Goal: Register for event/course: Sign up to attend an event or enroll in a course

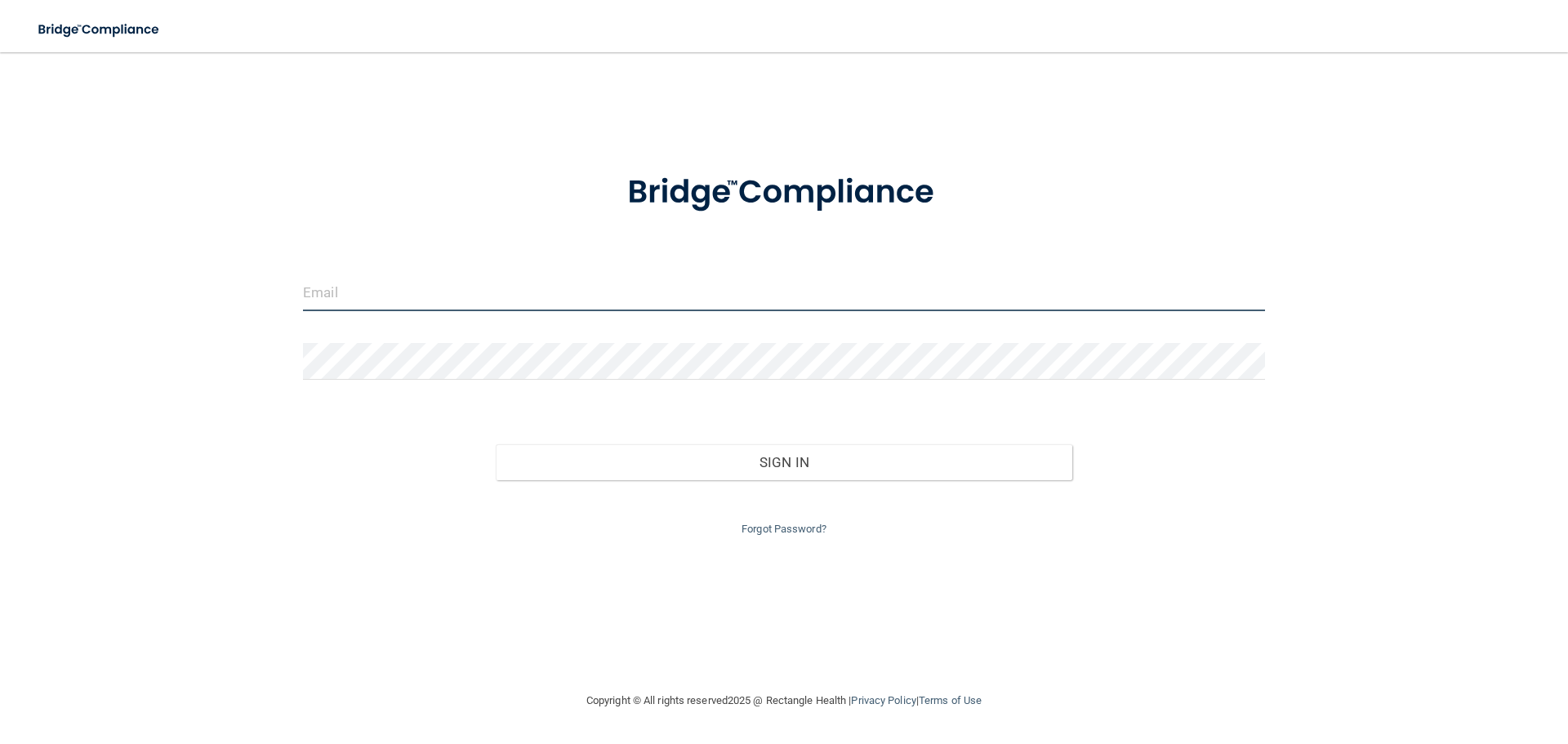
click at [358, 279] on input "email" at bounding box center [784, 292] width 962 height 37
type input "[EMAIL_ADDRESS][DOMAIN_NAME]"
click at [775, 529] on link "Forgot Password?" at bounding box center [784, 529] width 85 height 13
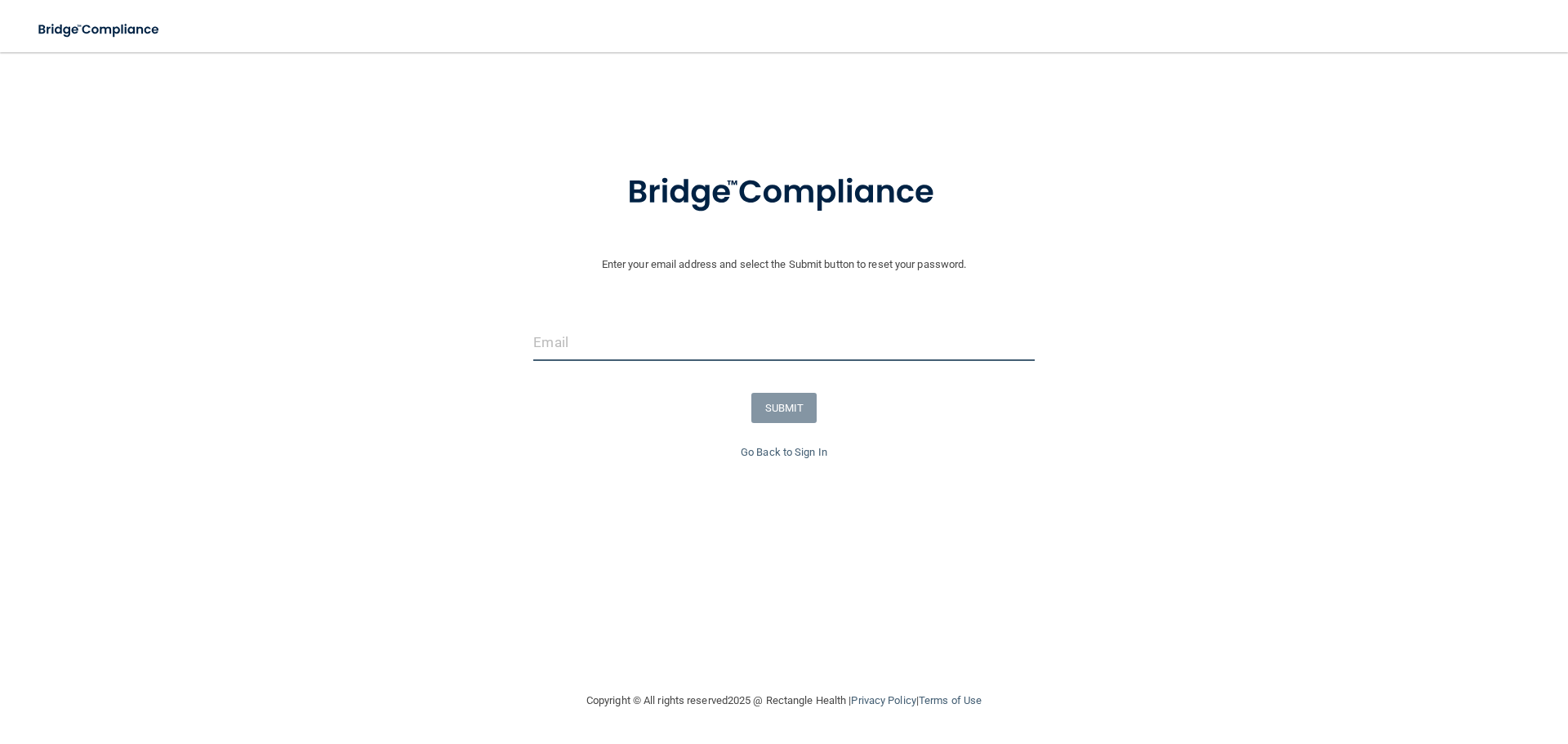
click at [597, 355] on input "email" at bounding box center [784, 342] width 501 height 37
type input "[EMAIL_ADDRESS][DOMAIN_NAME]"
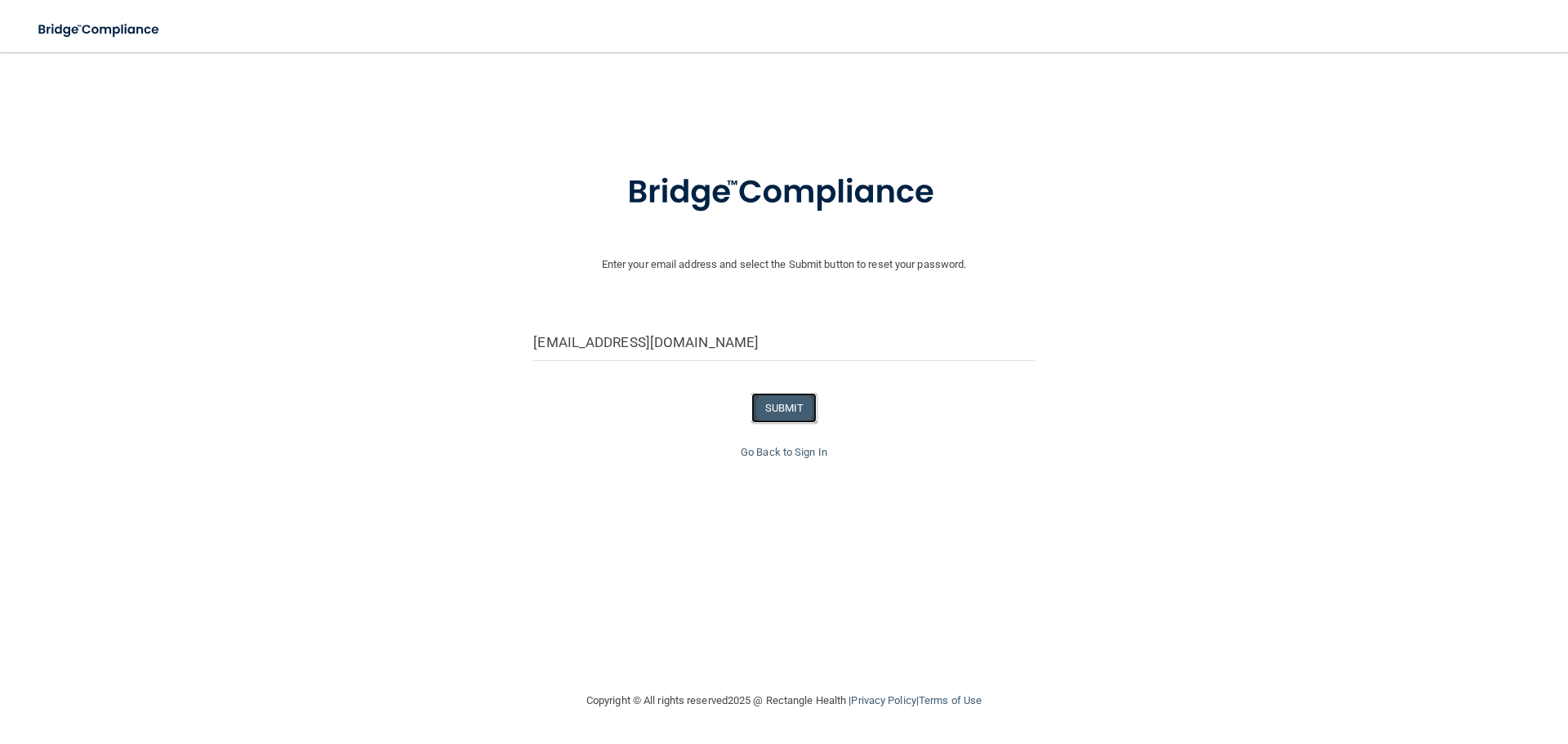
click at [777, 412] on button "SUBMIT" at bounding box center [784, 408] width 67 height 31
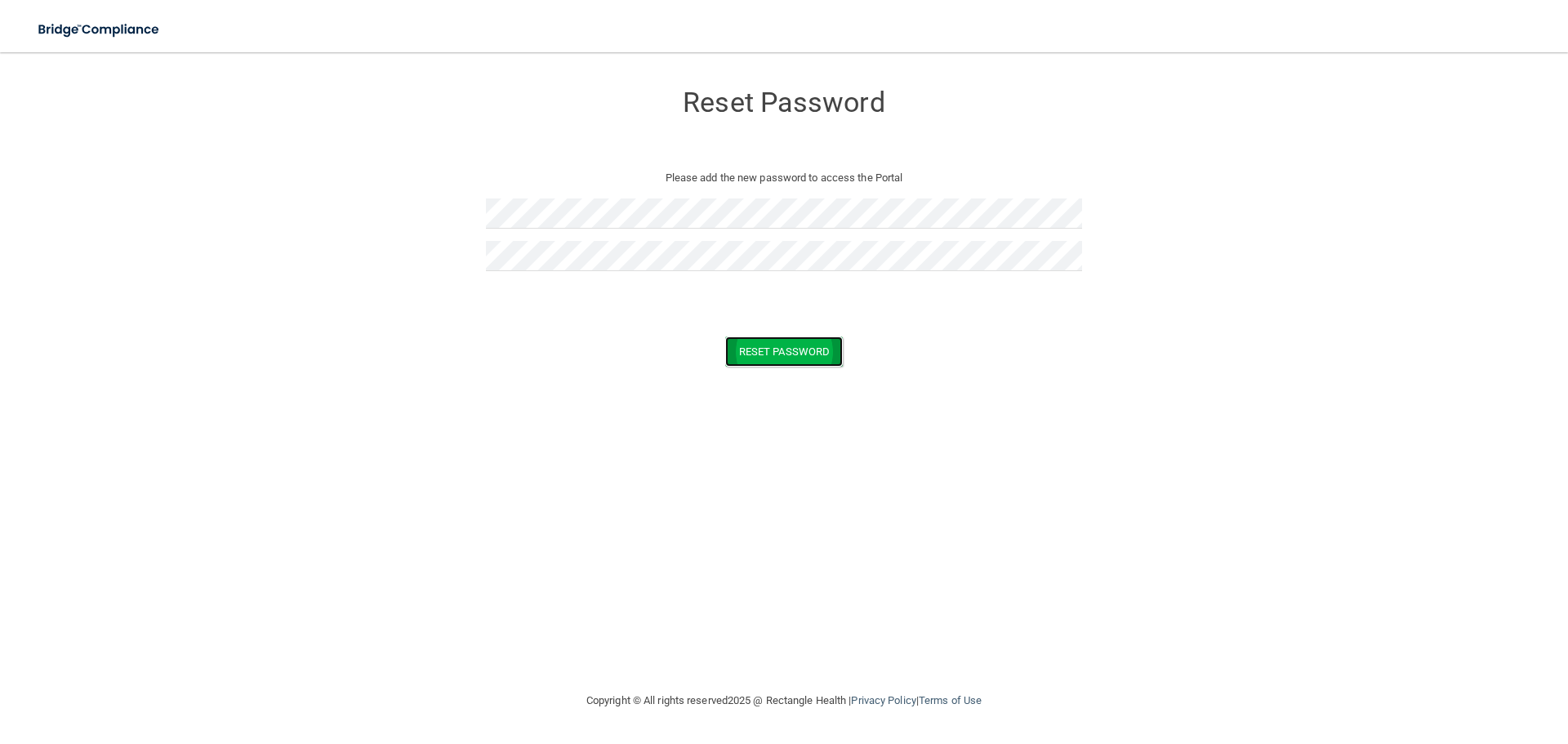
click at [757, 344] on button "Reset Password" at bounding box center [784, 352] width 118 height 31
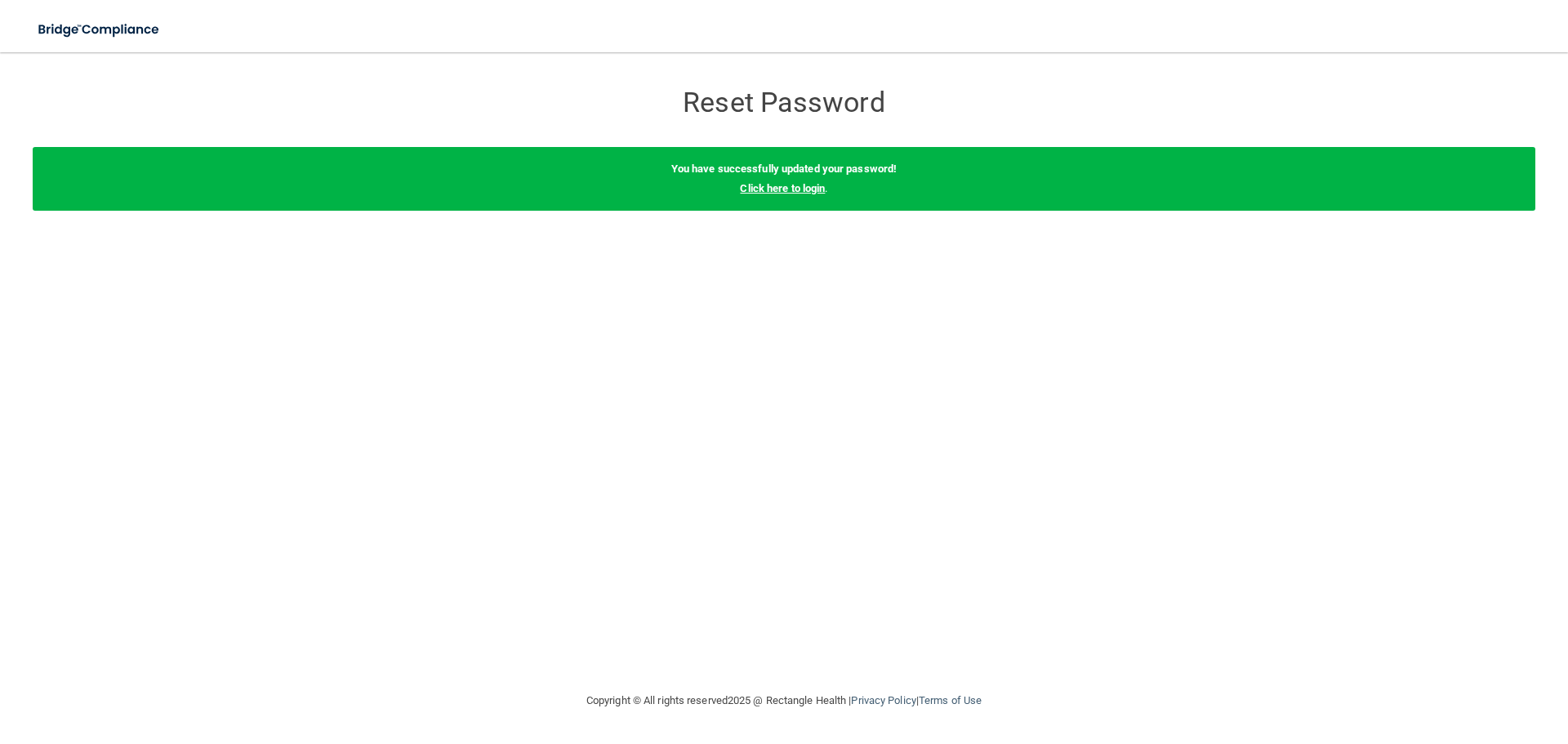
click at [783, 193] on link "Click here to login" at bounding box center [783, 188] width 85 height 13
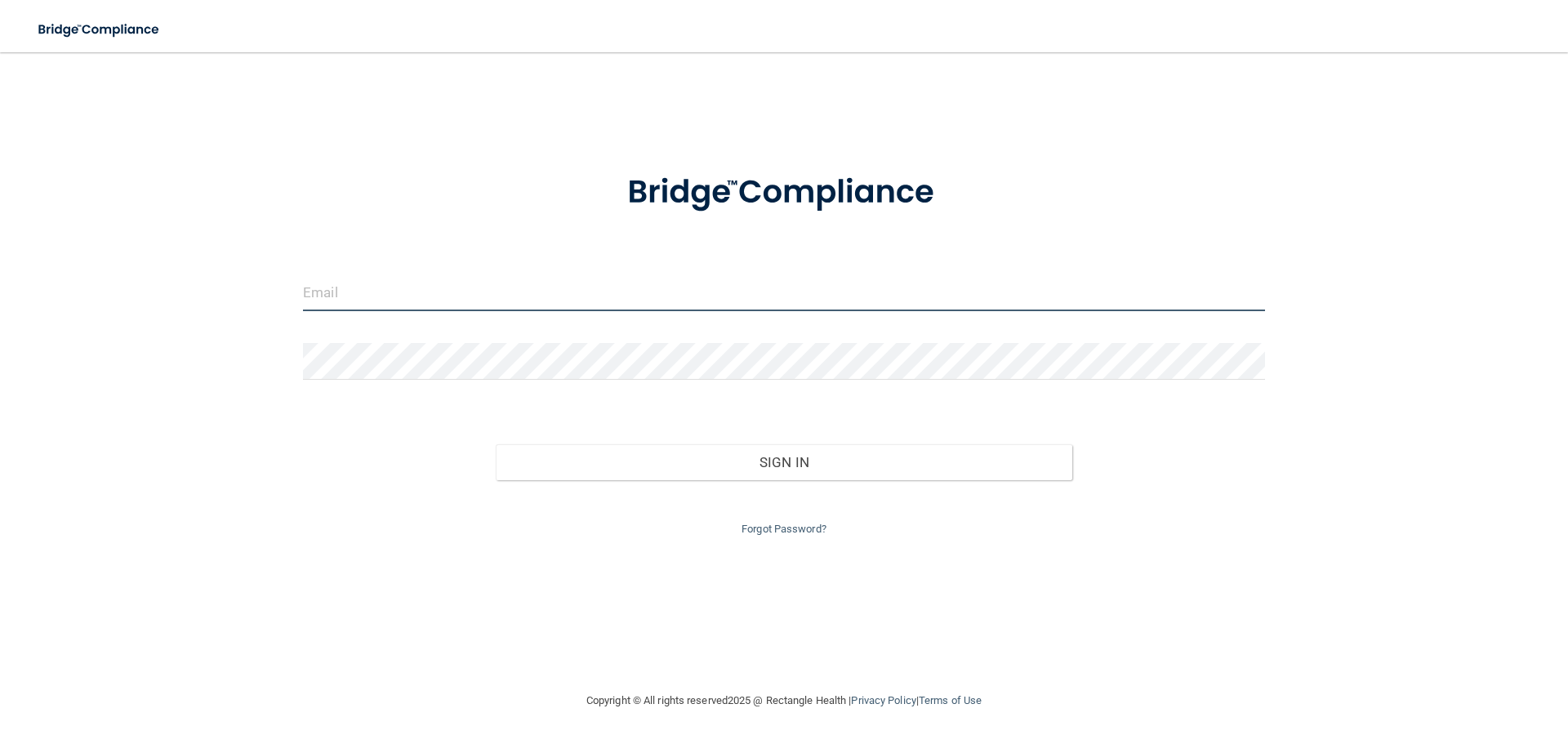
type input "[EMAIL_ADDRESS][DOMAIN_NAME]"
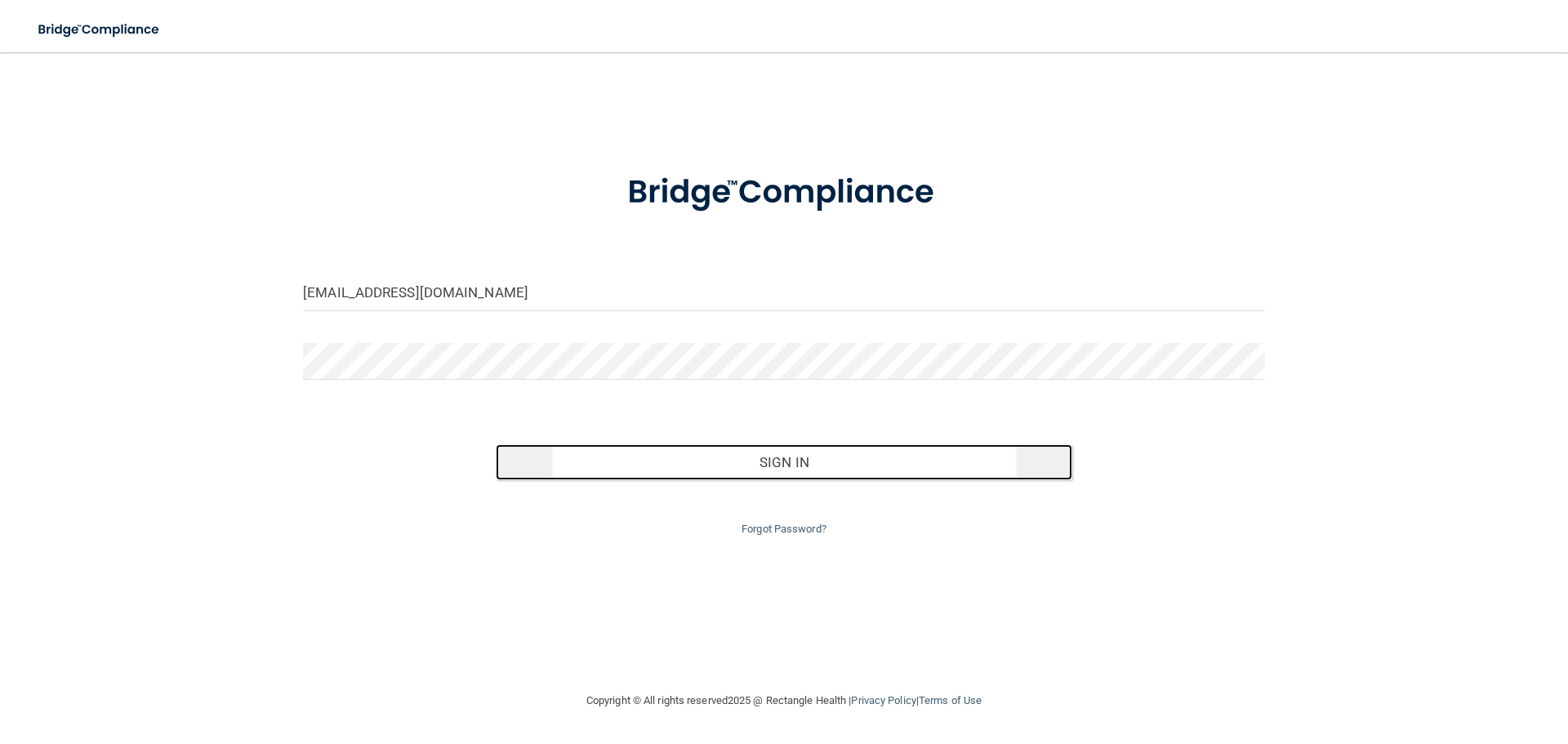
click at [777, 465] on button "Sign In" at bounding box center [784, 462] width 578 height 36
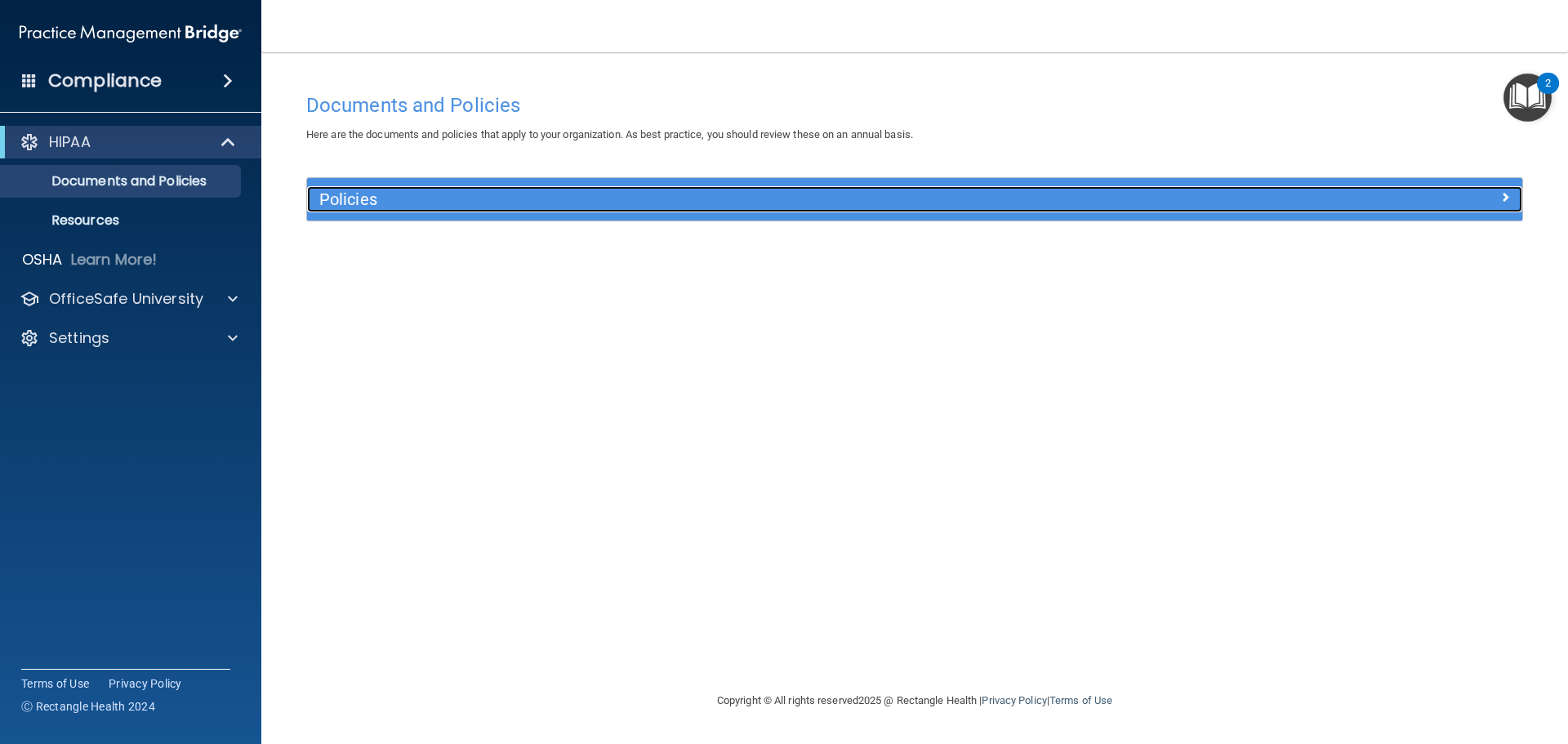
click at [1506, 197] on span at bounding box center [1505, 197] width 10 height 20
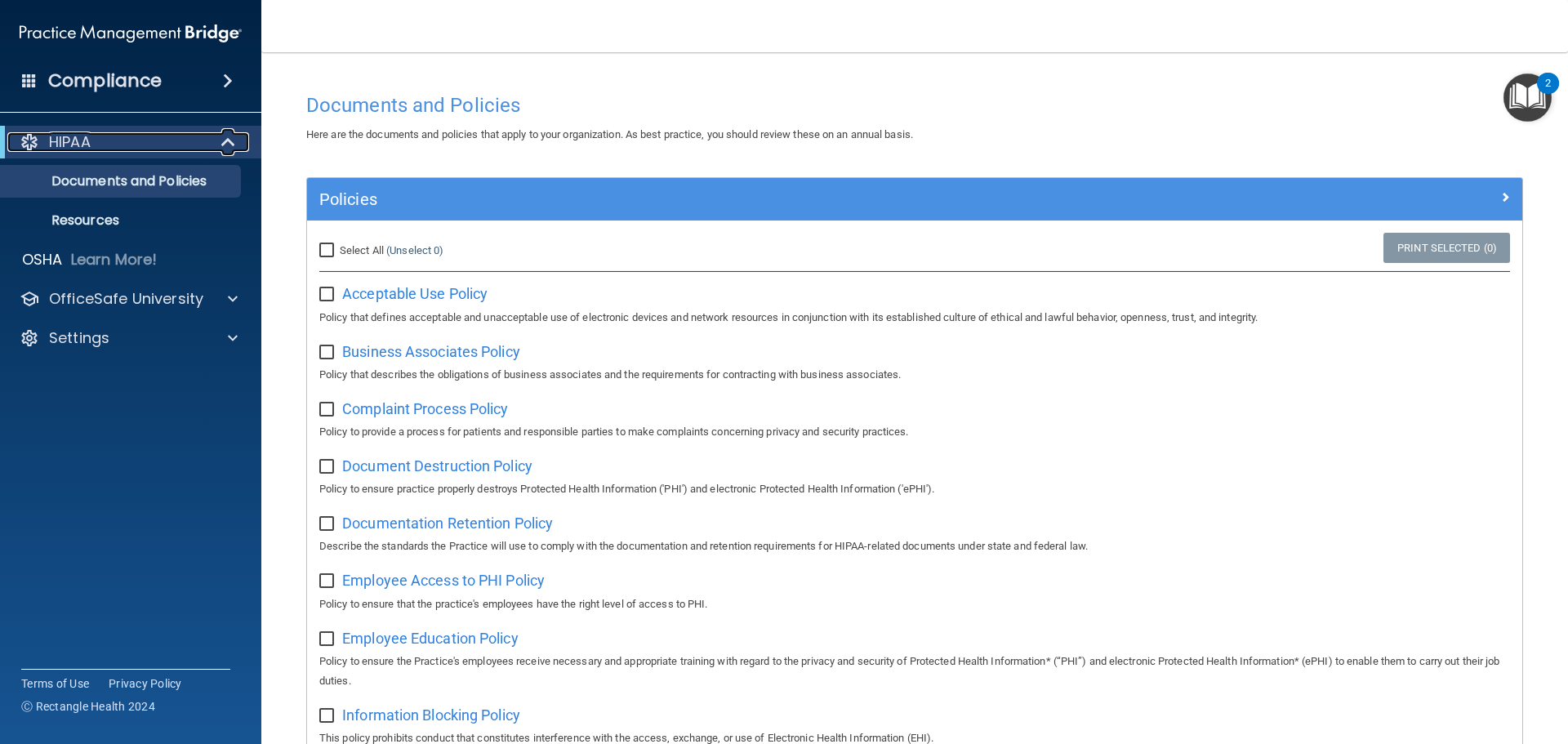
click at [58, 136] on p "HIPAA" at bounding box center [69, 142] width 41 height 20
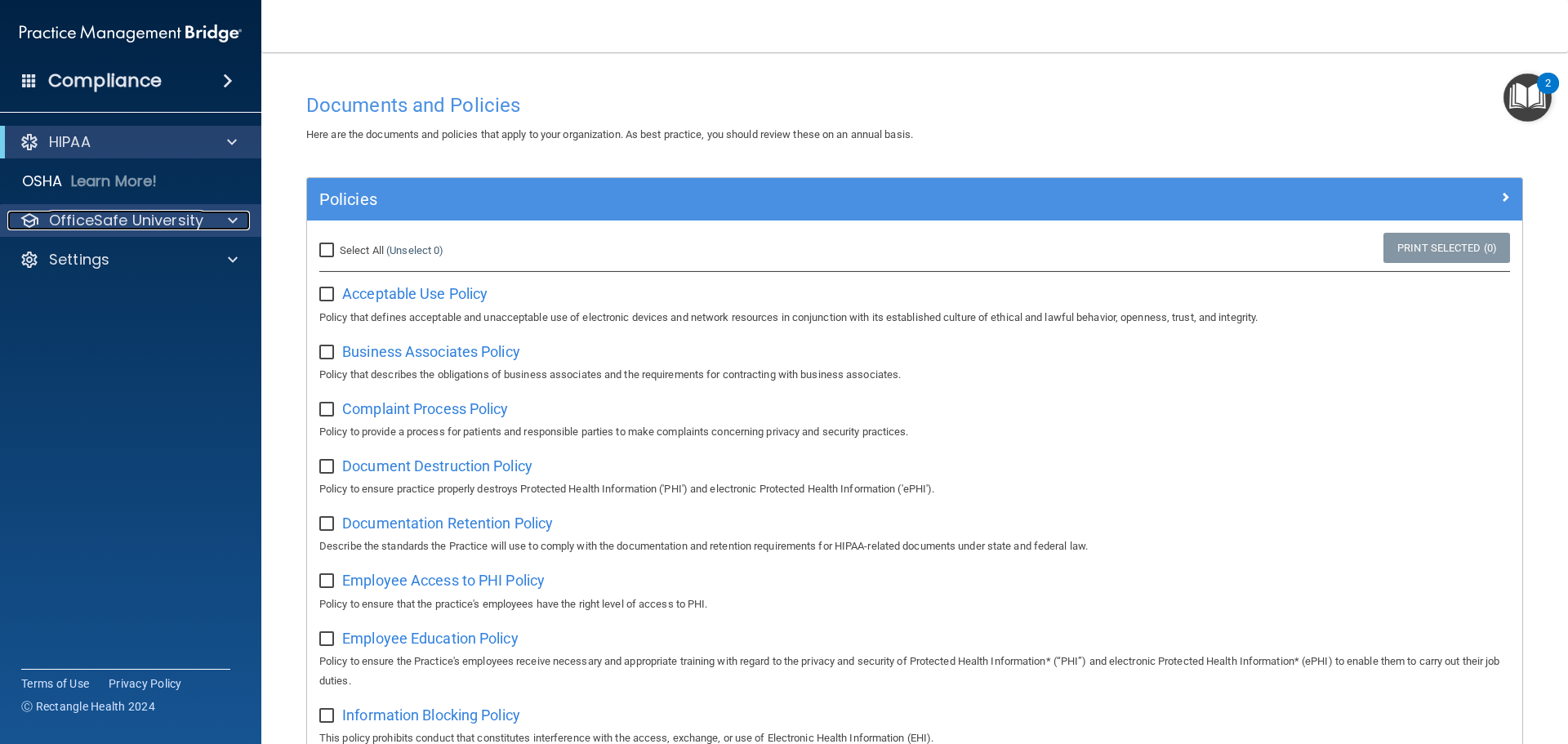
click at [127, 218] on p "OfficeSafe University" at bounding box center [126, 220] width 155 height 20
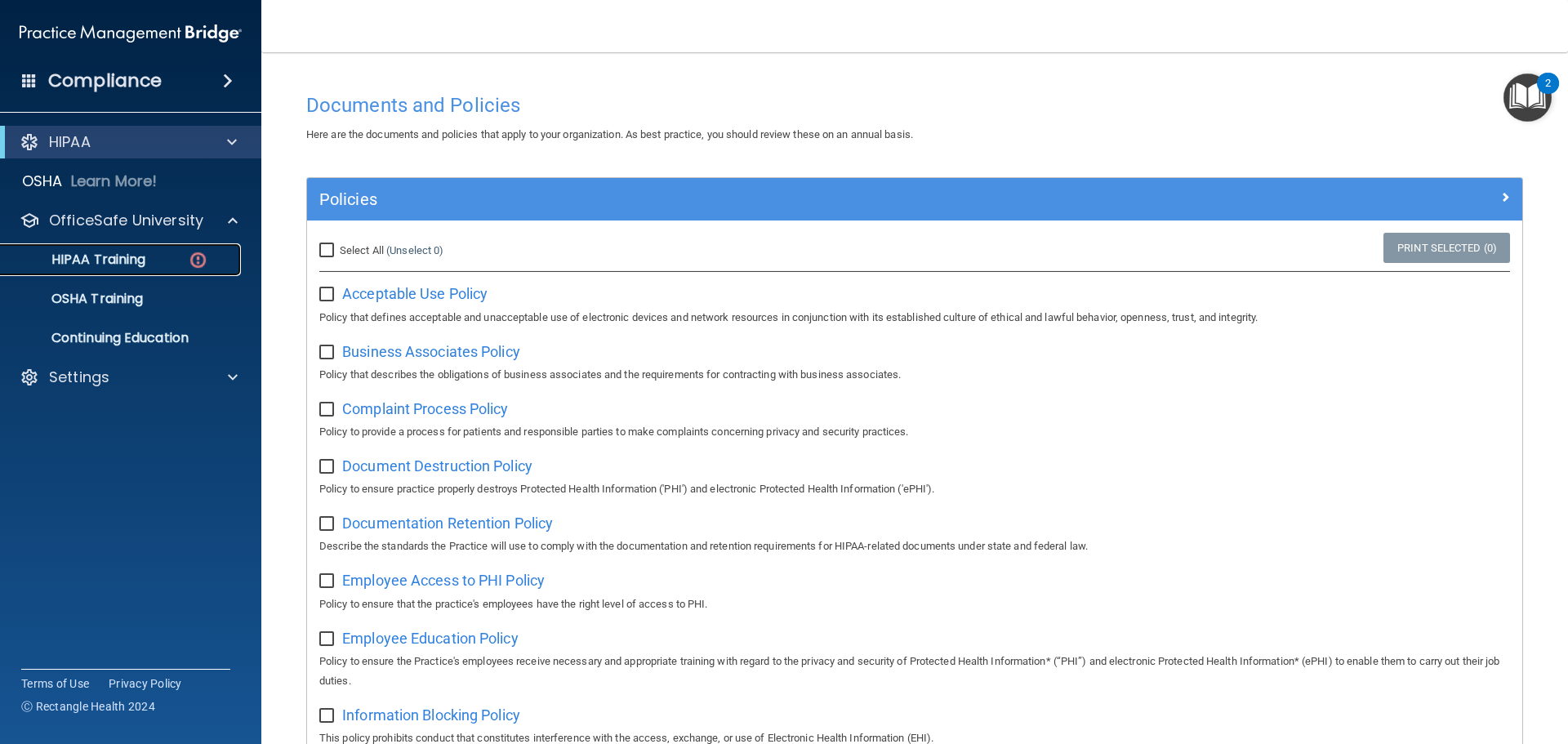
click at [112, 259] on p "HIPAA Training" at bounding box center [78, 260] width 135 height 16
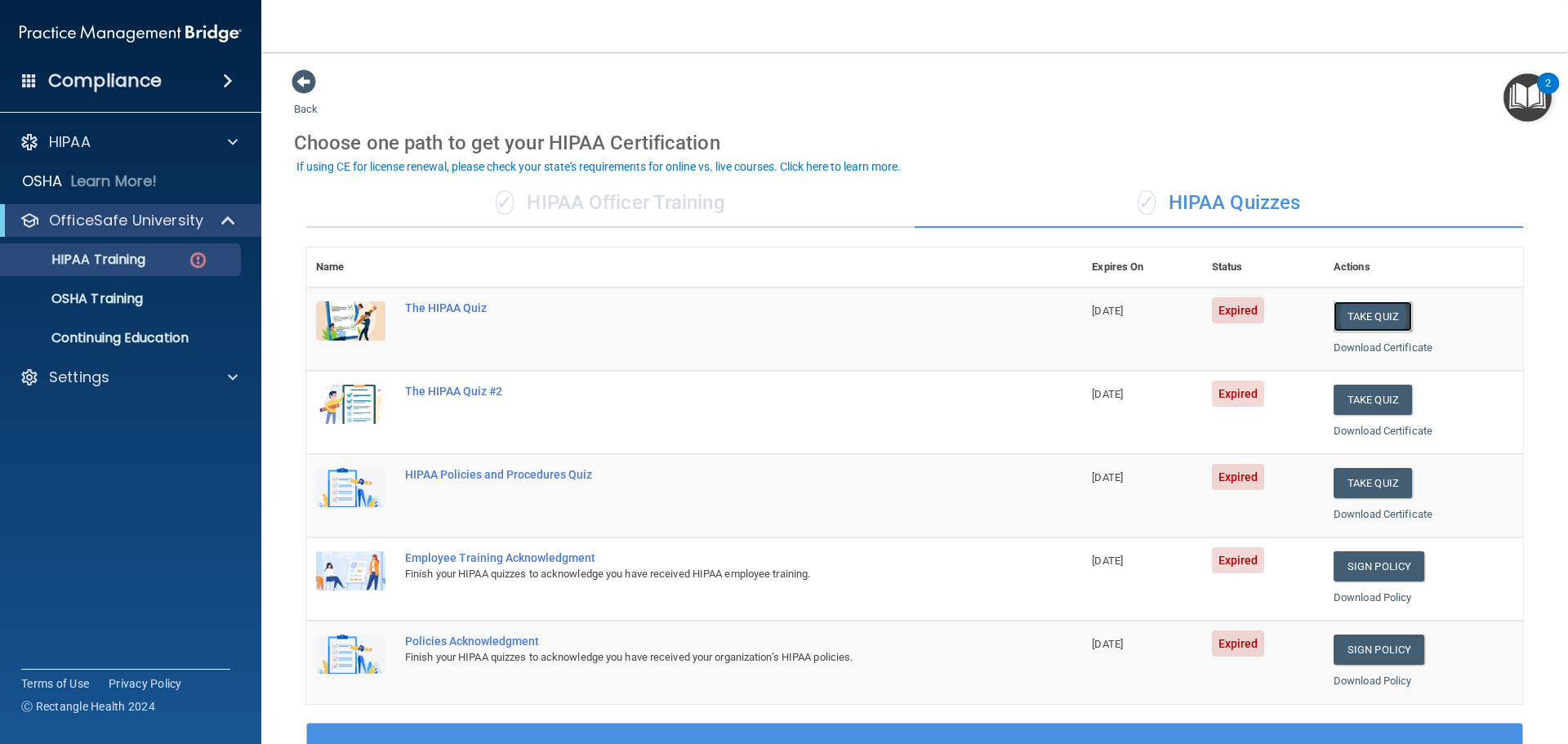
click at [1360, 317] on button "Take Quiz" at bounding box center [1373, 317] width 78 height 31
click at [1360, 326] on button "Take Quiz" at bounding box center [1373, 317] width 78 height 31
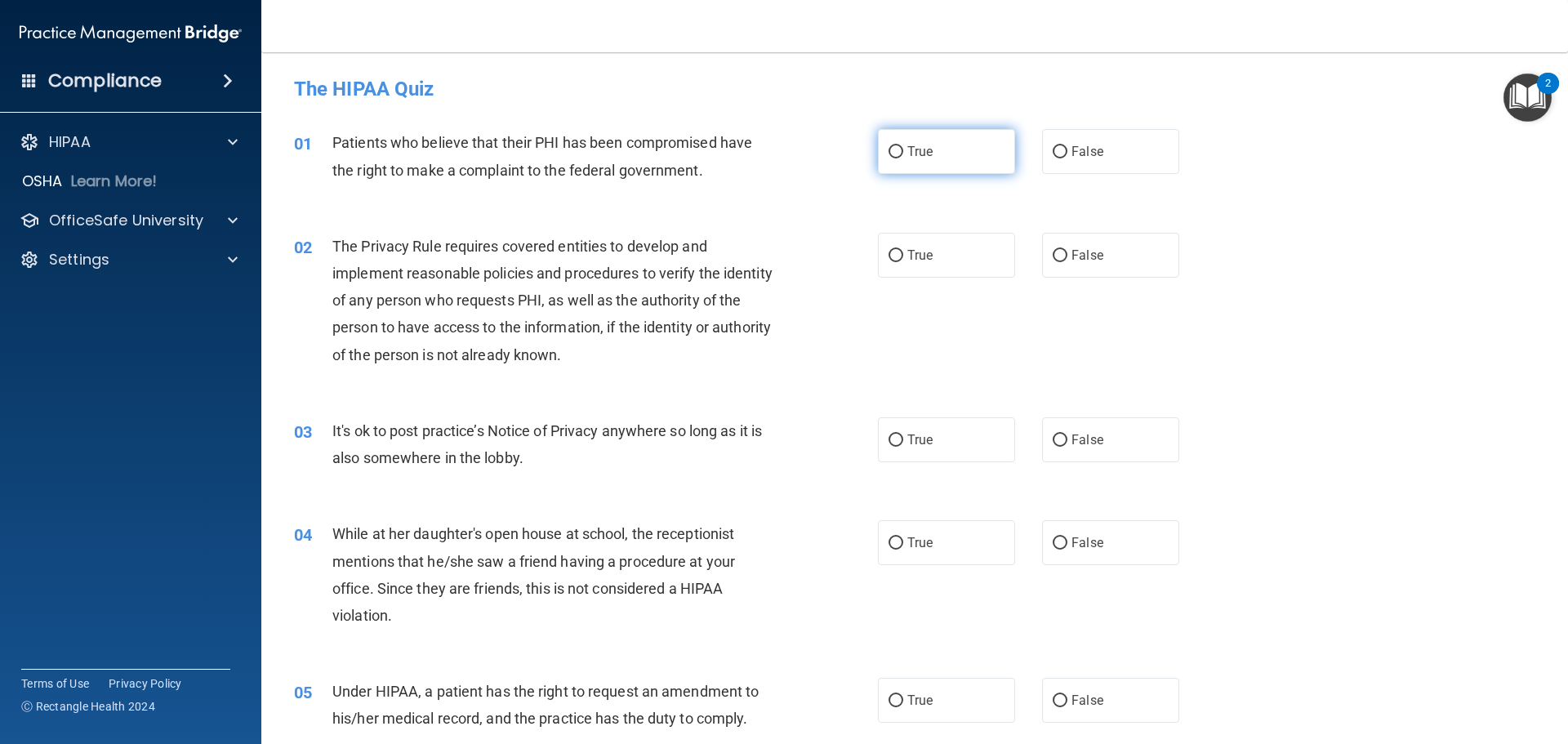
click at [892, 148] on input "True" at bounding box center [896, 153] width 14 height 13
radio input "true"
click at [891, 255] on input "True" at bounding box center [896, 256] width 14 height 13
radio input "true"
click at [1053, 437] on input "False" at bounding box center [1060, 441] width 14 height 13
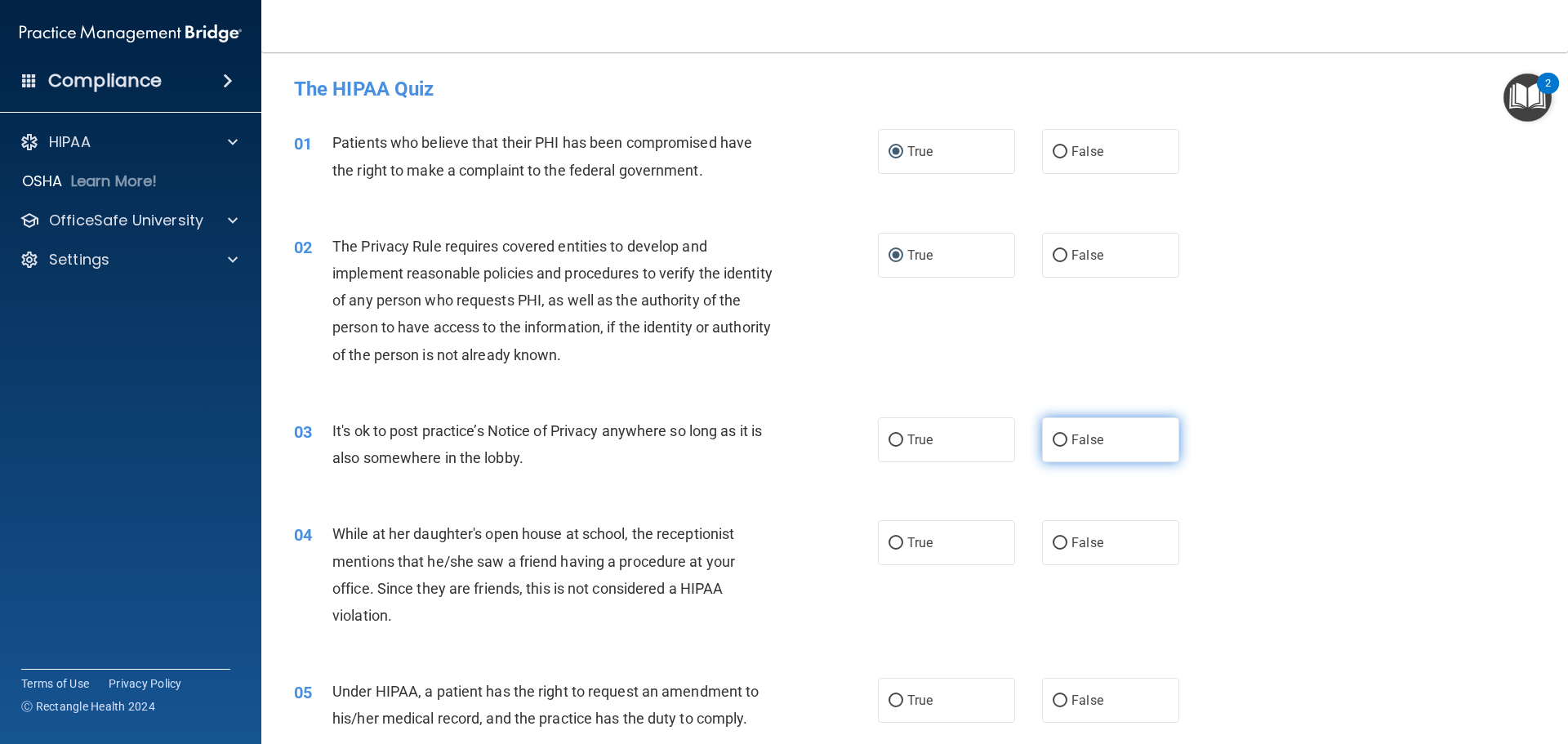
radio input "true"
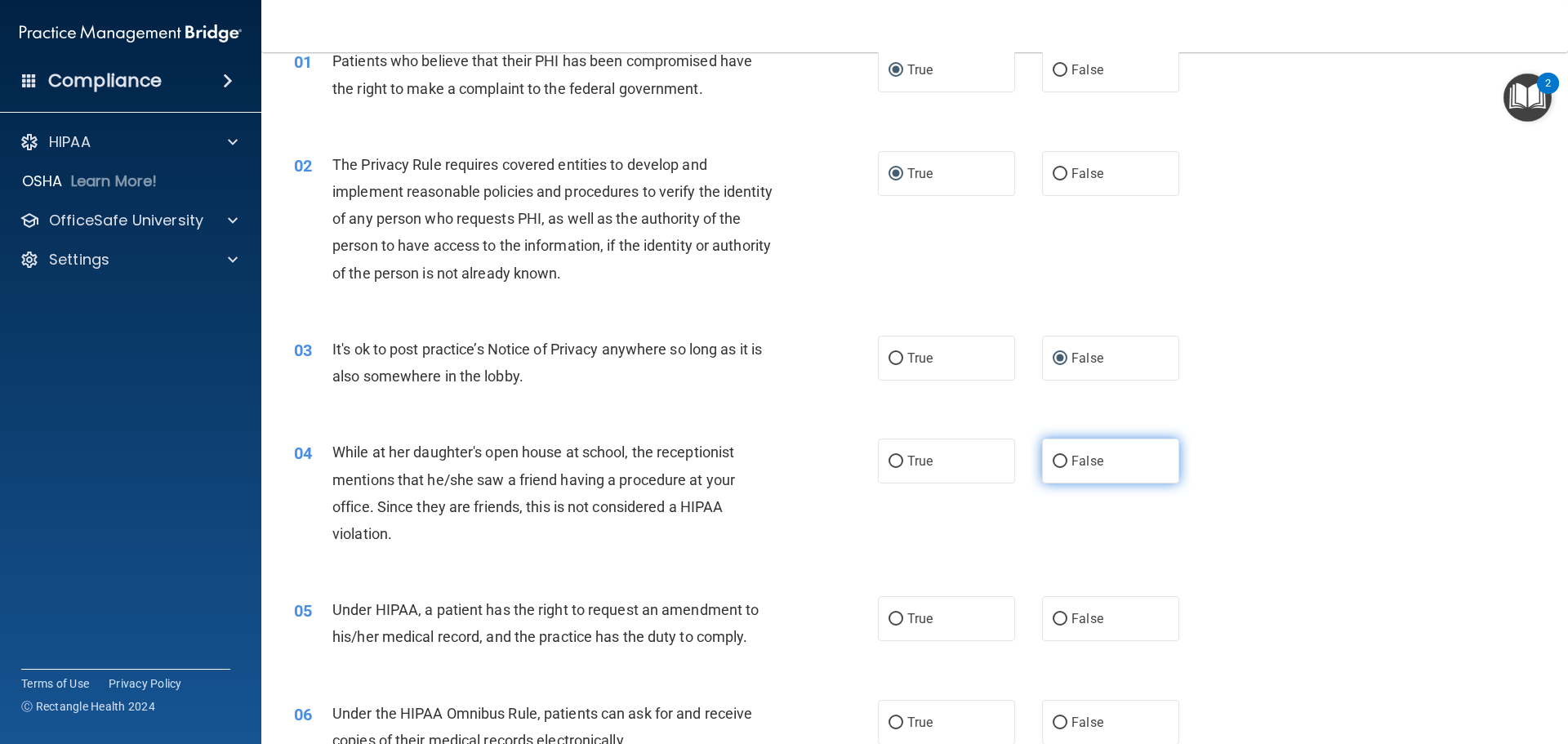
click at [1053, 464] on input "False" at bounding box center [1060, 462] width 14 height 13
radio input "true"
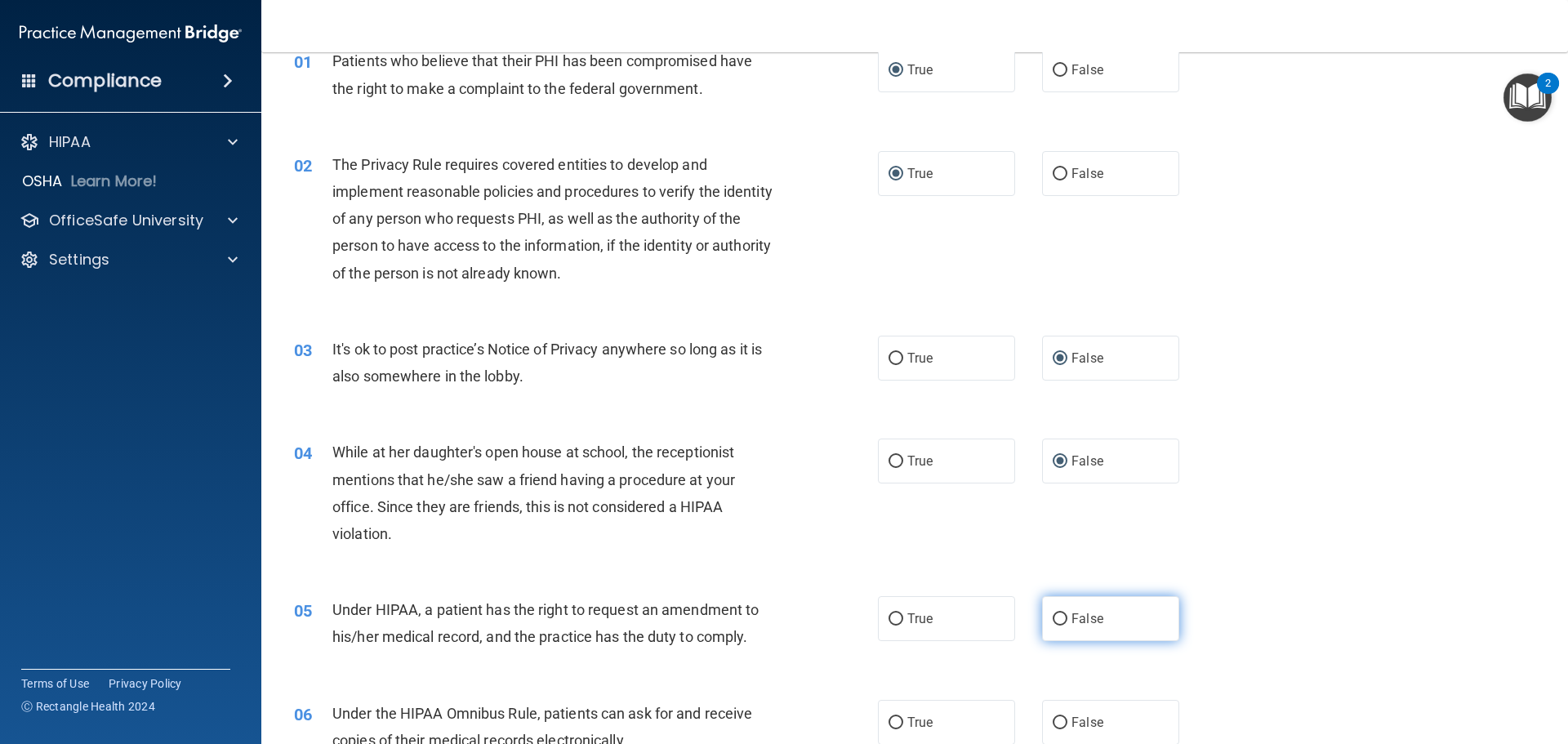
click at [1053, 618] on input "False" at bounding box center [1060, 620] width 14 height 13
radio input "true"
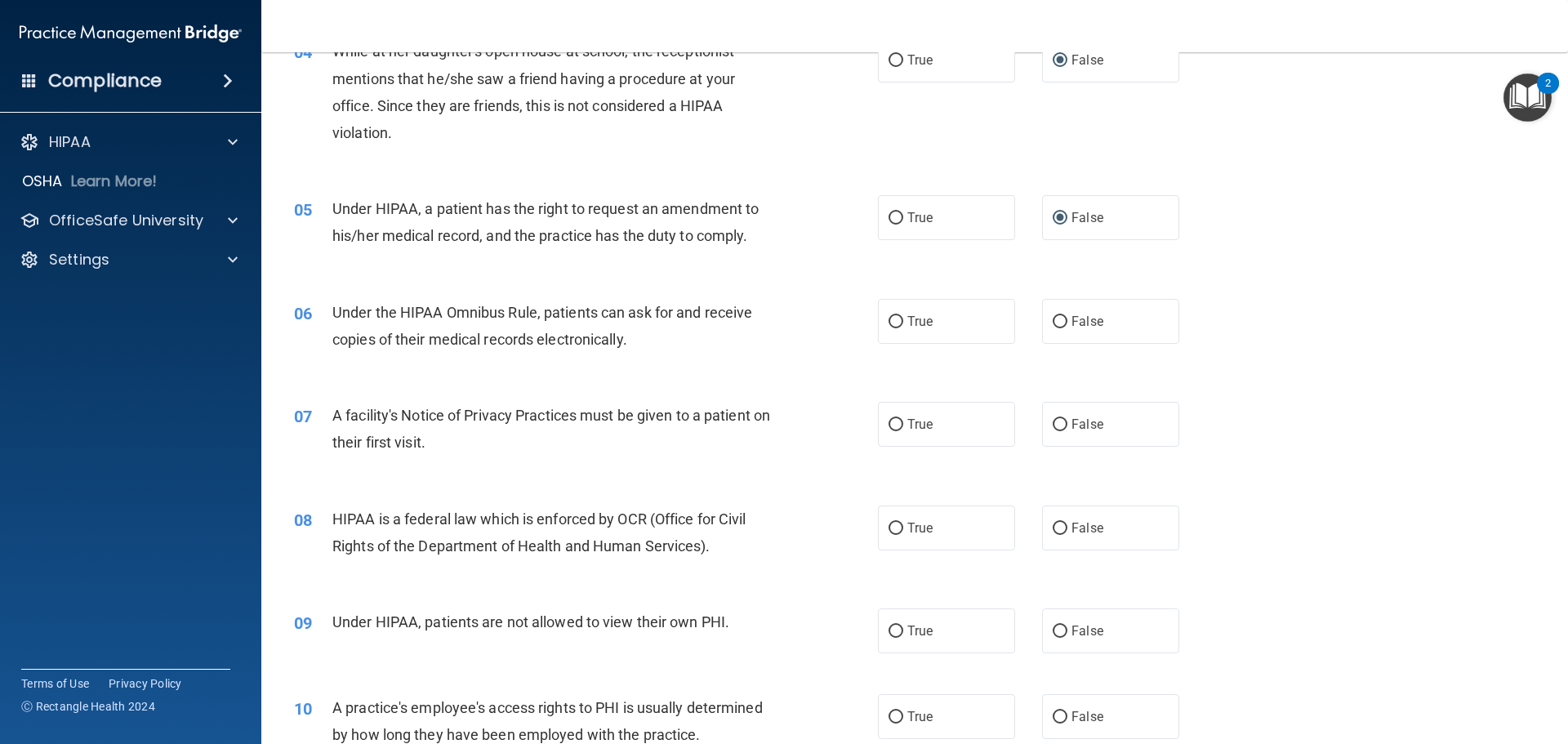
scroll to position [490, 0]
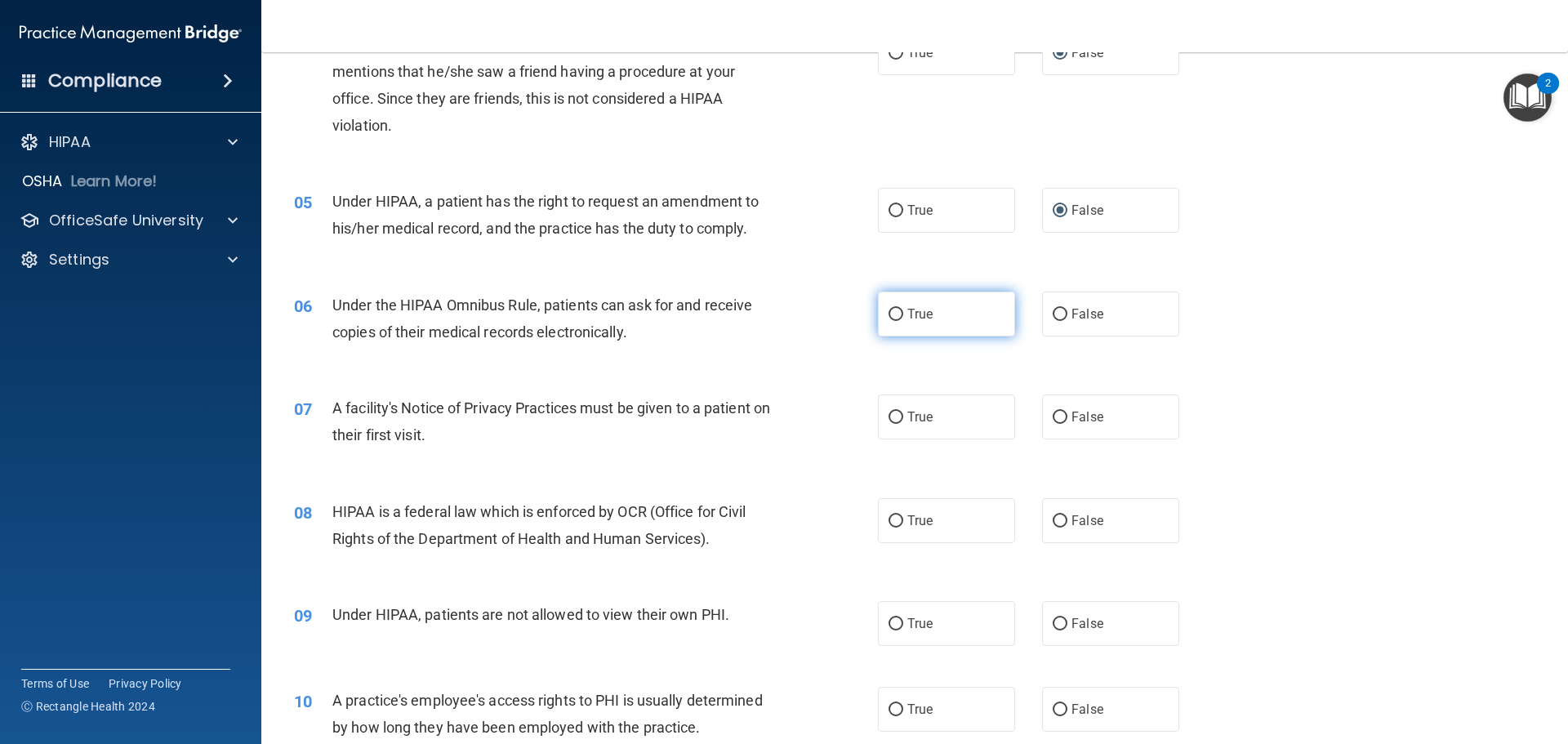
click at [894, 309] on input "True" at bounding box center [896, 315] width 14 height 13
radio input "true"
drag, startPoint x: 889, startPoint y: 416, endPoint x: 885, endPoint y: 486, distance: 70.1
click at [890, 419] on input "True" at bounding box center [896, 418] width 14 height 13
radio input "true"
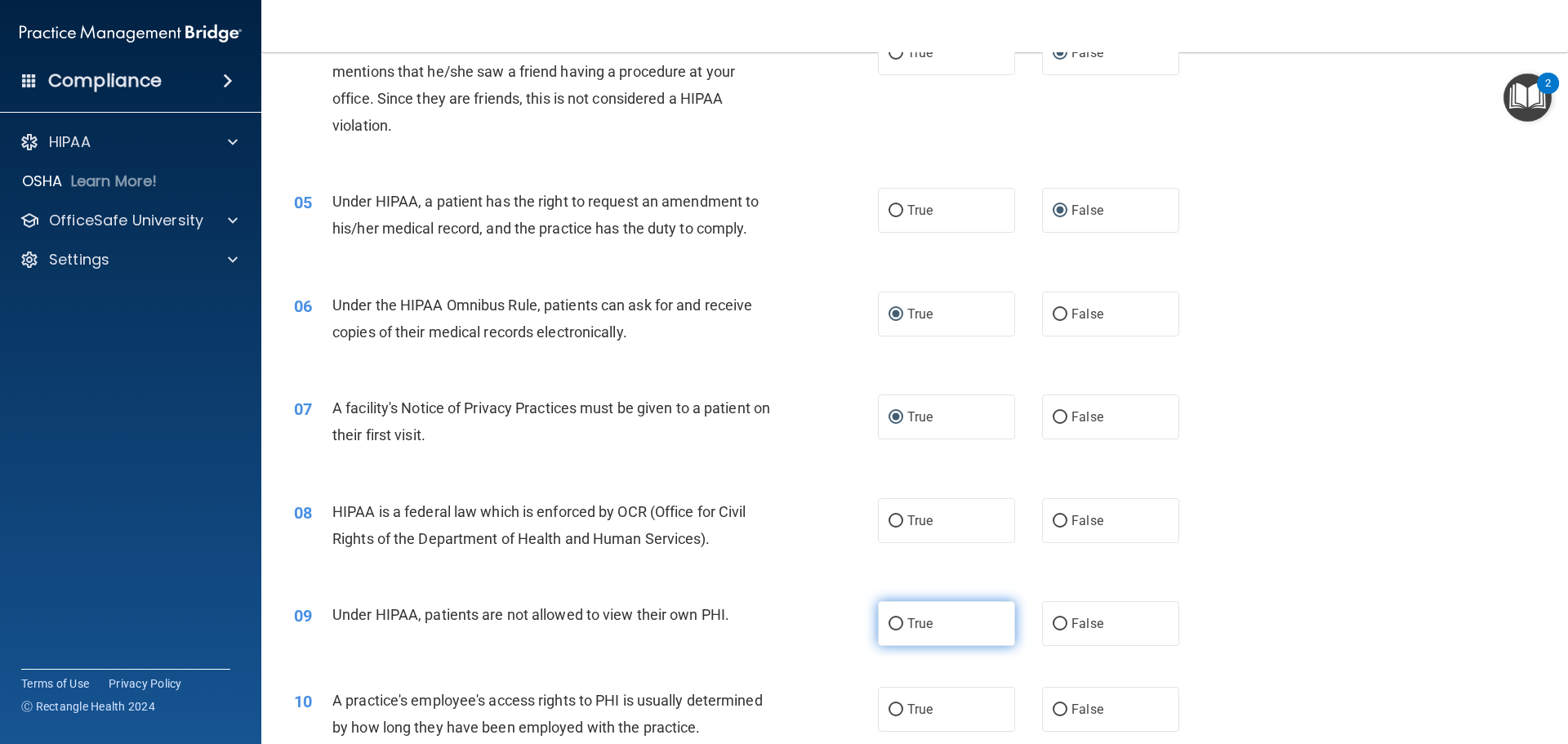
drag, startPoint x: 884, startPoint y: 518, endPoint x: 1002, endPoint y: 641, distance: 170.4
click at [889, 518] on input "True" at bounding box center [896, 522] width 14 height 13
radio input "true"
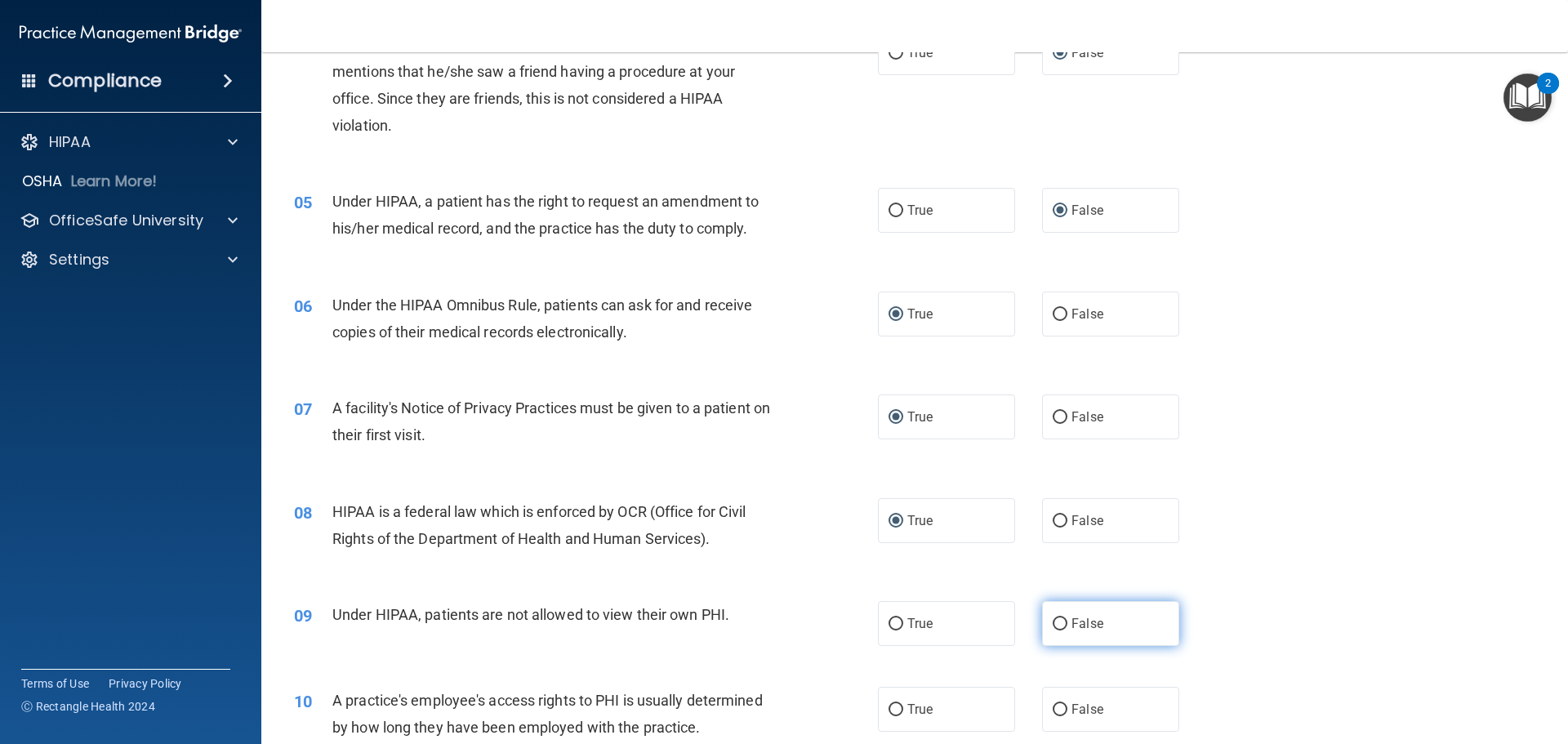
click at [1053, 623] on input "False" at bounding box center [1060, 624] width 14 height 13
radio input "true"
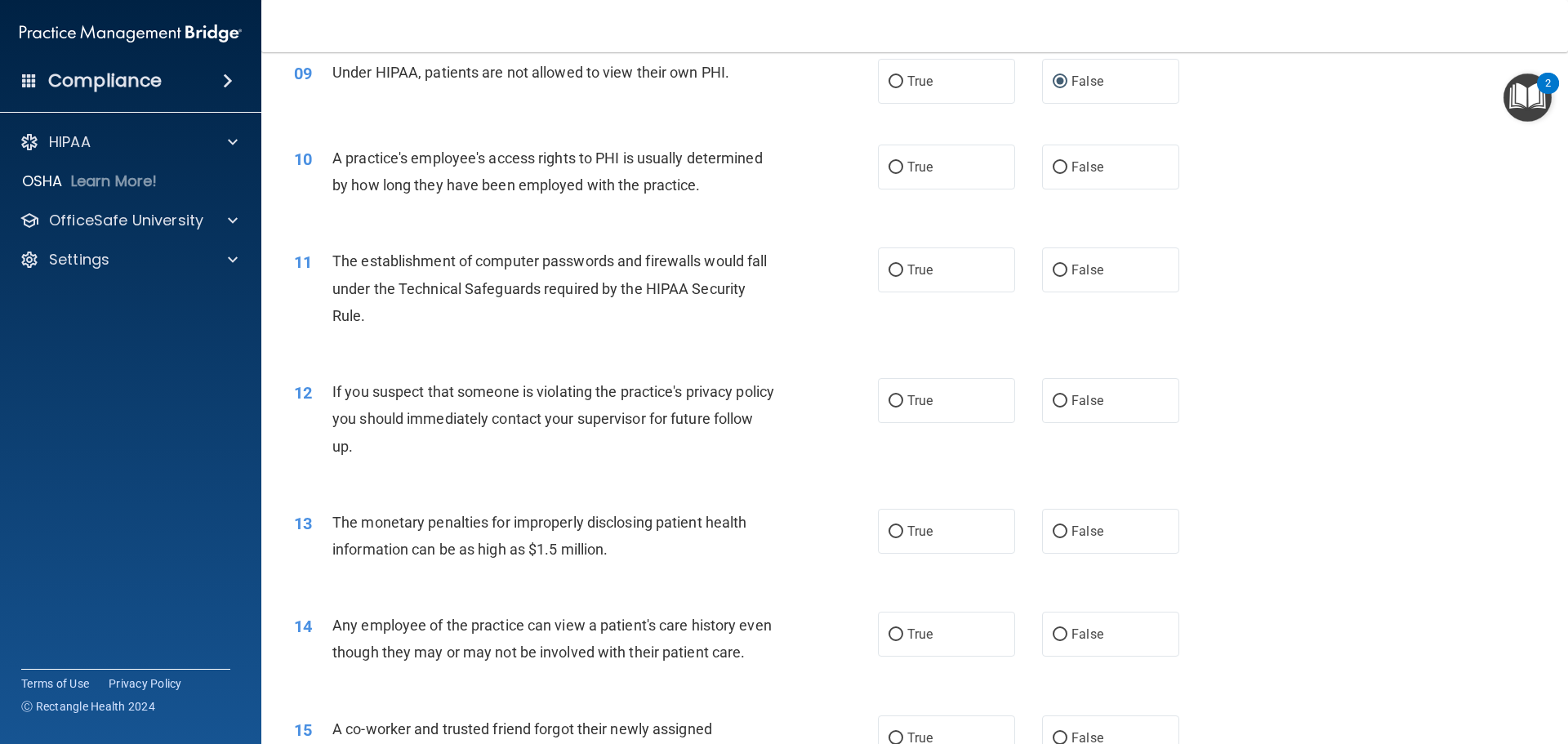
scroll to position [1062, 0]
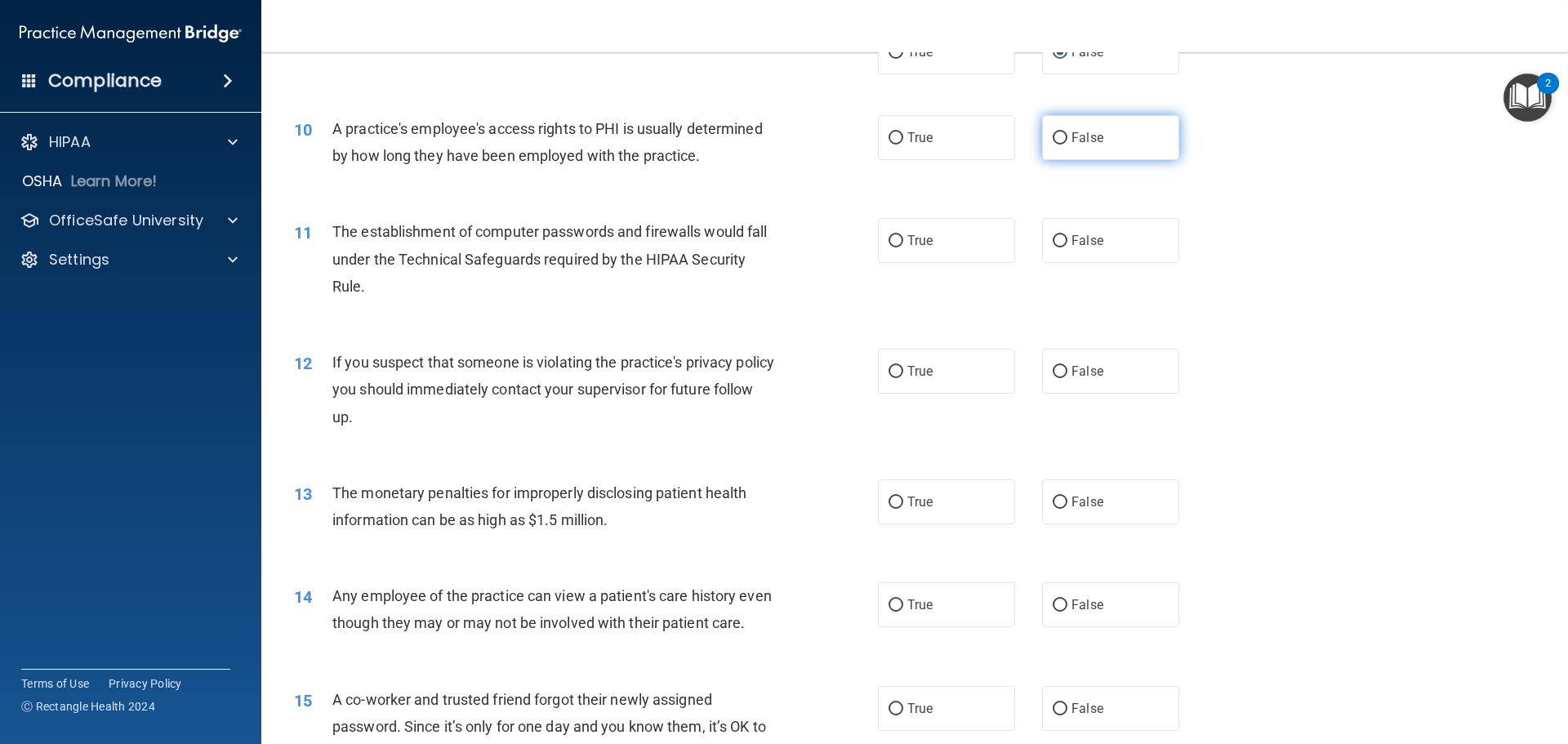
click at [1053, 138] on input "False" at bounding box center [1060, 139] width 14 height 13
radio input "true"
click at [889, 244] on input "True" at bounding box center [896, 241] width 14 height 13
radio input "true"
drag, startPoint x: 892, startPoint y: 372, endPoint x: 898, endPoint y: 411, distance: 39.5
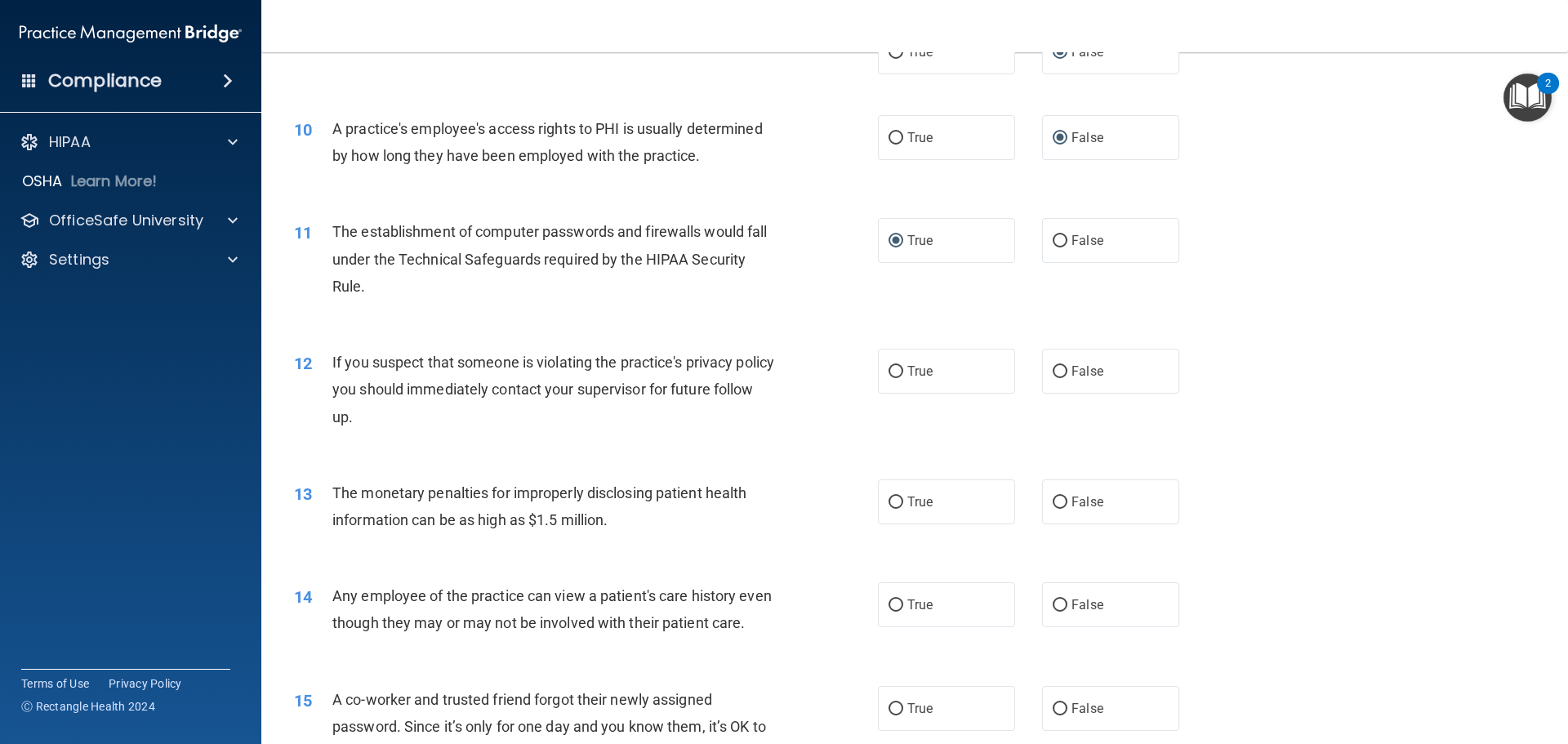
click at [892, 372] on input "True" at bounding box center [896, 372] width 14 height 13
radio input "true"
click at [892, 497] on input "True" at bounding box center [896, 503] width 14 height 13
radio input "true"
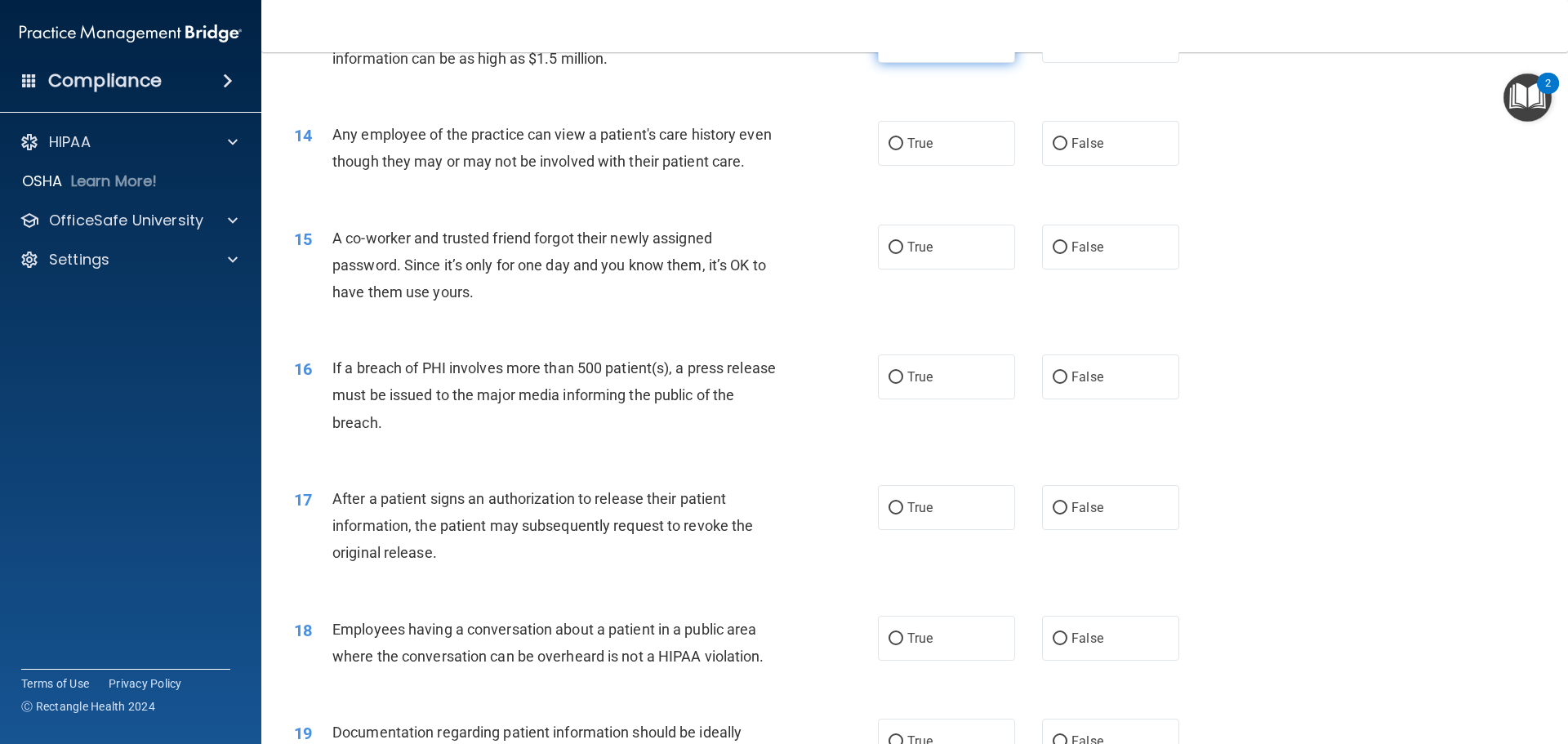
scroll to position [1552, 0]
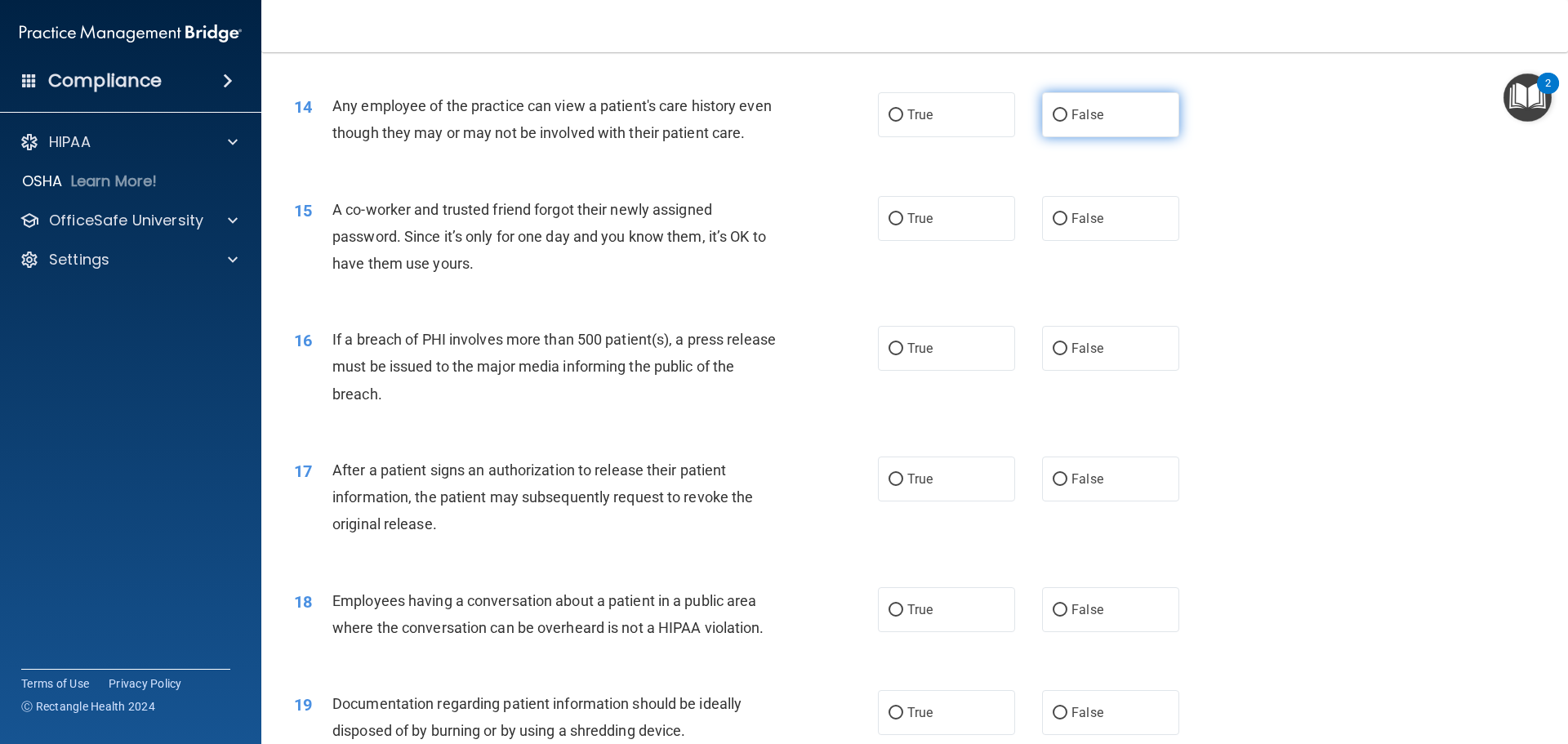
click at [1053, 116] on input "False" at bounding box center [1060, 116] width 14 height 13
radio input "true"
click at [1055, 226] on input "False" at bounding box center [1060, 220] width 14 height 13
radio input "true"
click at [891, 355] on input "True" at bounding box center [896, 349] width 14 height 13
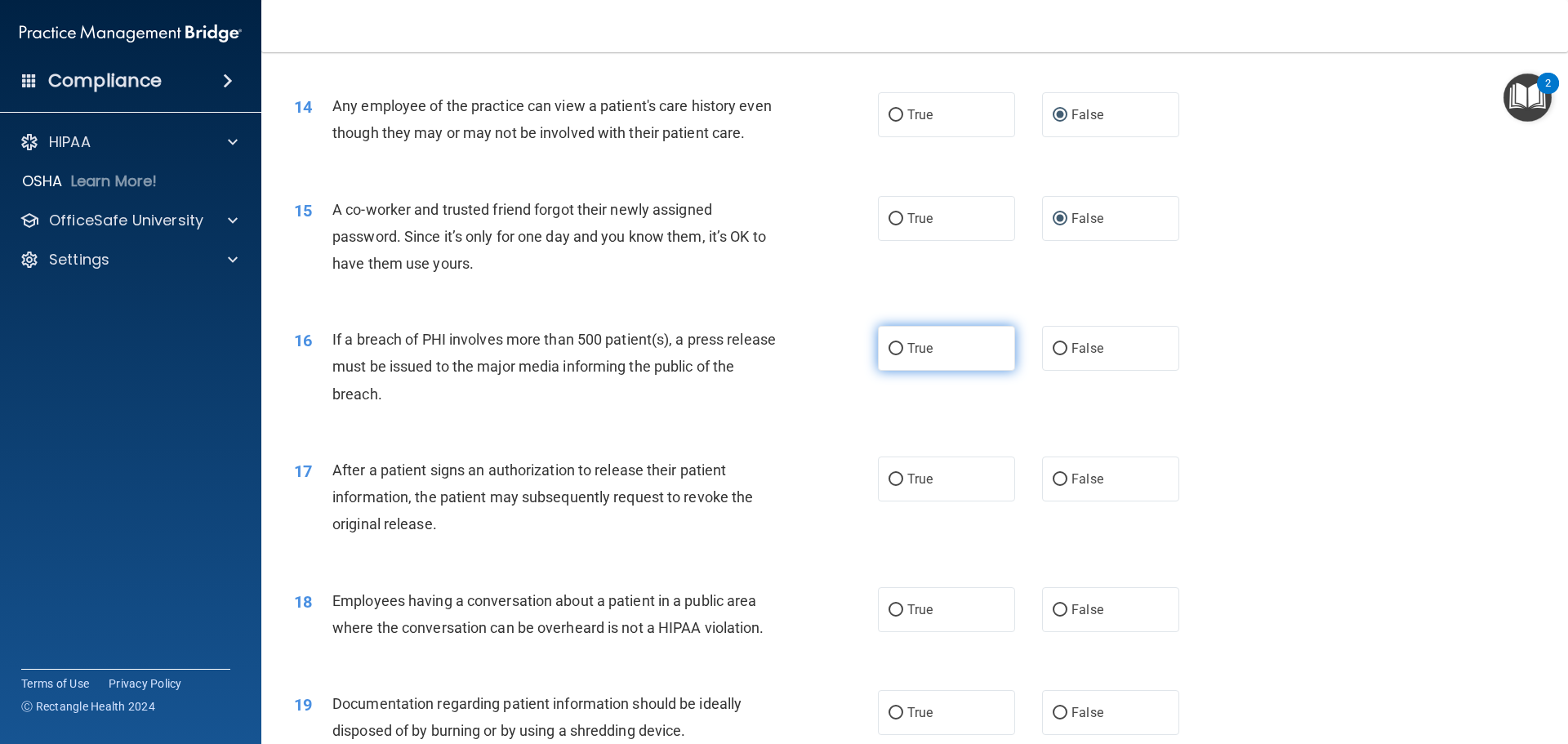
radio input "true"
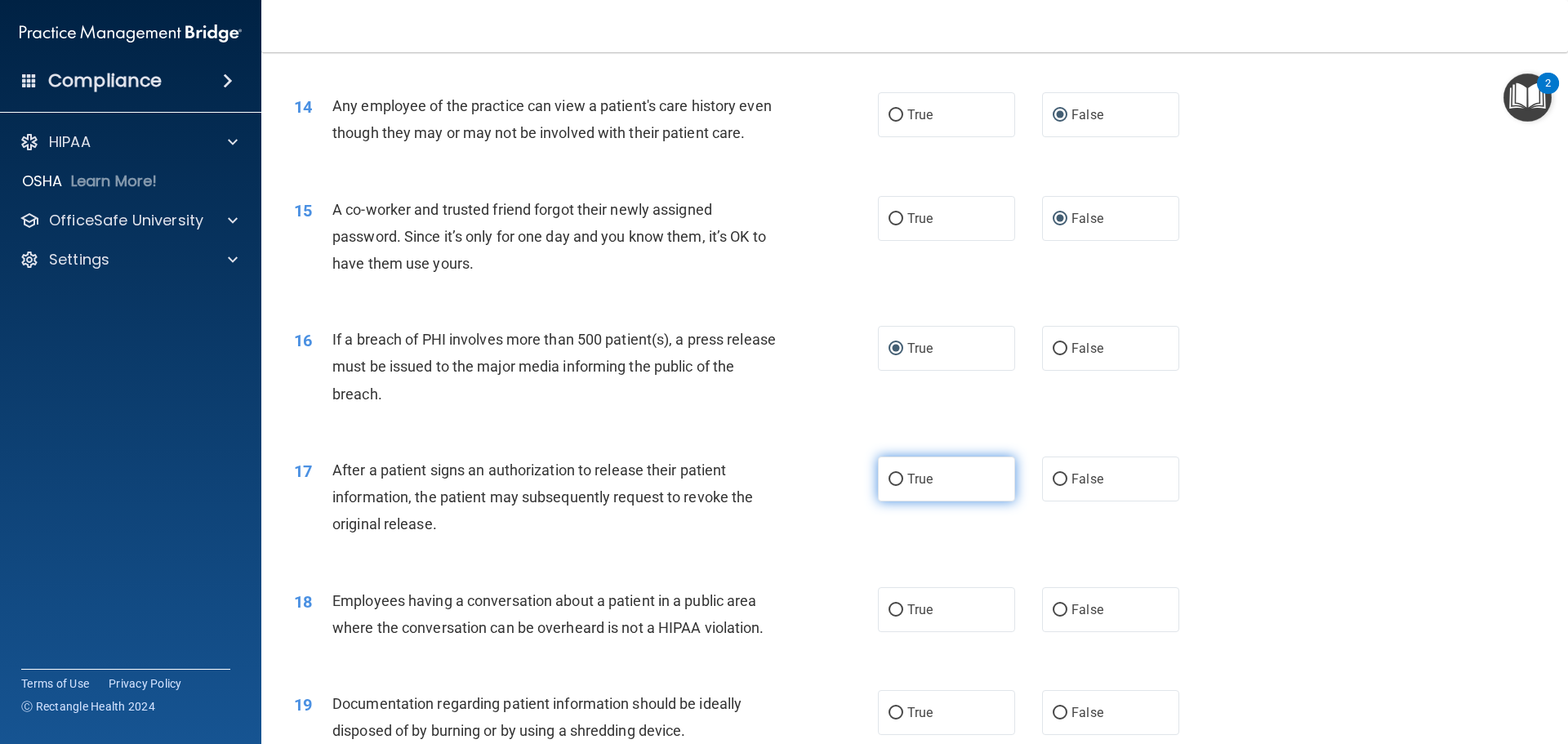
click at [889, 486] on input "True" at bounding box center [896, 480] width 14 height 13
radio input "true"
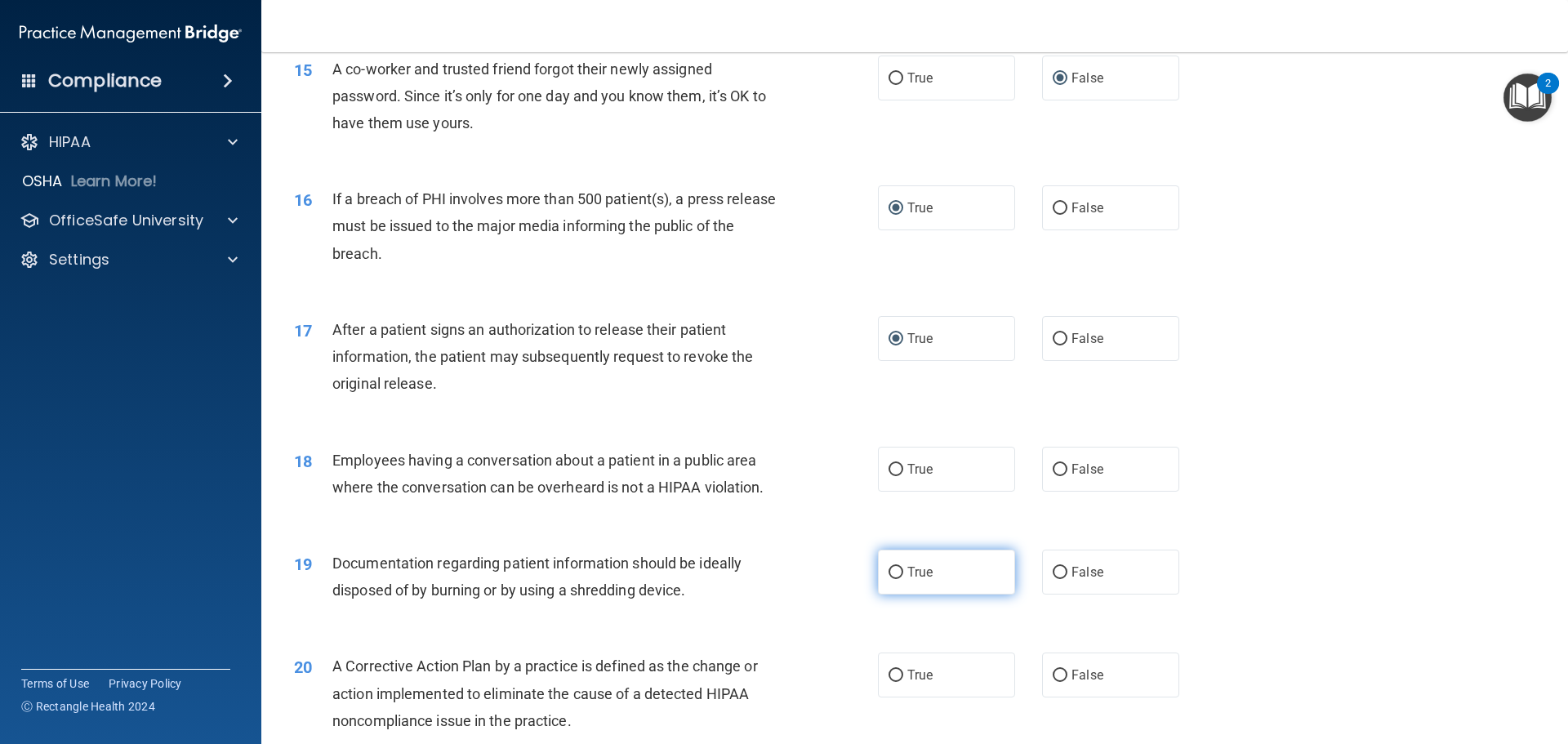
scroll to position [1716, 0]
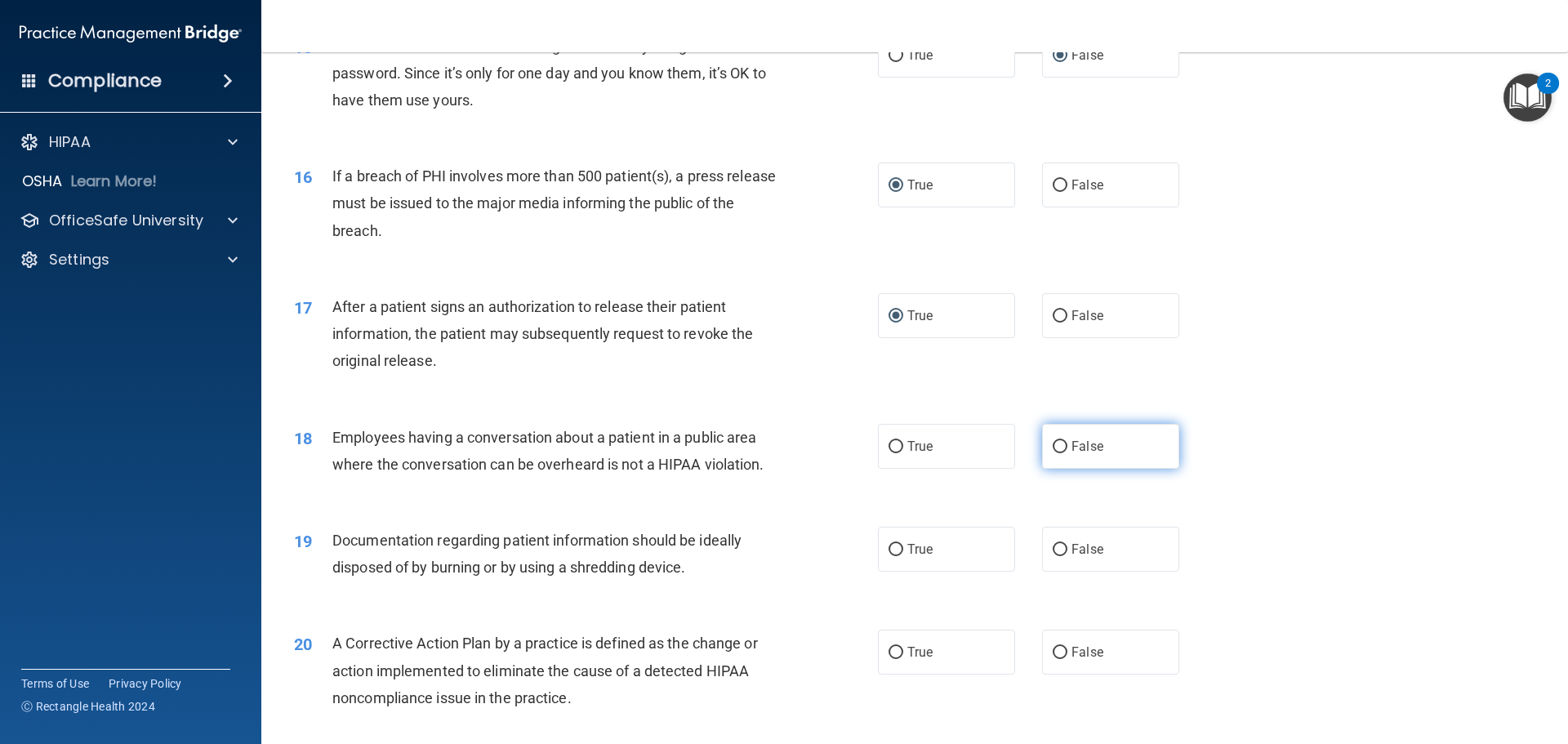
click at [1054, 453] on input "False" at bounding box center [1060, 447] width 14 height 13
radio input "true"
click at [891, 556] on input "True" at bounding box center [896, 551] width 14 height 13
radio input "true"
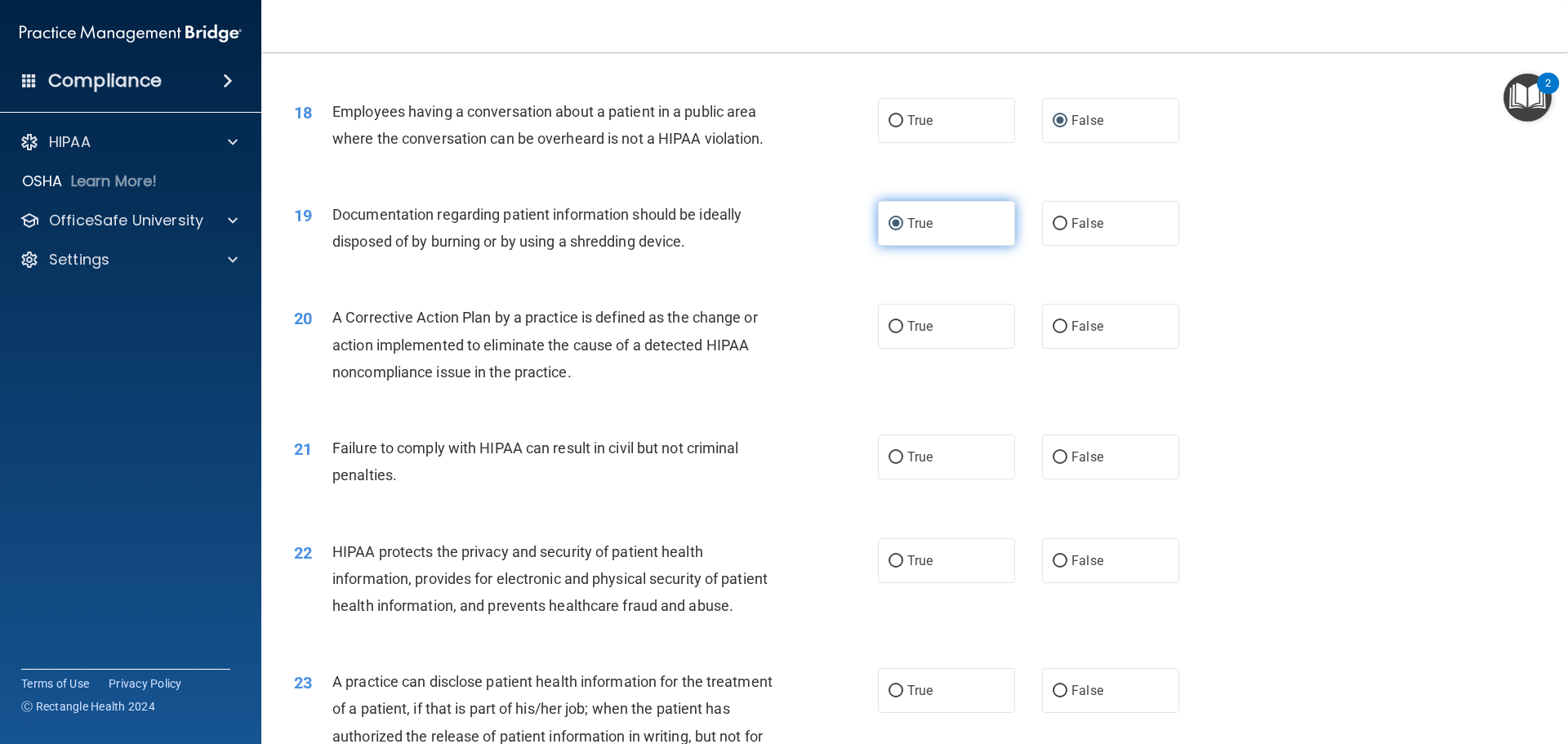
scroll to position [2042, 0]
click at [889, 332] on input "True" at bounding box center [896, 327] width 14 height 13
radio input "true"
click at [889, 463] on input "True" at bounding box center [896, 457] width 14 height 13
radio input "true"
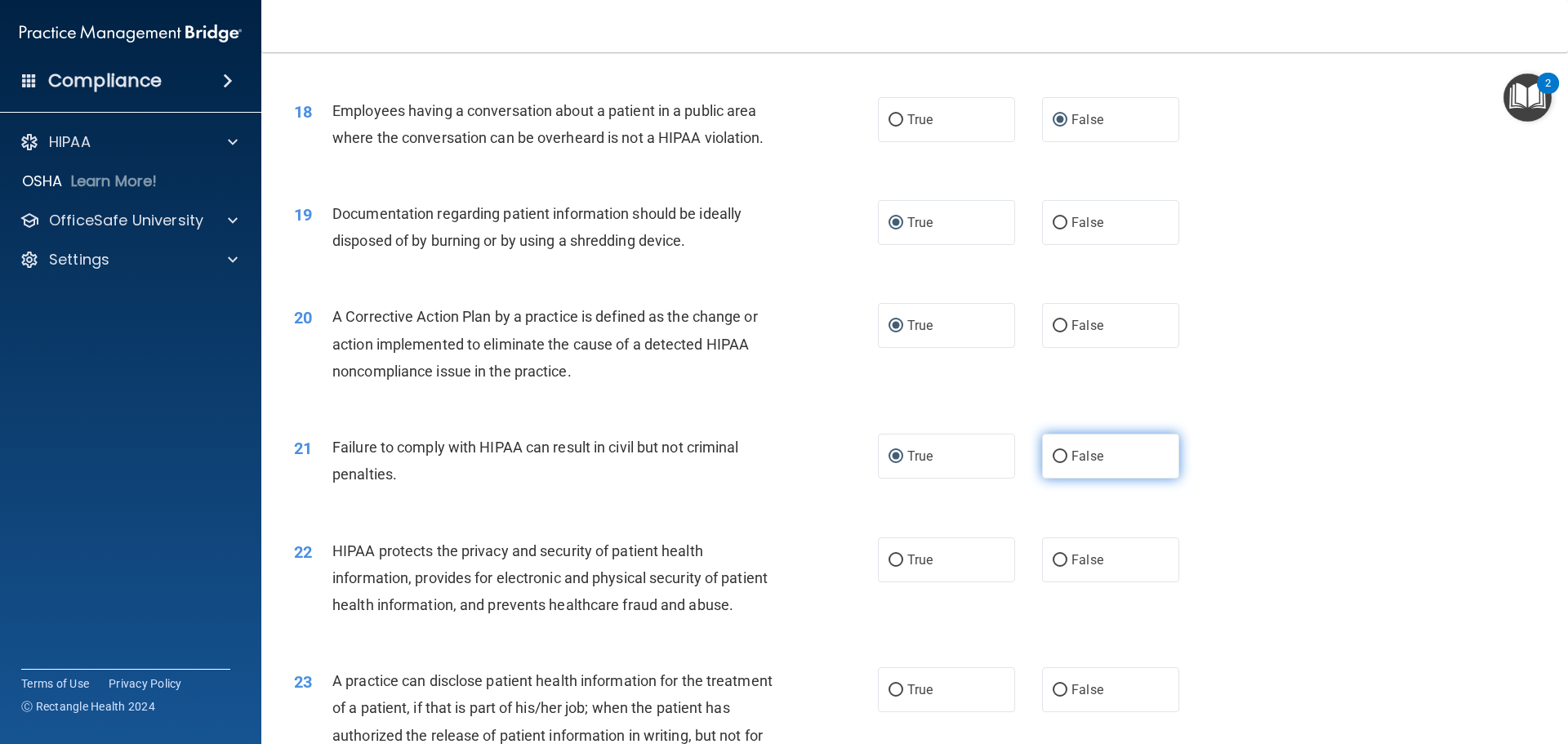
click at [1053, 463] on input "False" at bounding box center [1060, 457] width 14 height 13
radio input "true"
radio input "false"
click at [891, 567] on input "True" at bounding box center [896, 560] width 14 height 13
radio input "true"
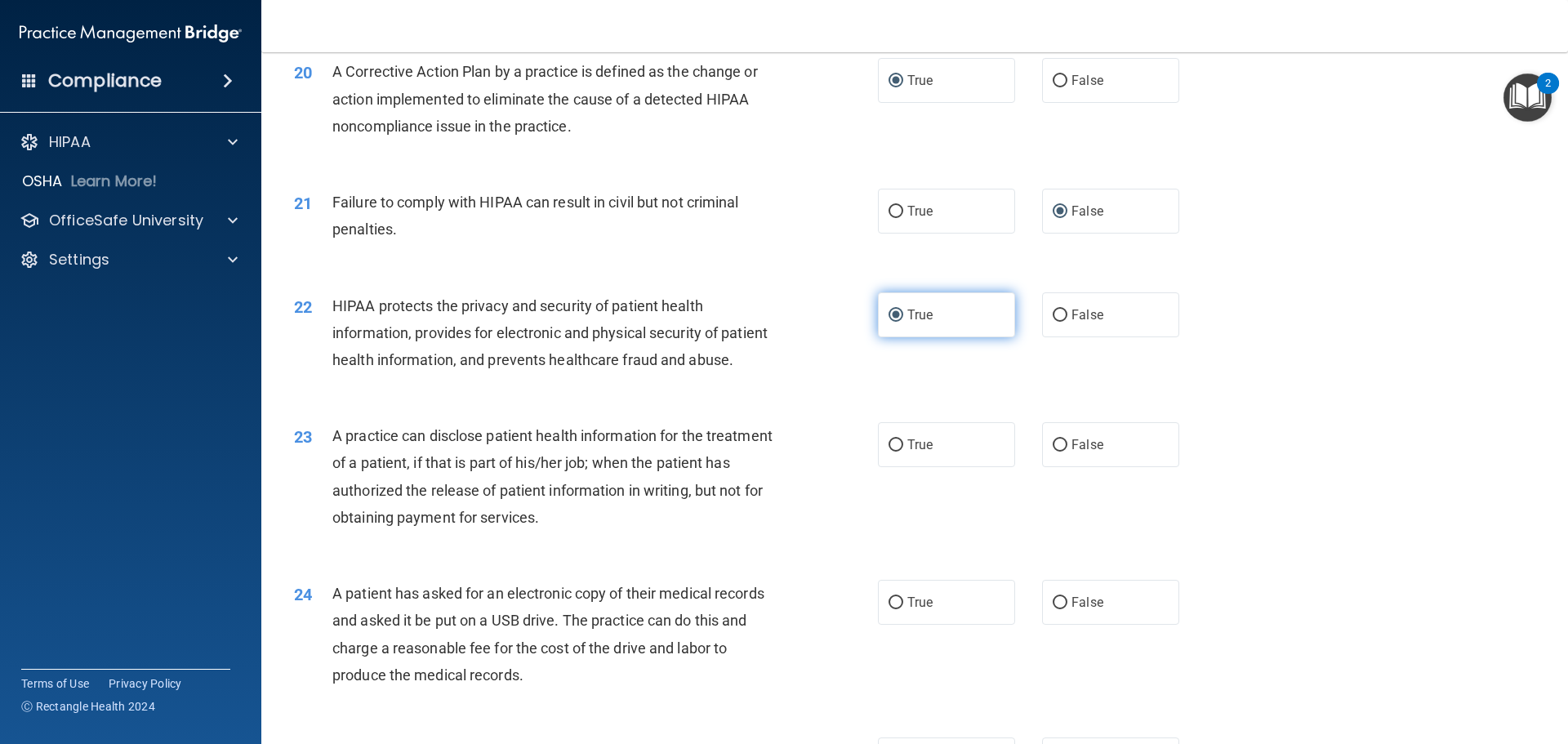
scroll to position [2369, 0]
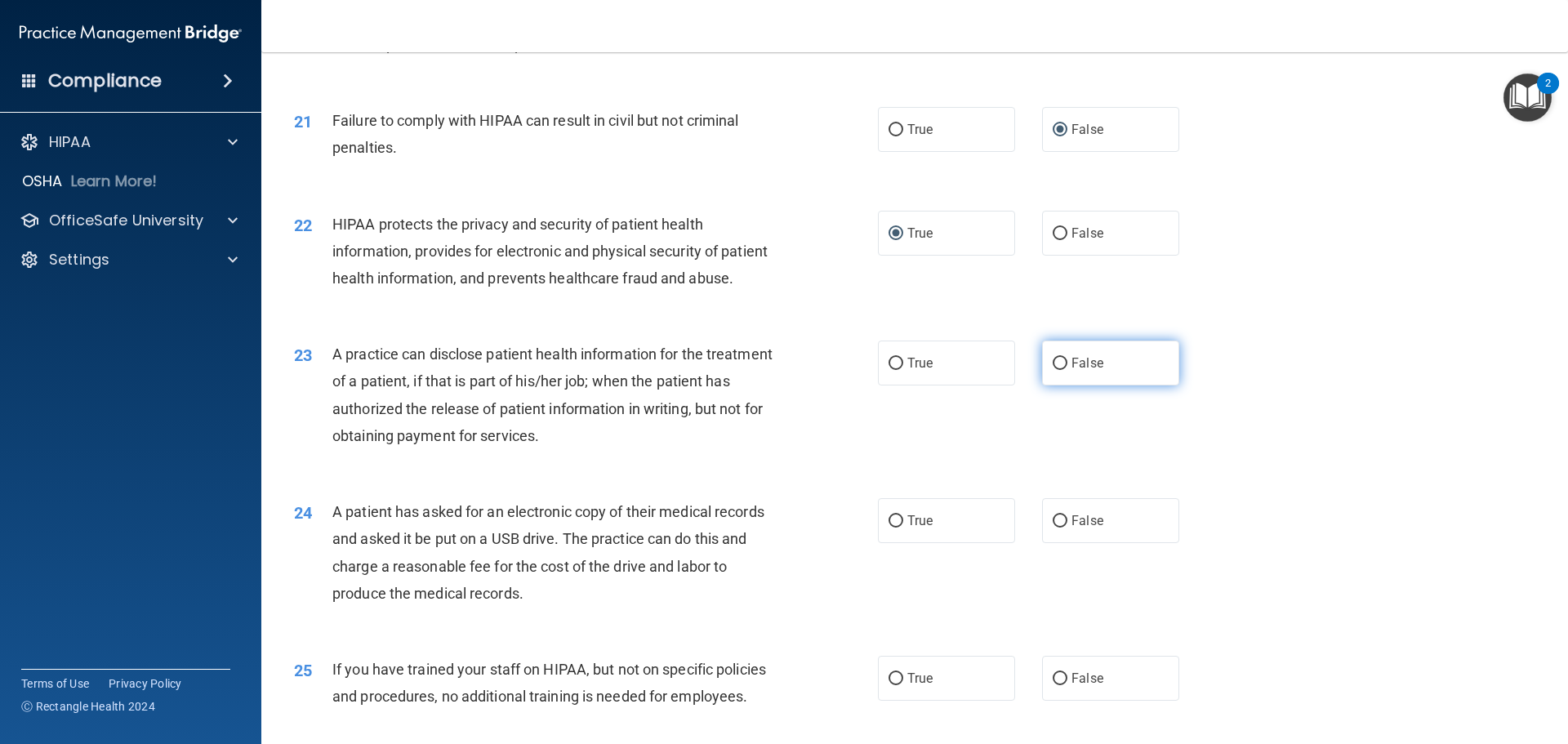
click at [1053, 370] on input "False" at bounding box center [1060, 364] width 14 height 13
radio input "true"
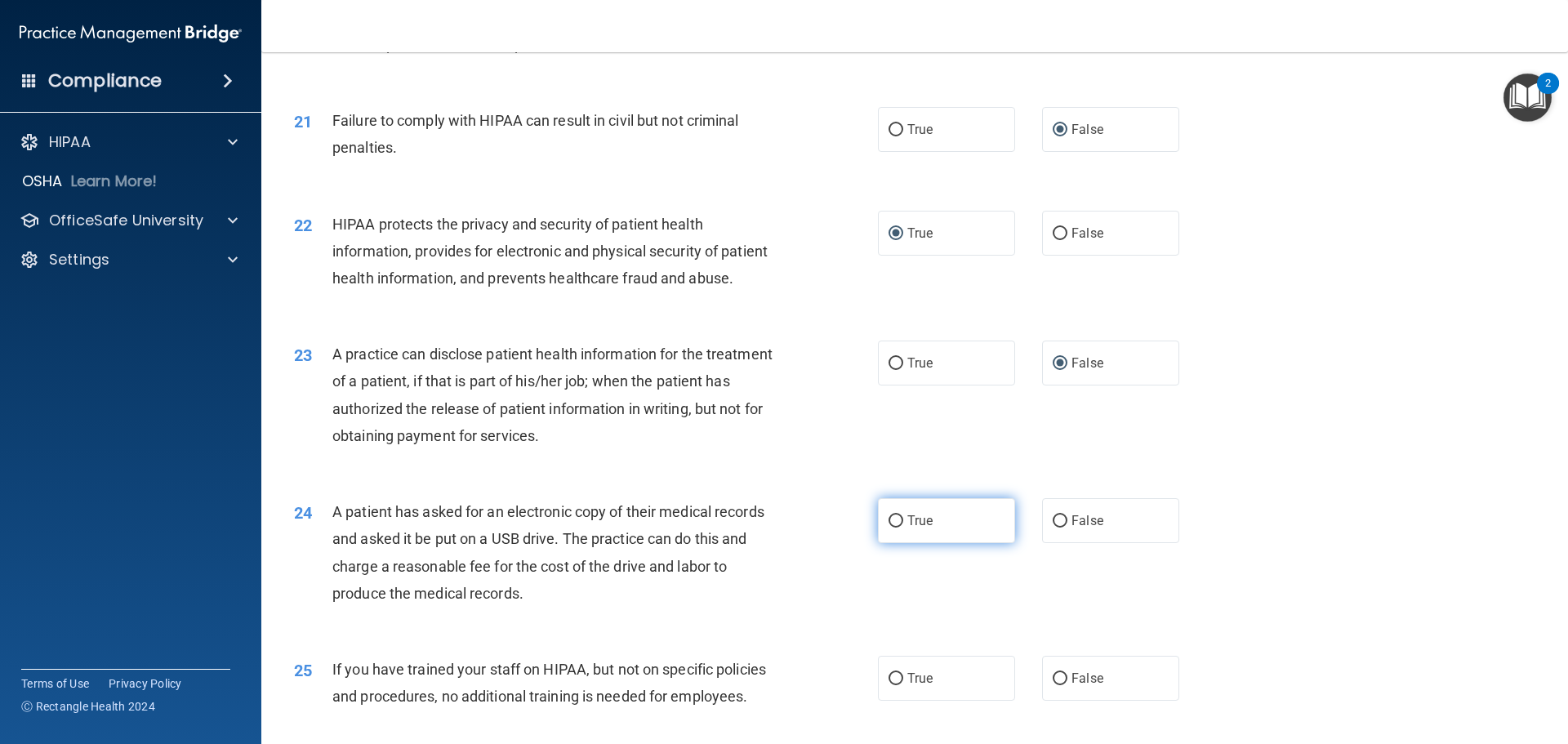
click at [908, 528] on span "True" at bounding box center [920, 520] width 25 height 15
click at [903, 527] on input "True" at bounding box center [896, 522] width 14 height 13
radio input "true"
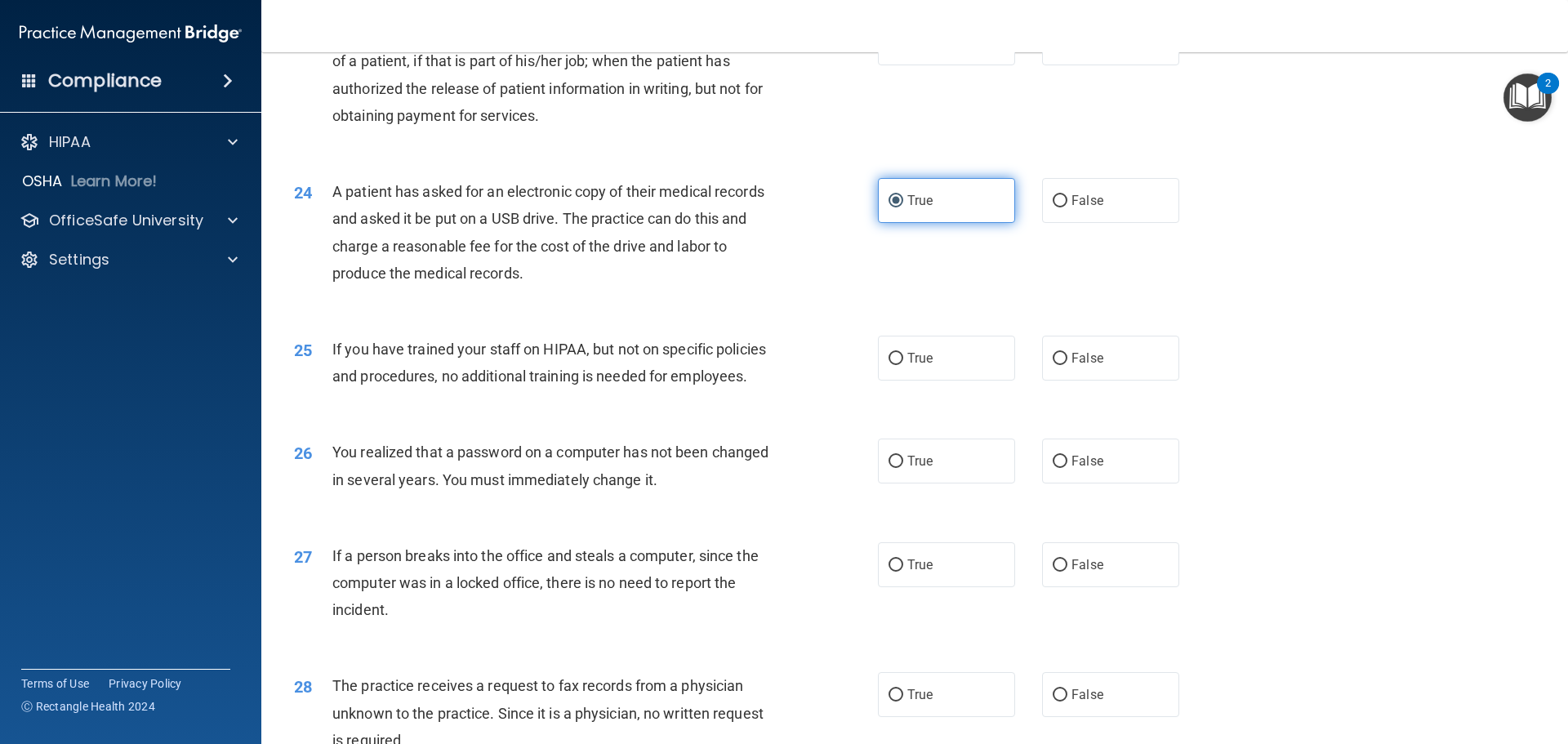
scroll to position [2695, 0]
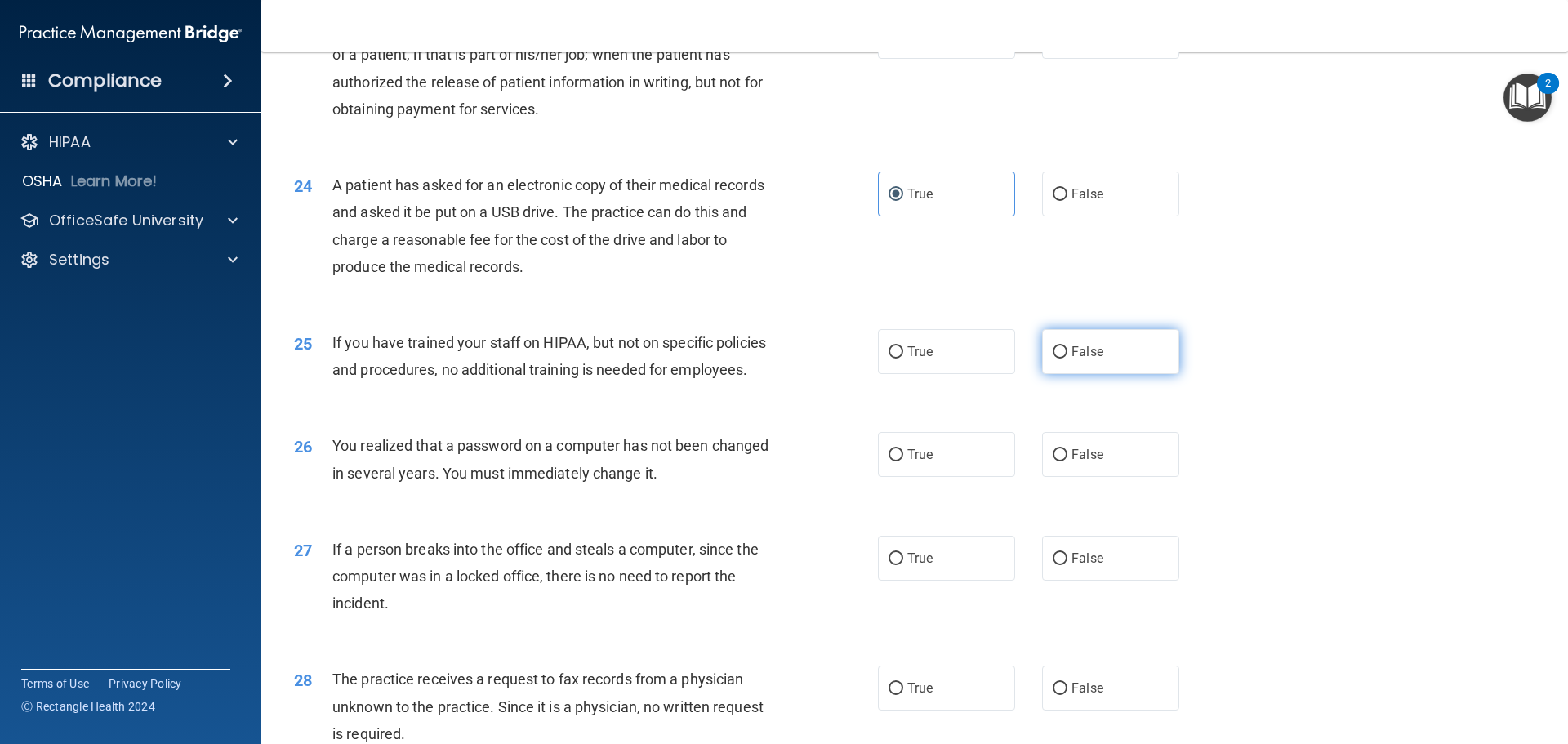
click at [1053, 359] on input "False" at bounding box center [1060, 353] width 14 height 13
radio input "true"
click at [922, 462] on span "True" at bounding box center [920, 454] width 25 height 15
click at [903, 462] on input "True" at bounding box center [896, 455] width 14 height 13
radio input "true"
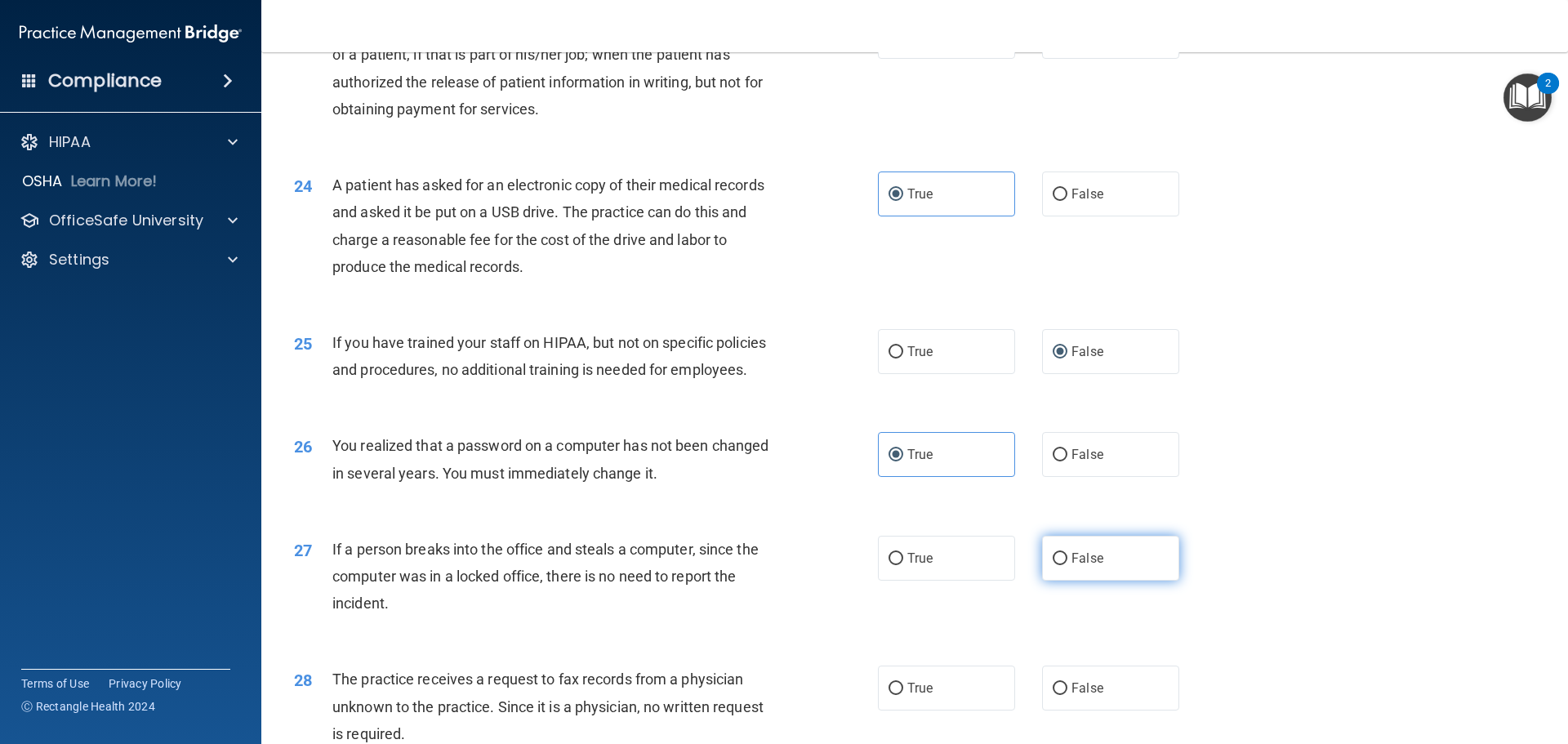
click at [1071, 566] on span "False" at bounding box center [1087, 558] width 31 height 15
click at [1067, 565] on input "False" at bounding box center [1060, 560] width 14 height 13
radio input "true"
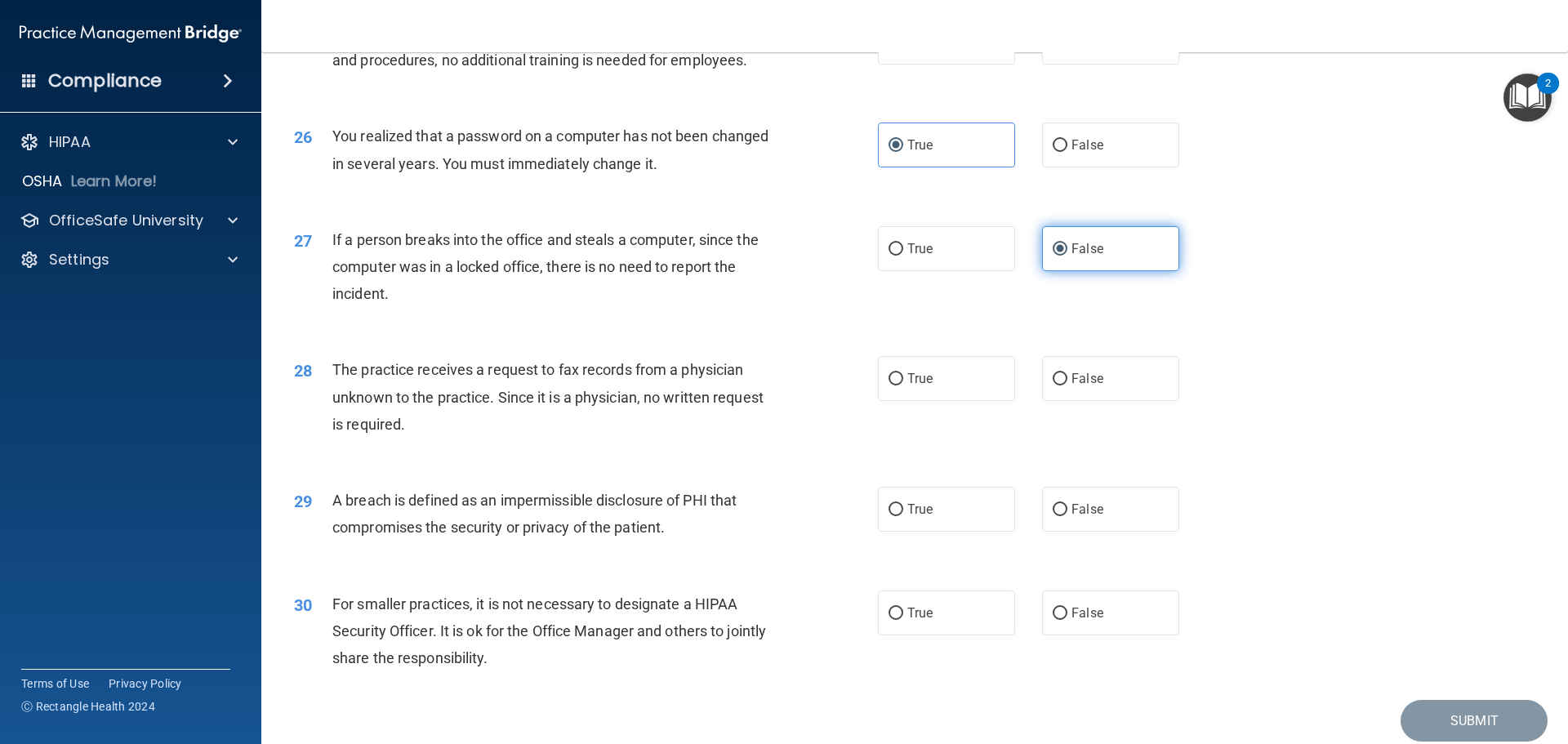
scroll to position [3022, 0]
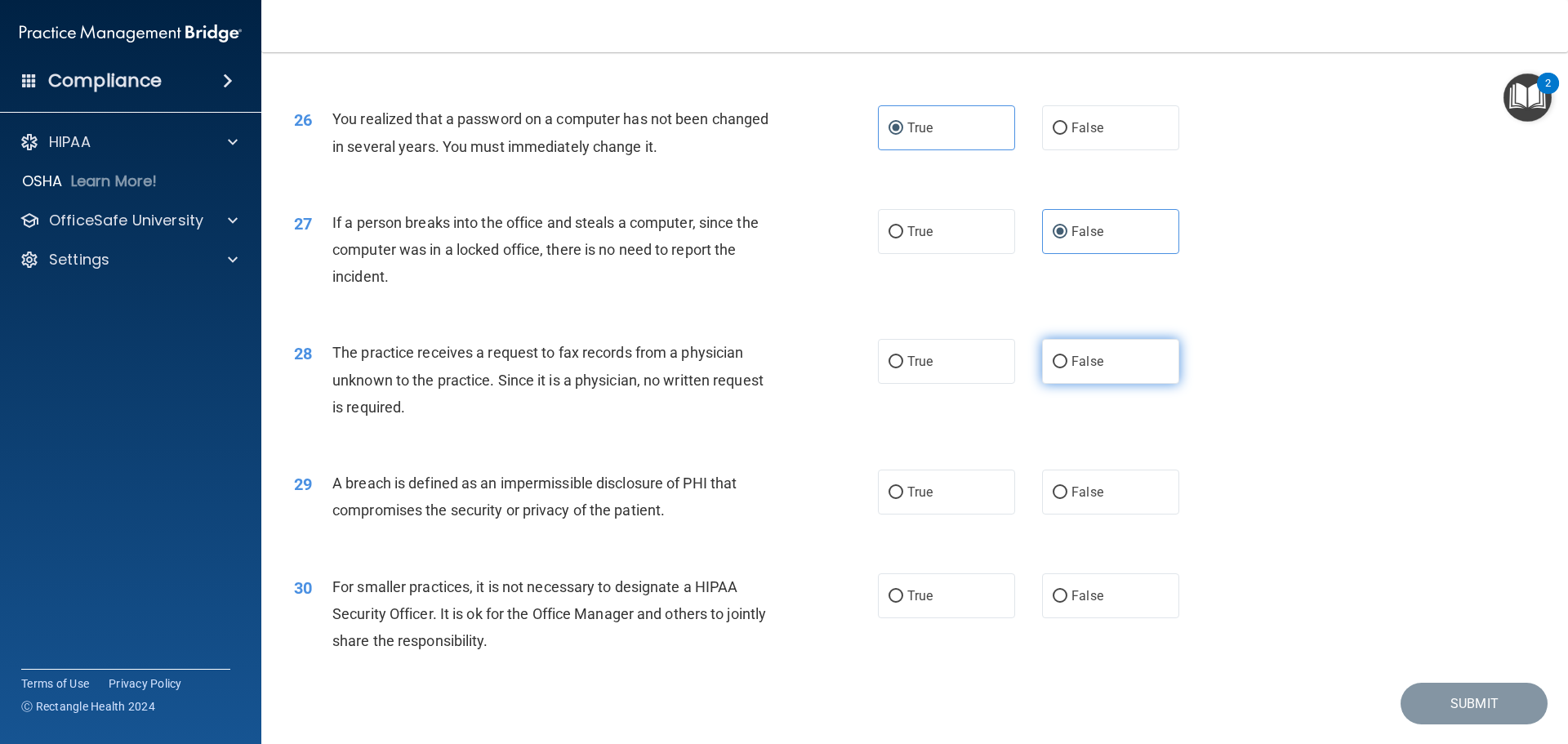
click at [1059, 368] on input "False" at bounding box center [1060, 363] width 14 height 13
radio input "true"
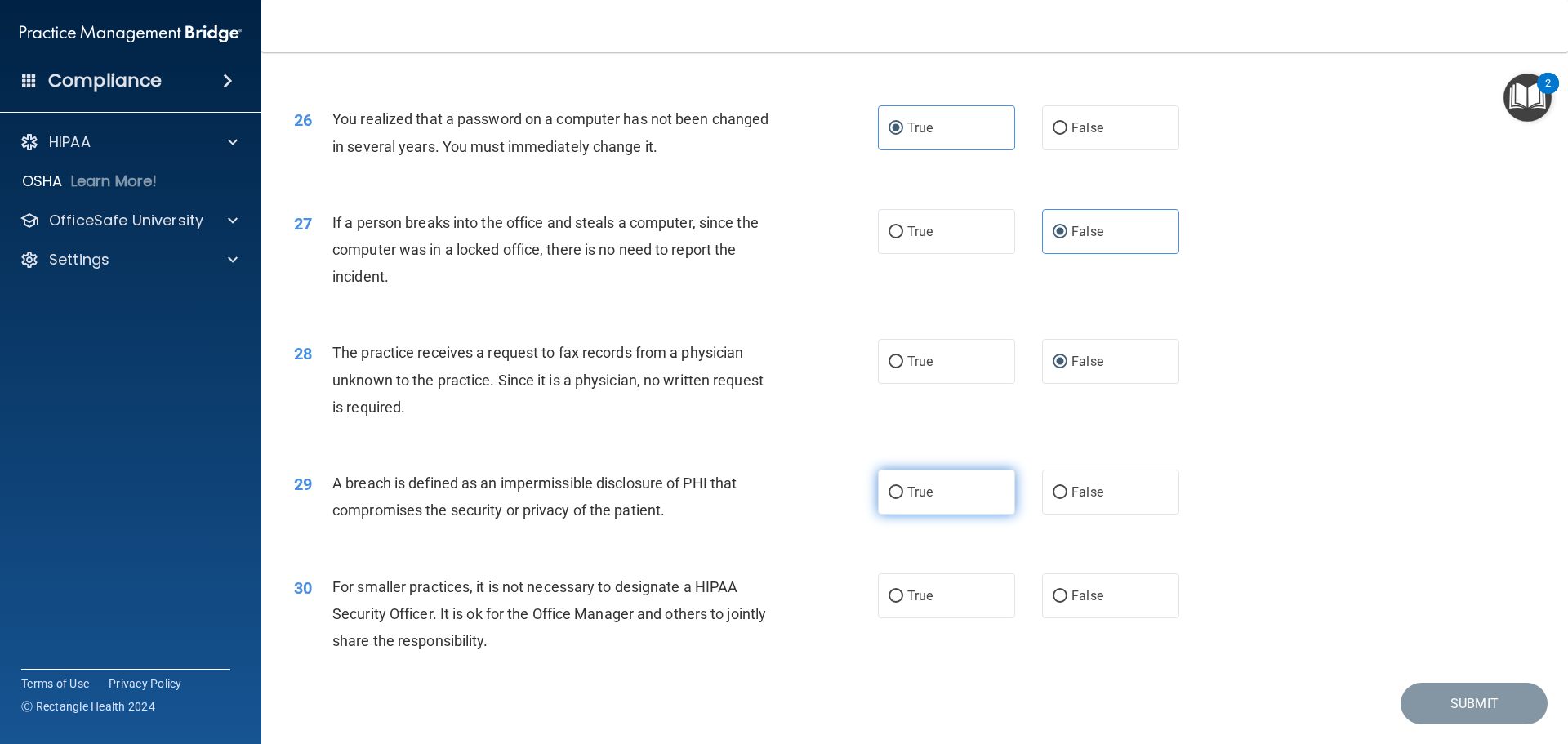
click at [911, 500] on span "True" at bounding box center [920, 491] width 25 height 15
click at [903, 499] on input "True" at bounding box center [896, 493] width 14 height 13
radio input "true"
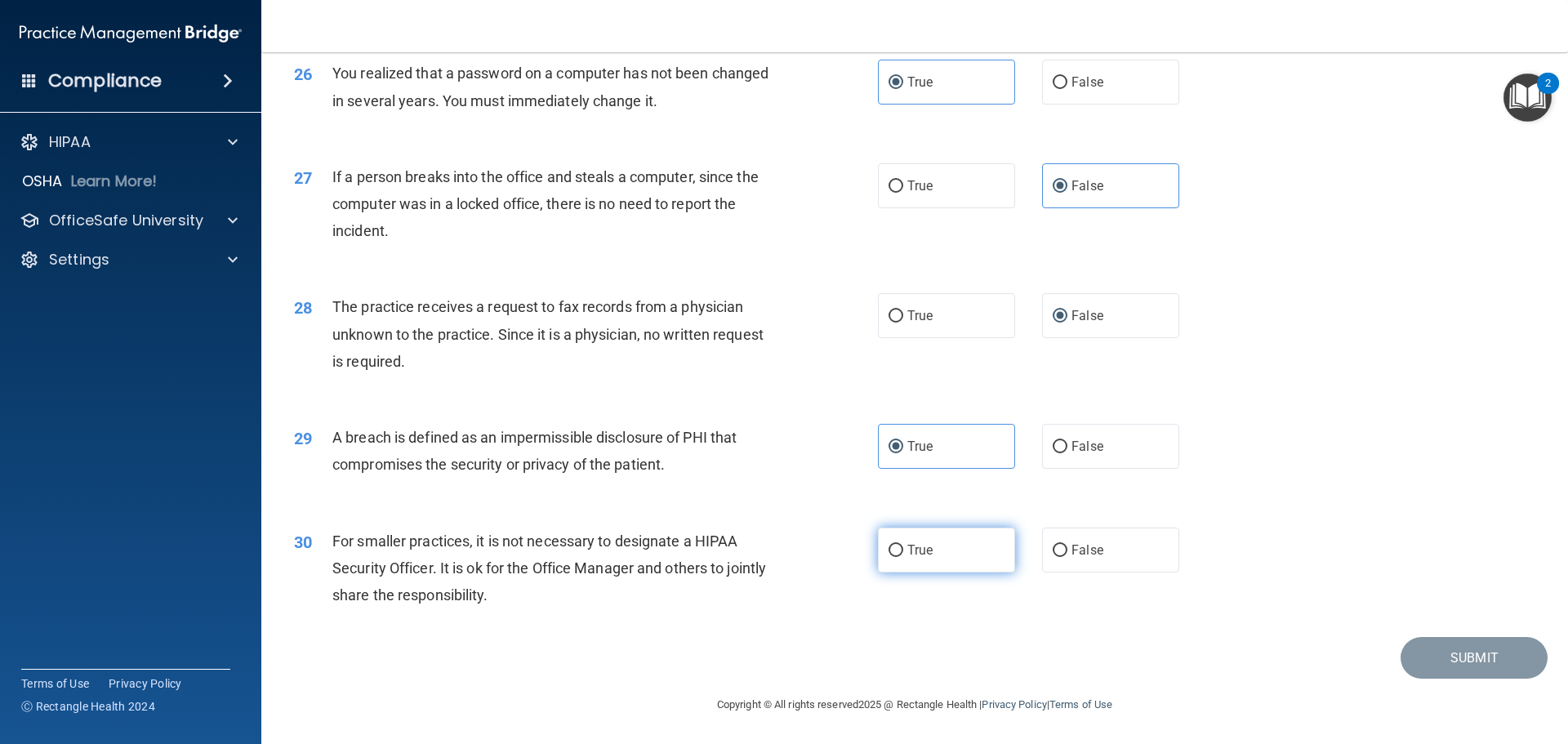
scroll to position [3122, 0]
drag, startPoint x: 1079, startPoint y: 550, endPoint x: 1087, endPoint y: 555, distance: 9.4
click at [1080, 550] on span "False" at bounding box center [1087, 550] width 31 height 15
click at [1068, 550] on input "False" at bounding box center [1060, 551] width 14 height 13
radio input "true"
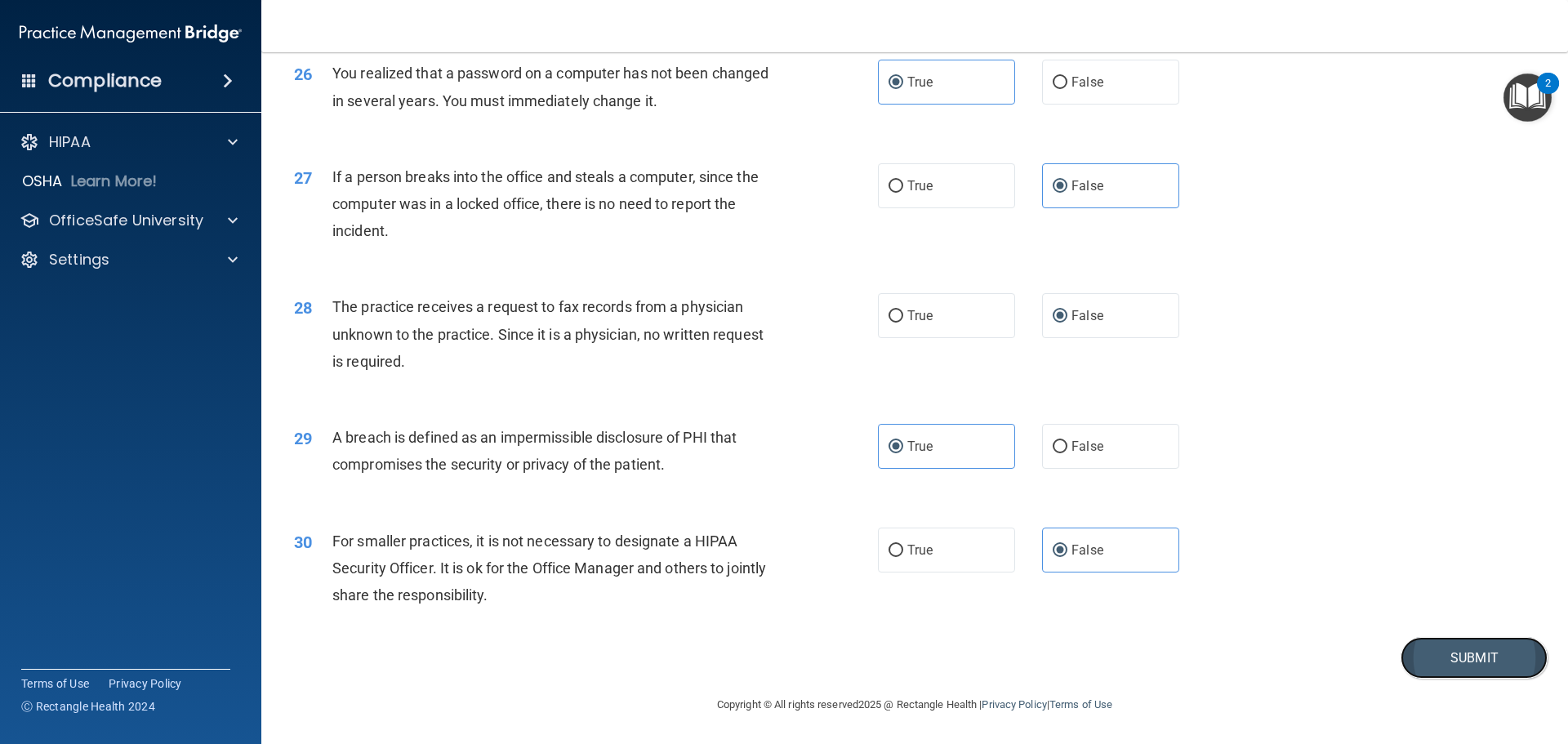
click at [1471, 661] on button "Submit" at bounding box center [1474, 658] width 147 height 41
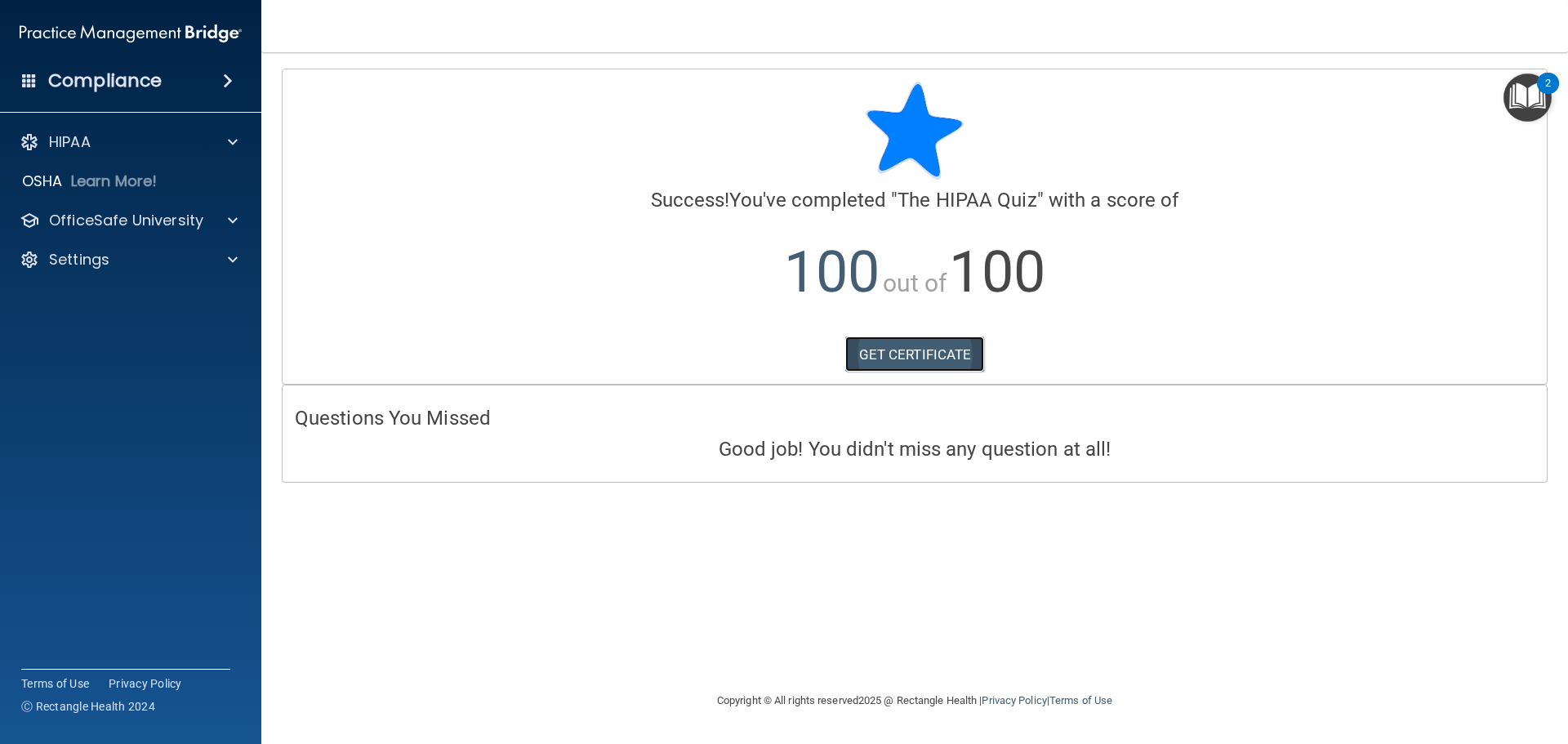
click at [931, 357] on link "GET CERTIFICATE" at bounding box center [915, 354] width 139 height 36
click at [85, 220] on p "OfficeSafe University" at bounding box center [126, 220] width 155 height 20
click at [112, 262] on p "HIPAA Training" at bounding box center [78, 260] width 135 height 16
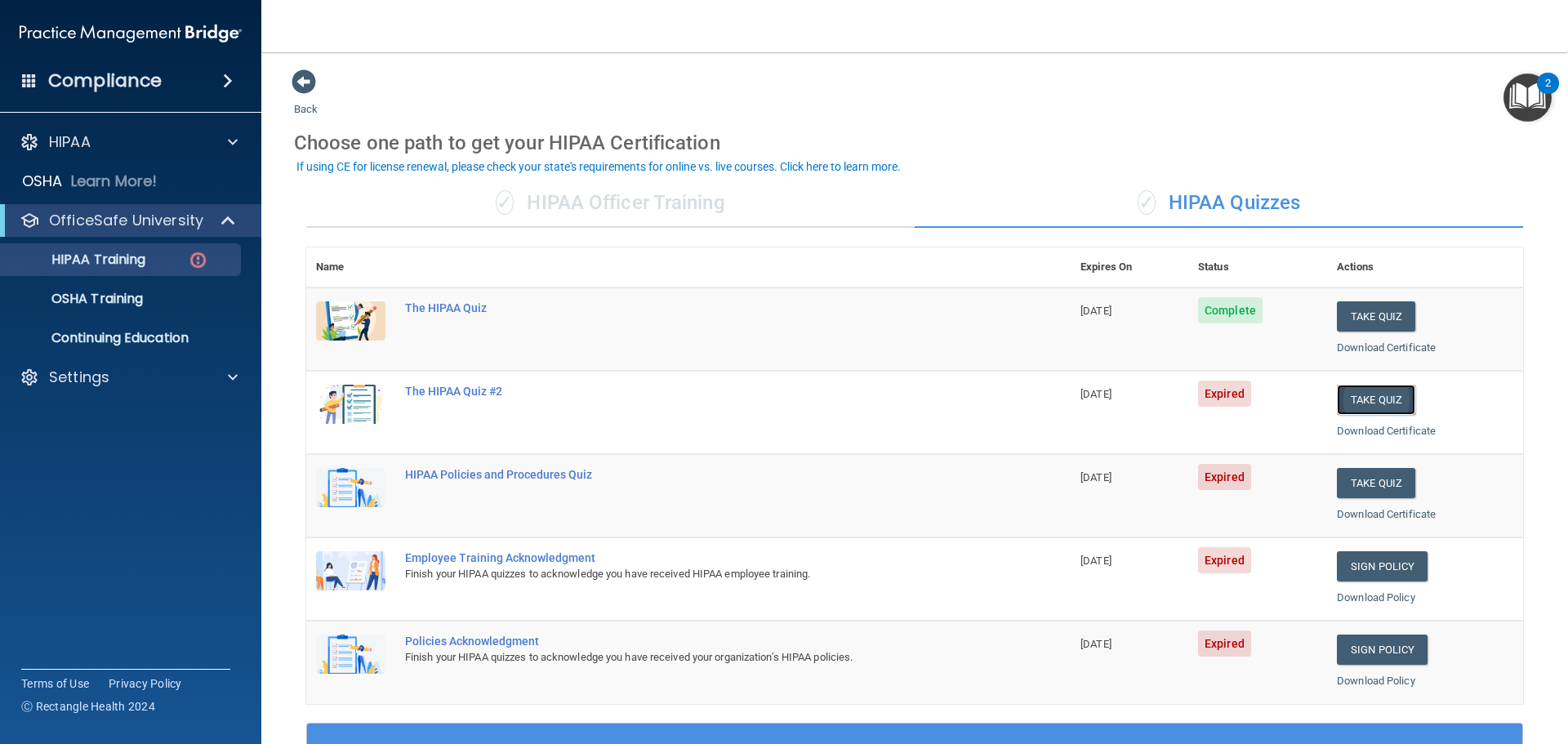
click at [1367, 405] on button "Take Quiz" at bounding box center [1375, 400] width 78 height 31
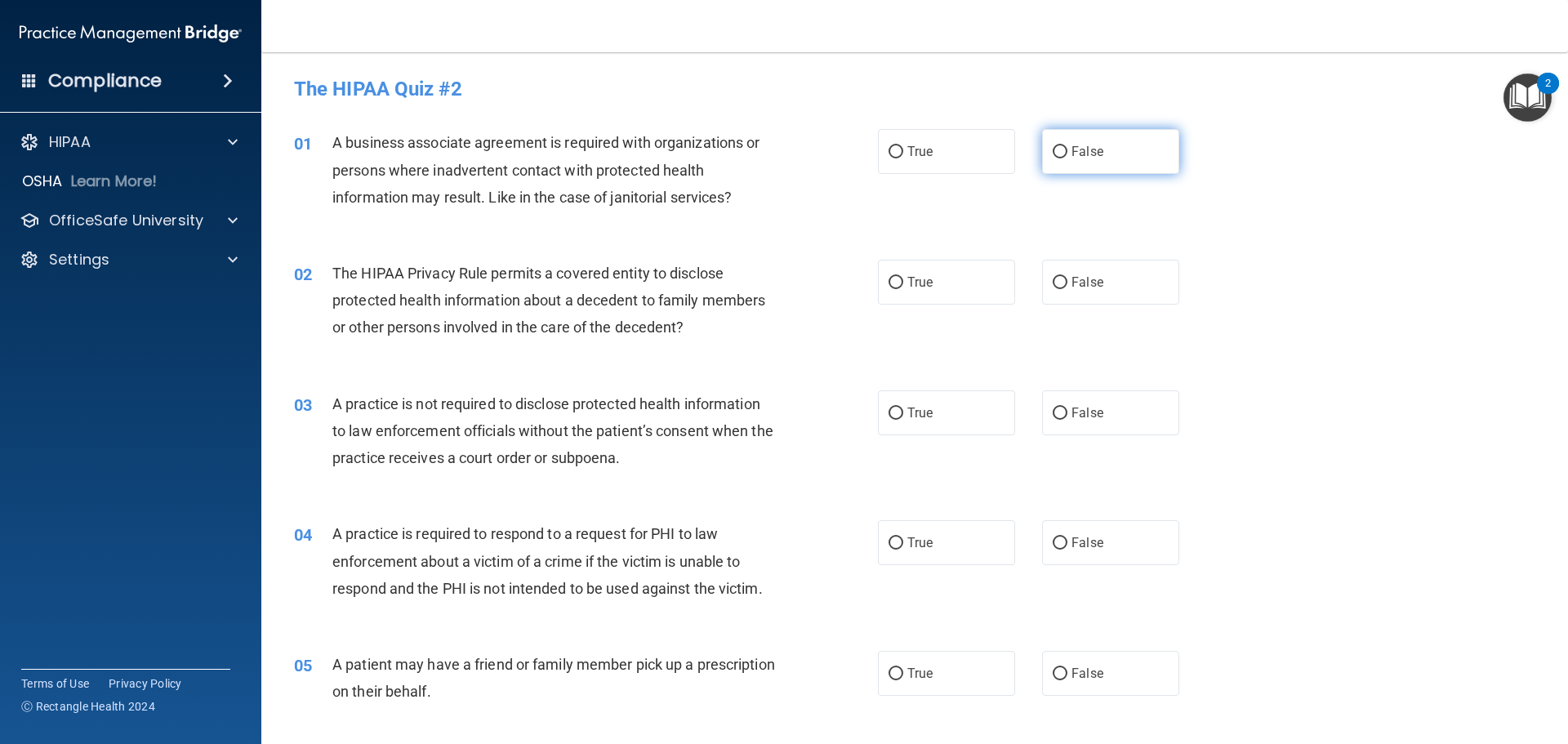
click at [1053, 149] on input "False" at bounding box center [1060, 153] width 14 height 13
radio input "true"
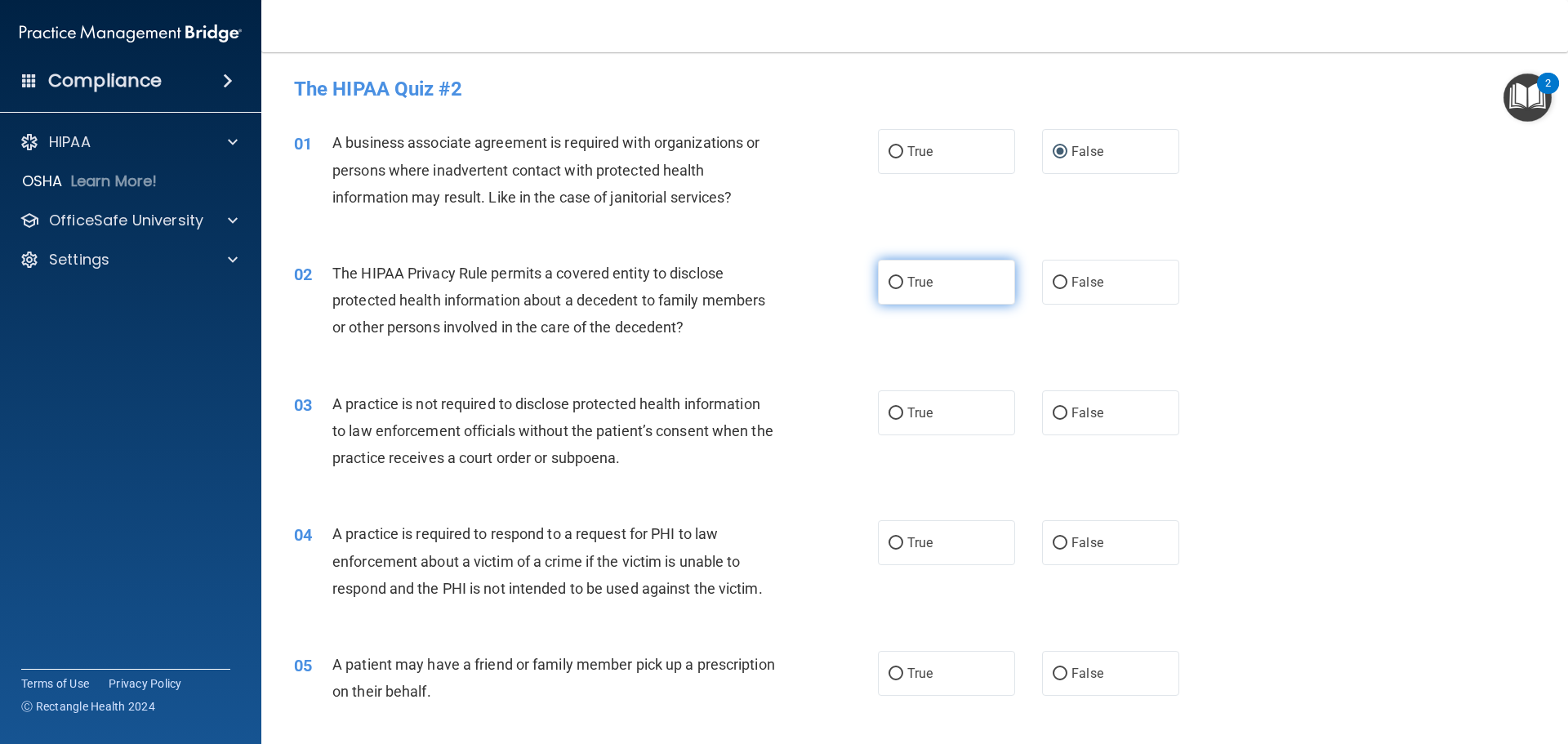
click at [890, 284] on input "True" at bounding box center [896, 283] width 14 height 13
radio input "true"
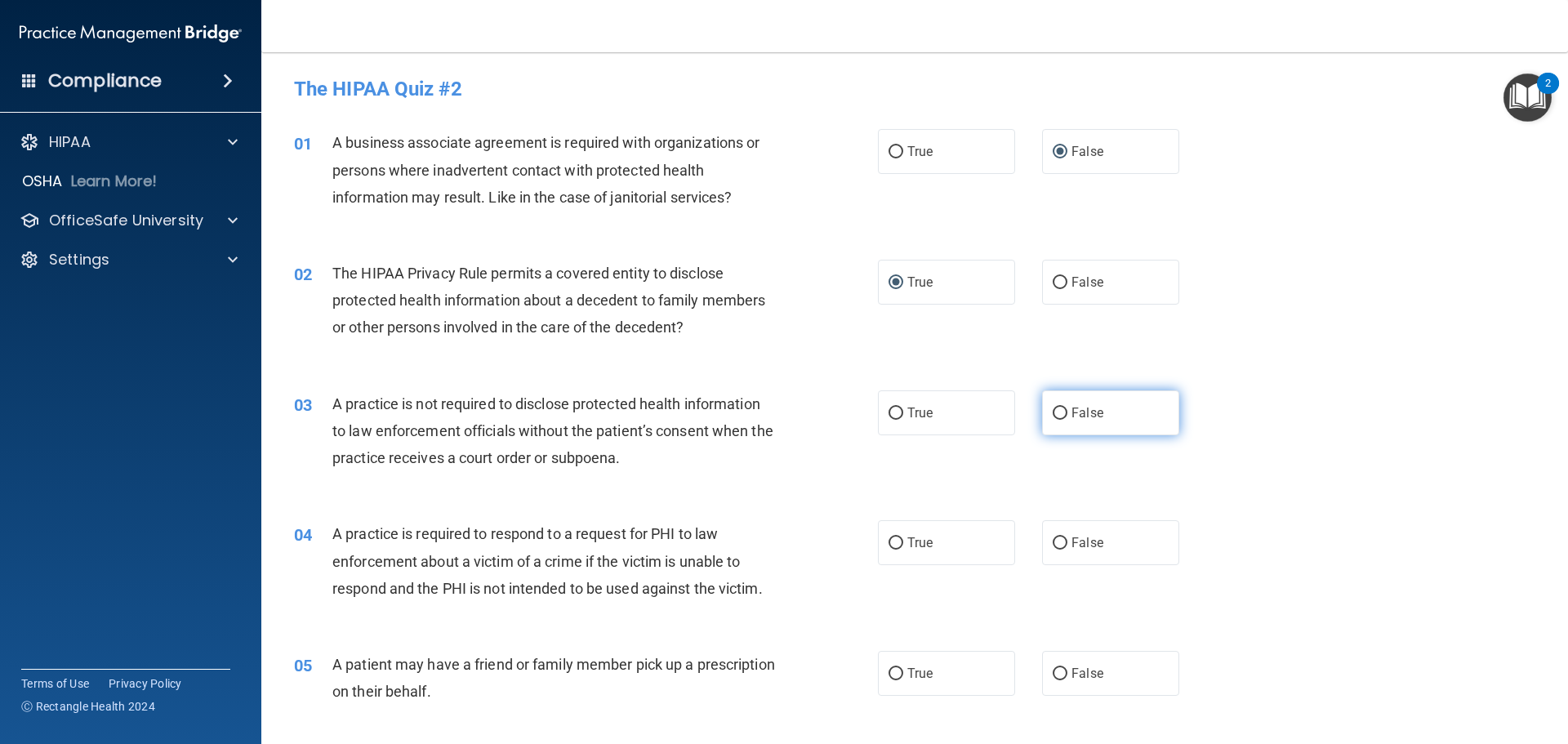
click at [1054, 414] on input "False" at bounding box center [1060, 414] width 14 height 13
radio input "true"
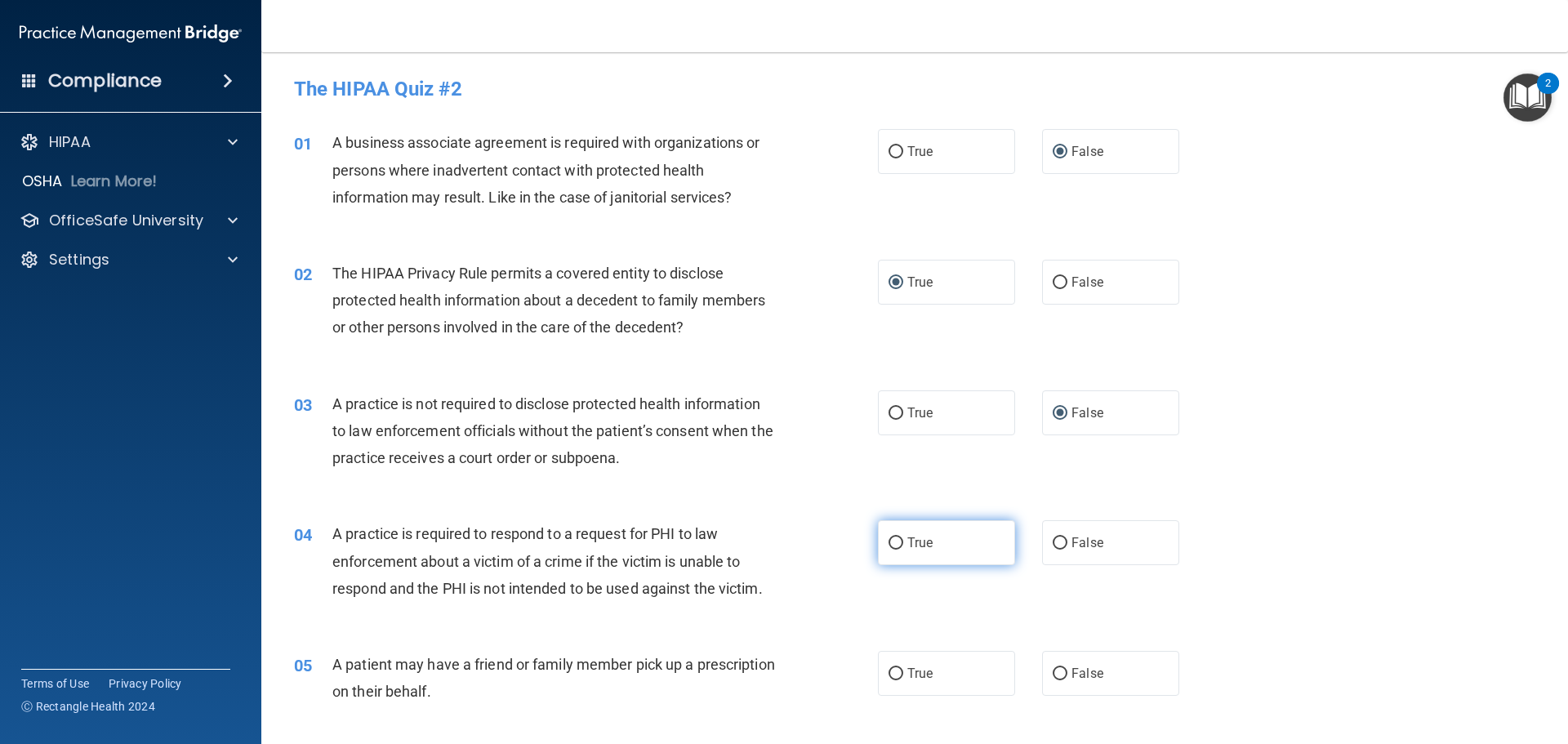
click at [890, 545] on input "True" at bounding box center [896, 543] width 14 height 13
radio input "true"
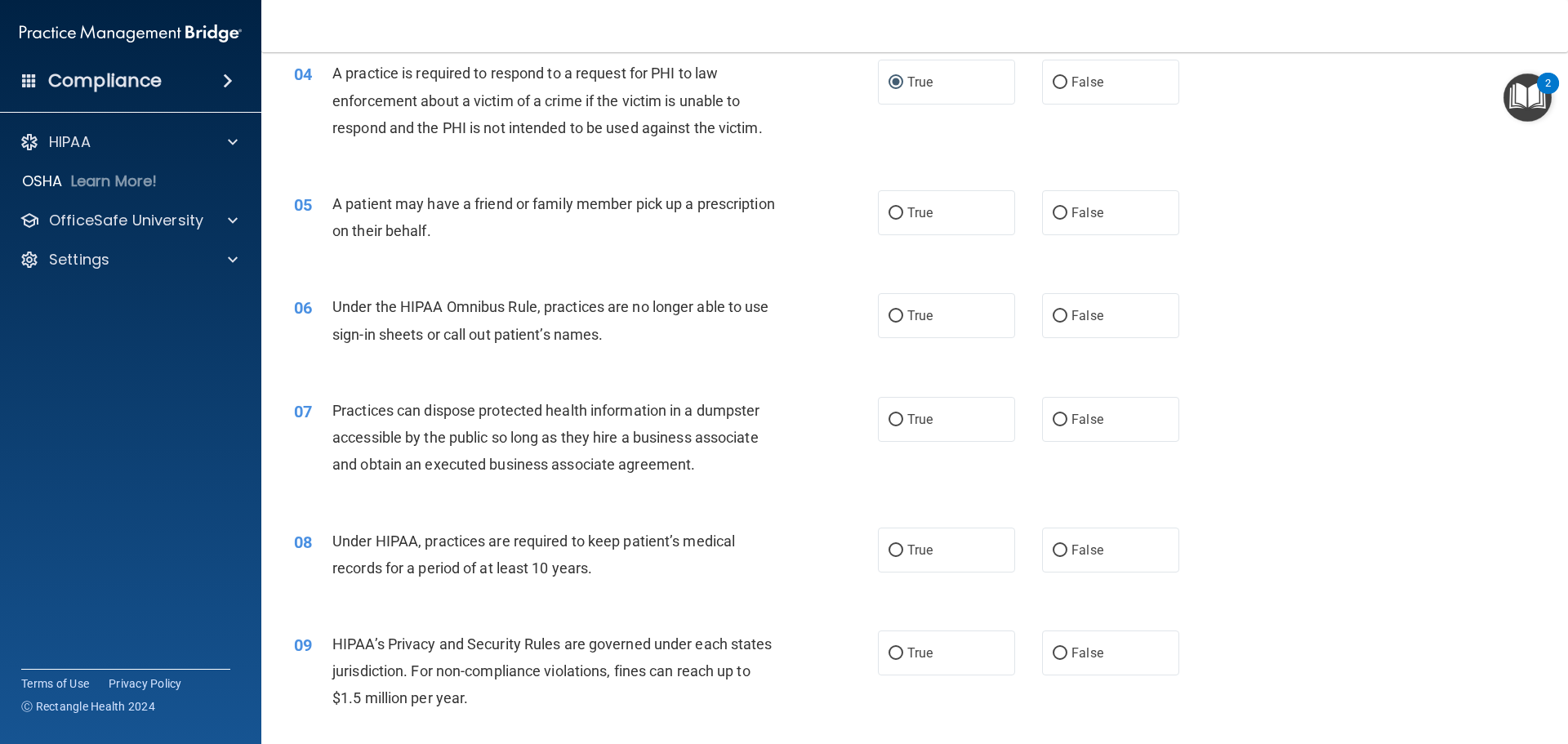
scroll to position [490, 0]
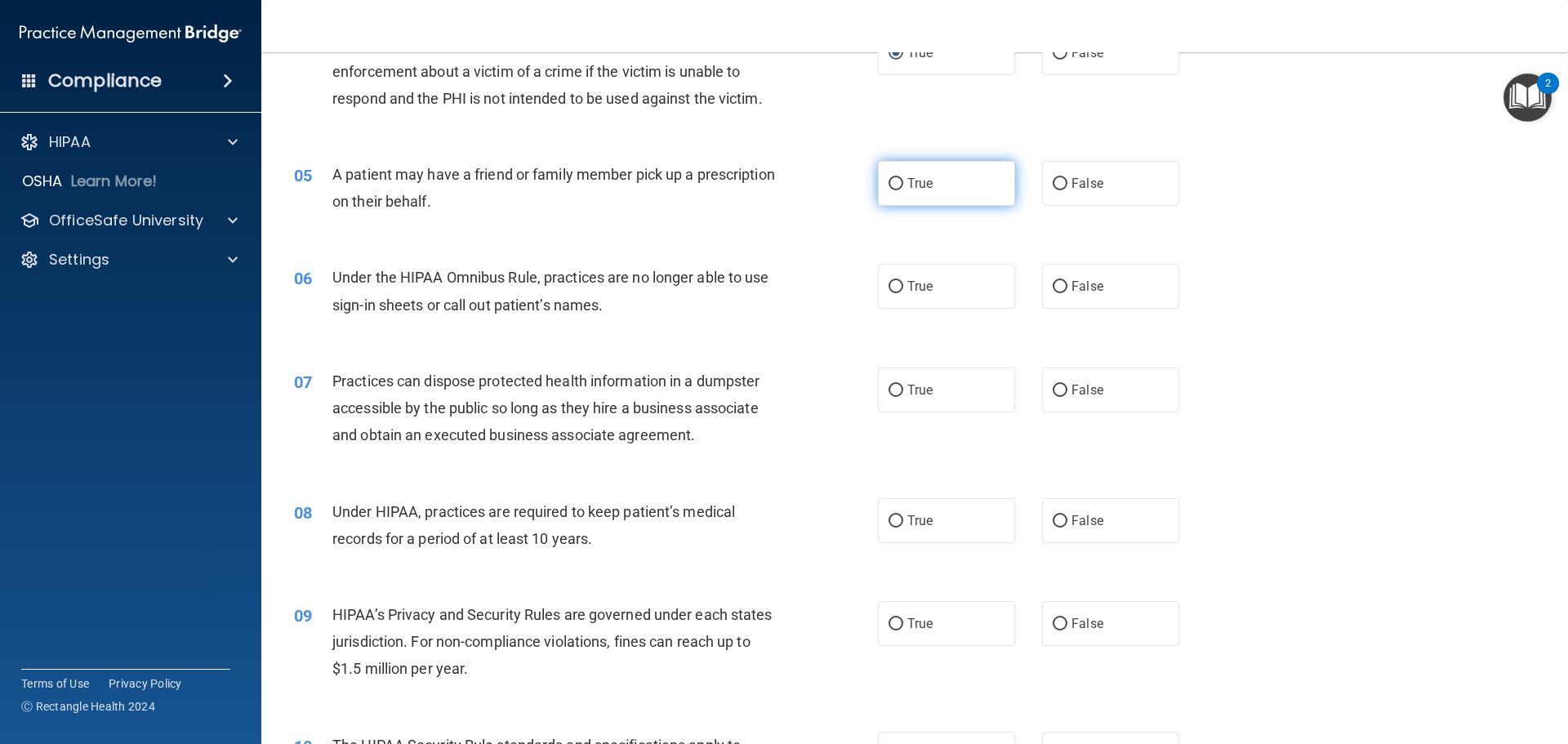
click at [891, 187] on input "True" at bounding box center [896, 184] width 14 height 13
radio input "true"
click at [1053, 289] on input "False" at bounding box center [1060, 287] width 14 height 13
radio input "true"
click at [1053, 390] on input "False" at bounding box center [1060, 391] width 14 height 13
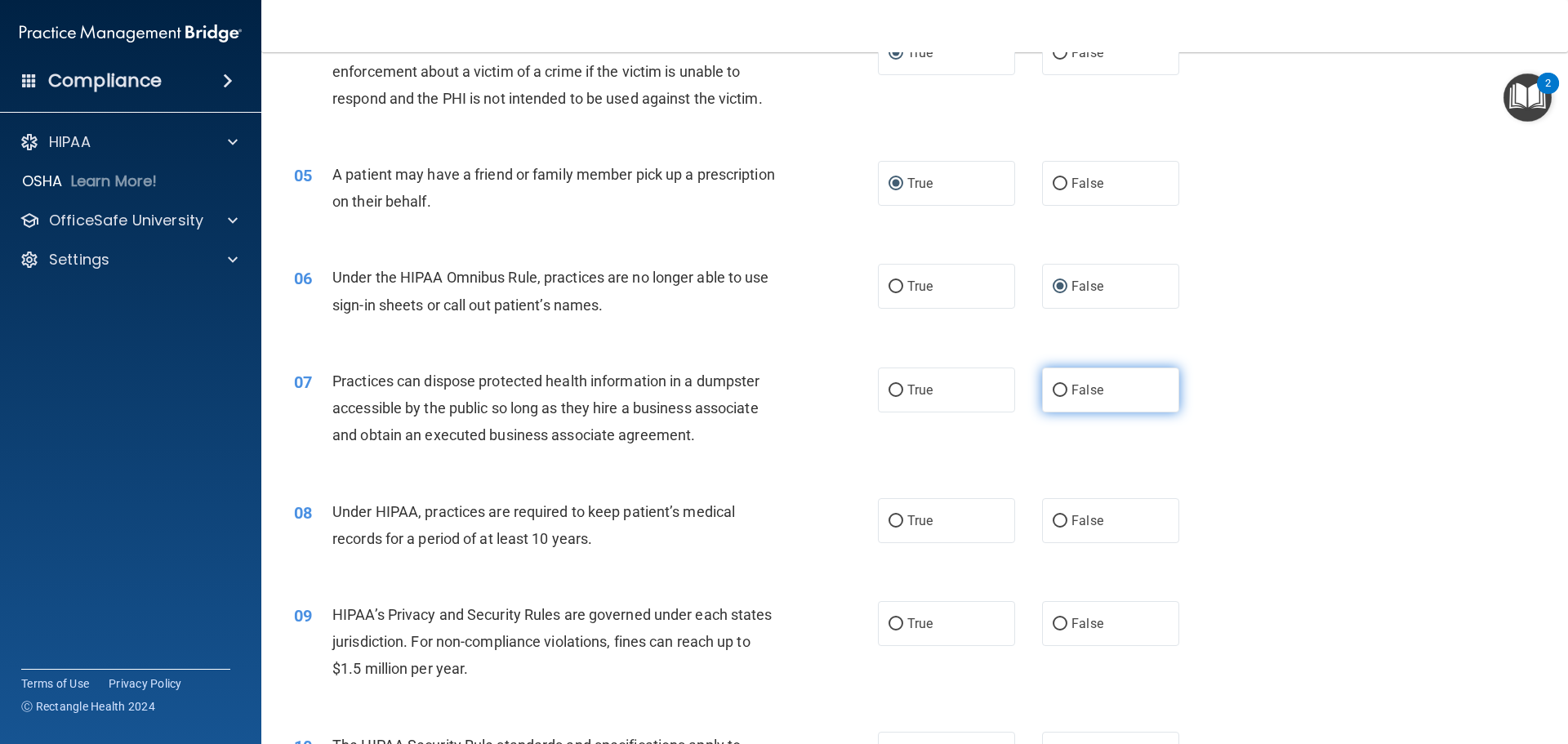
radio input "true"
click at [1053, 520] on input "False" at bounding box center [1060, 522] width 14 height 13
radio input "true"
click at [1053, 626] on input "False" at bounding box center [1060, 624] width 14 height 13
radio input "true"
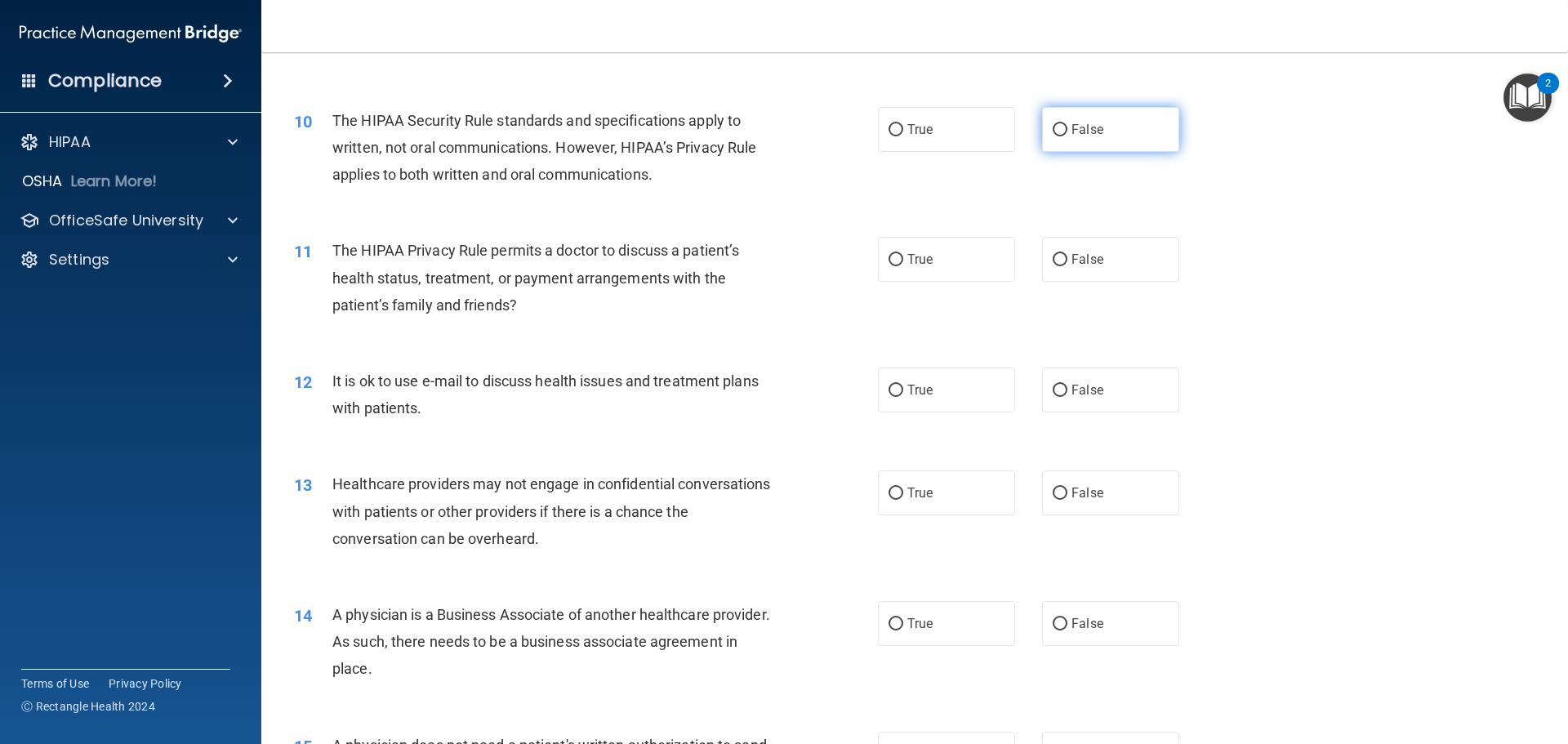
scroll to position [1143, 0]
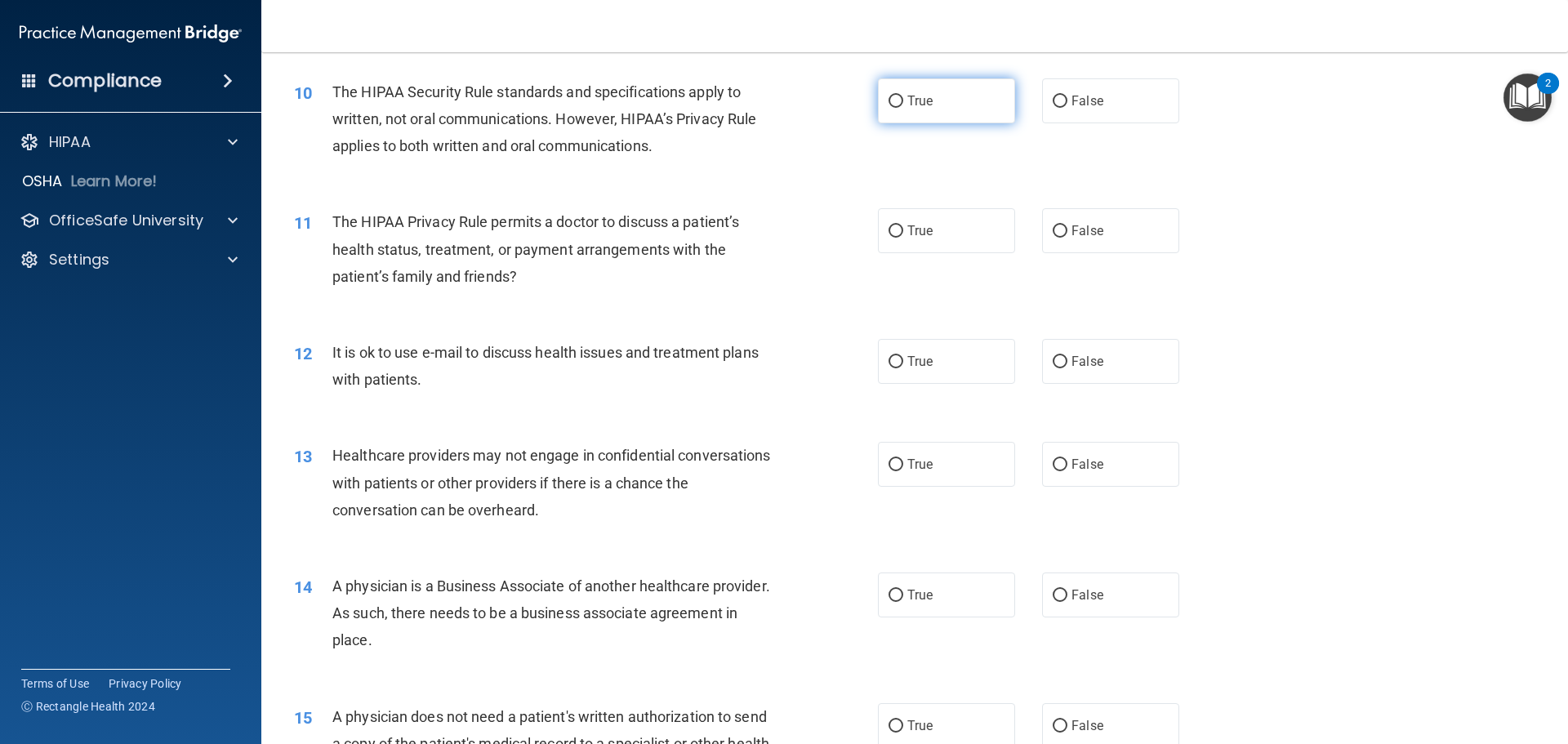
click at [894, 100] on input "True" at bounding box center [896, 102] width 14 height 13
radio input "true"
click at [889, 234] on input "True" at bounding box center [896, 232] width 14 height 13
radio input "true"
click at [891, 364] on input "True" at bounding box center [896, 363] width 14 height 13
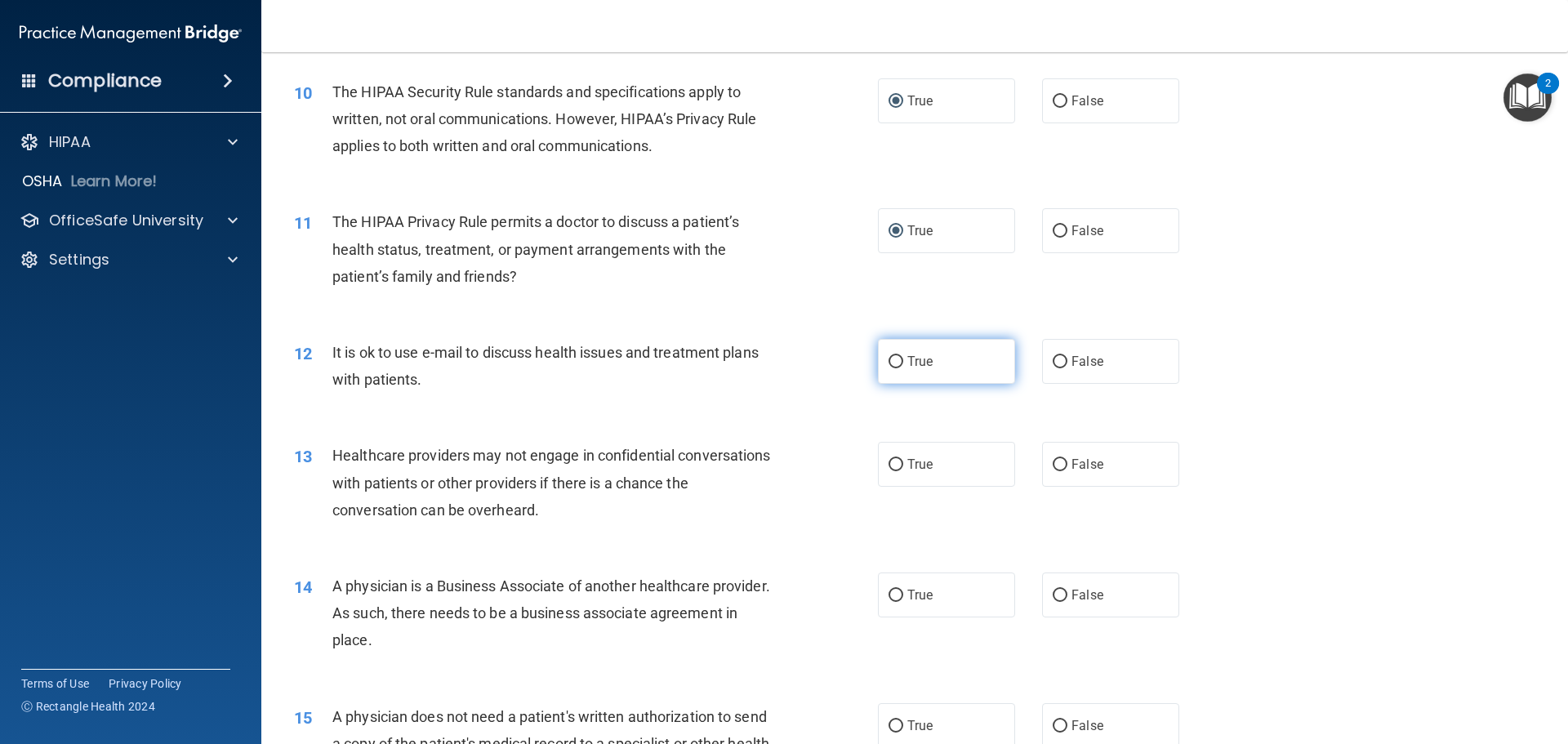
radio input "true"
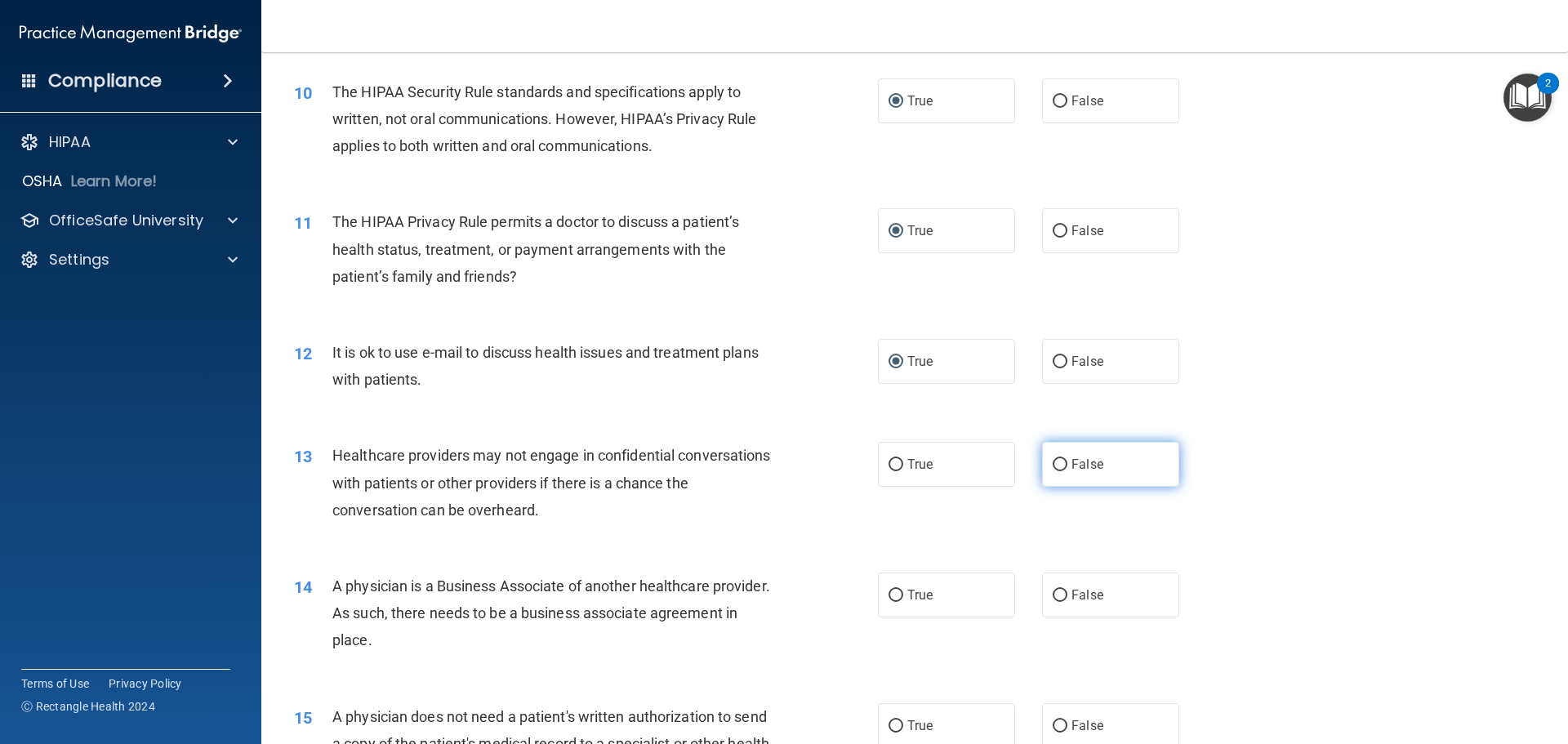
click at [1055, 463] on input "False" at bounding box center [1060, 465] width 14 height 13
radio input "true"
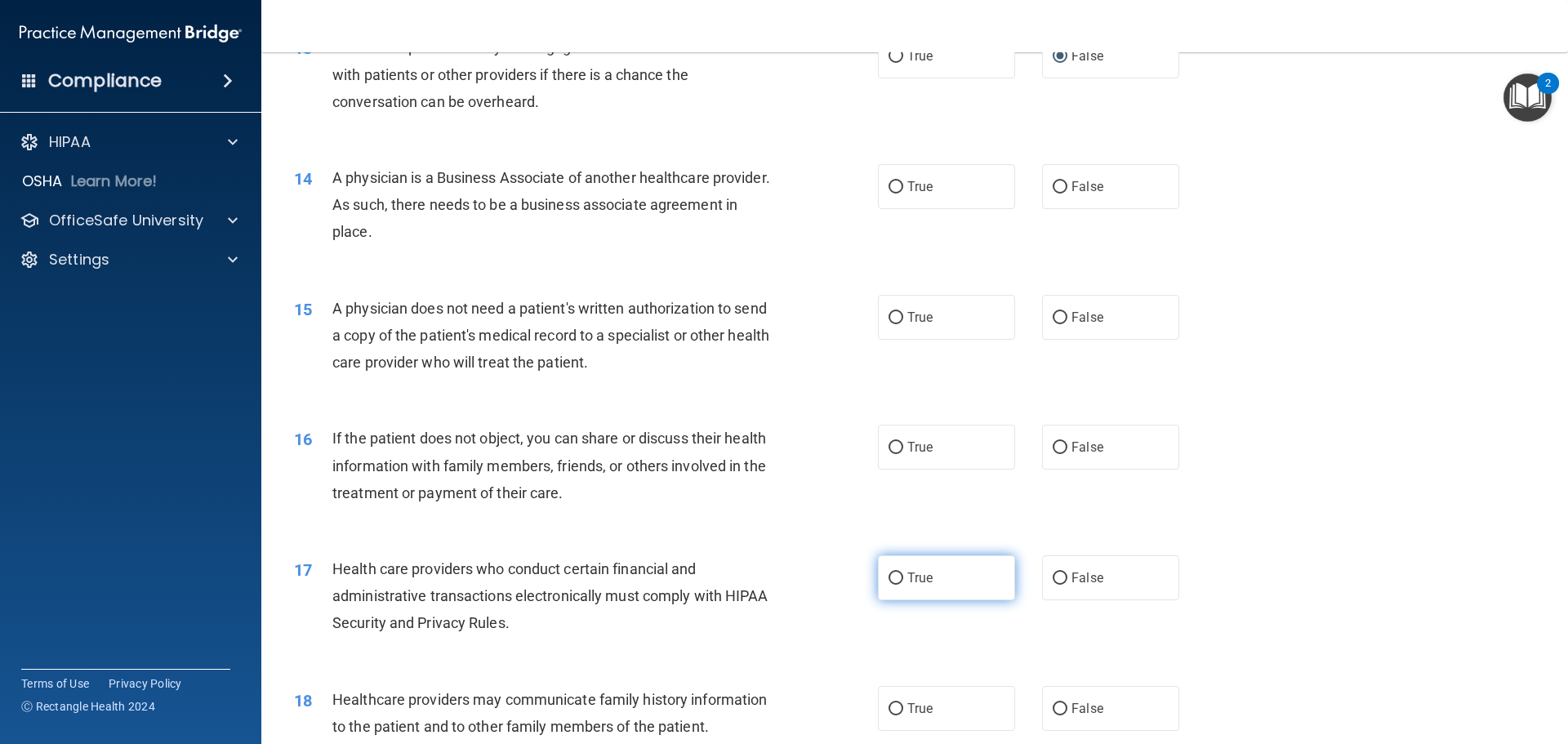
scroll to position [1634, 0]
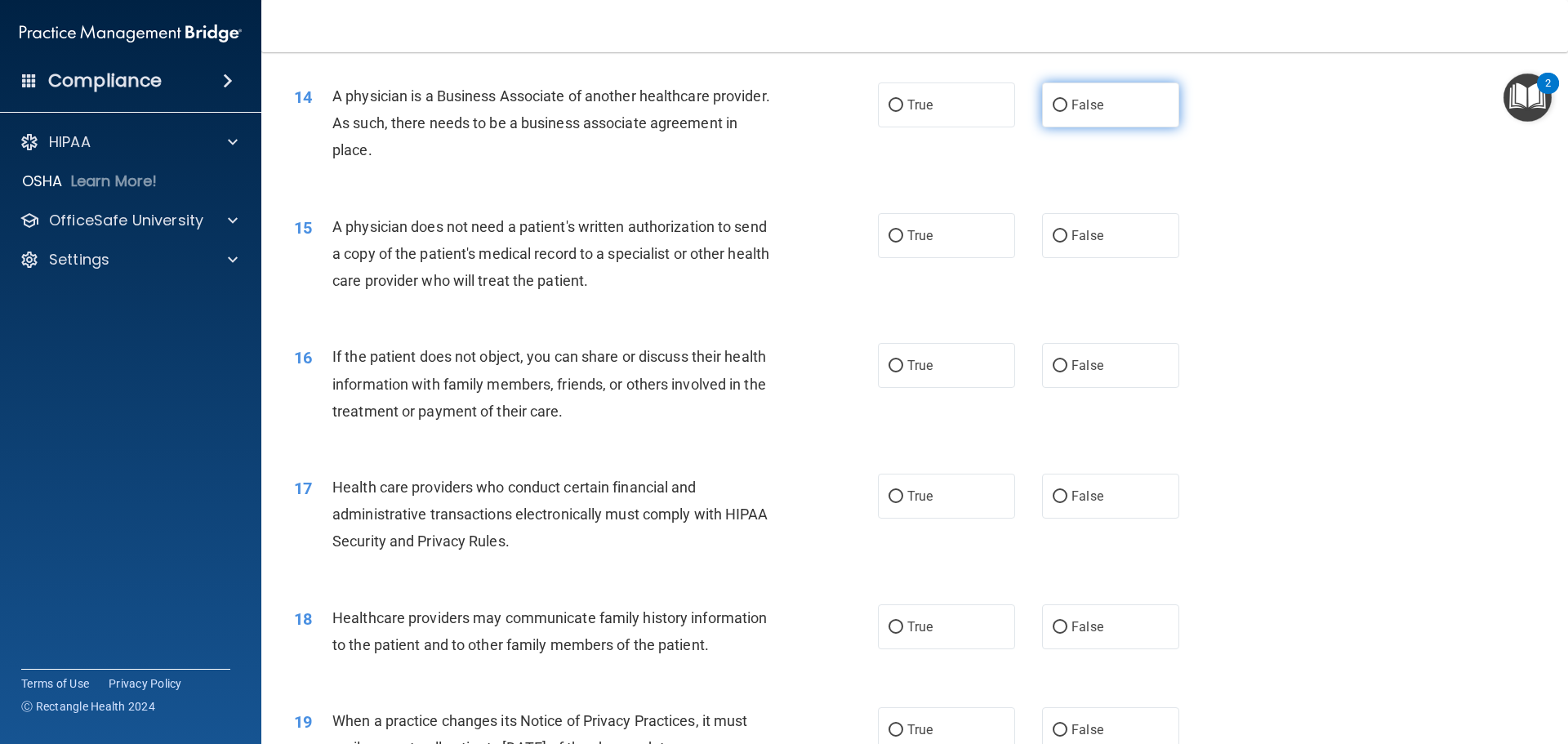
click at [1053, 102] on input "False" at bounding box center [1060, 106] width 14 height 13
radio input "true"
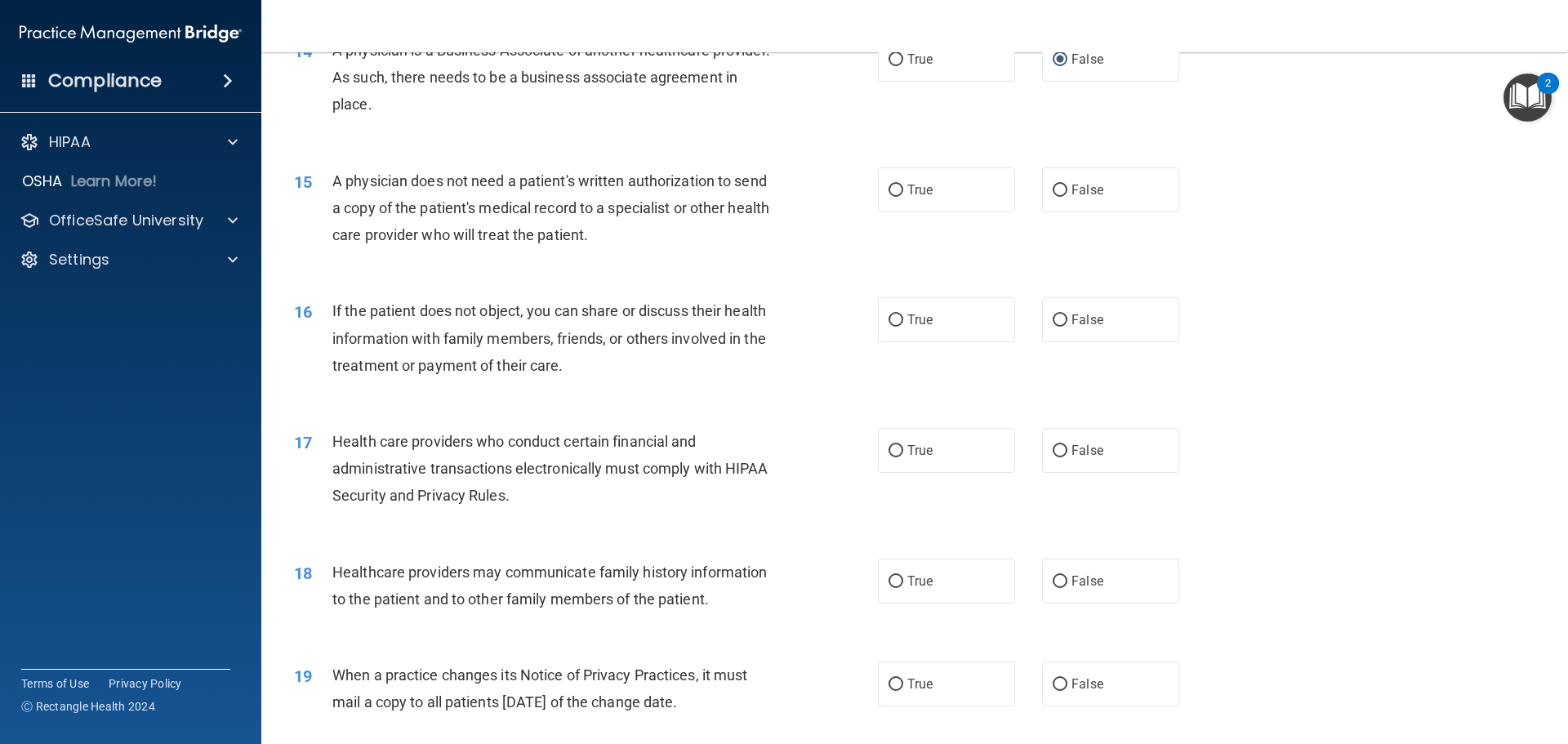
scroll to position [1716, 0]
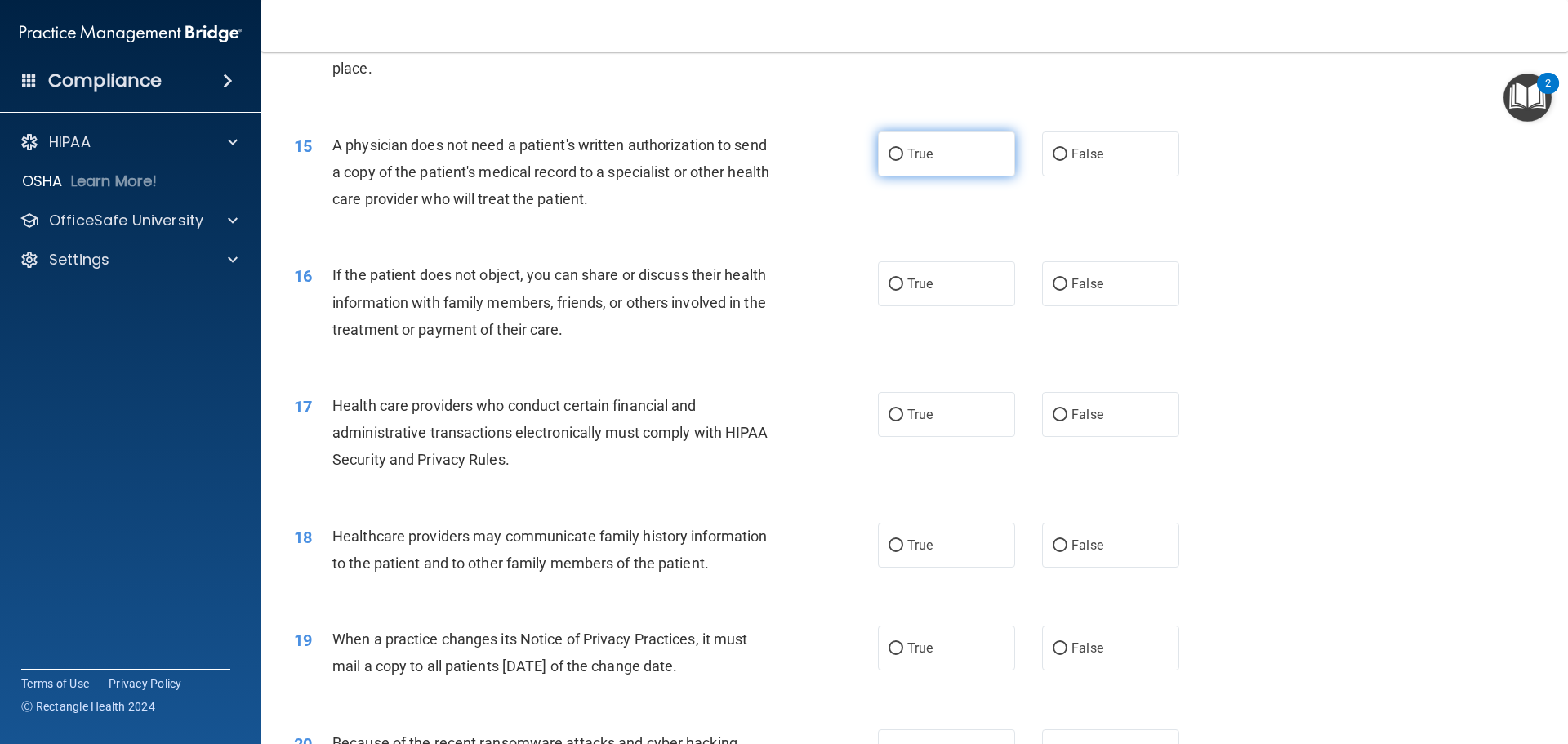
click at [890, 150] on input "True" at bounding box center [896, 155] width 14 height 13
radio input "true"
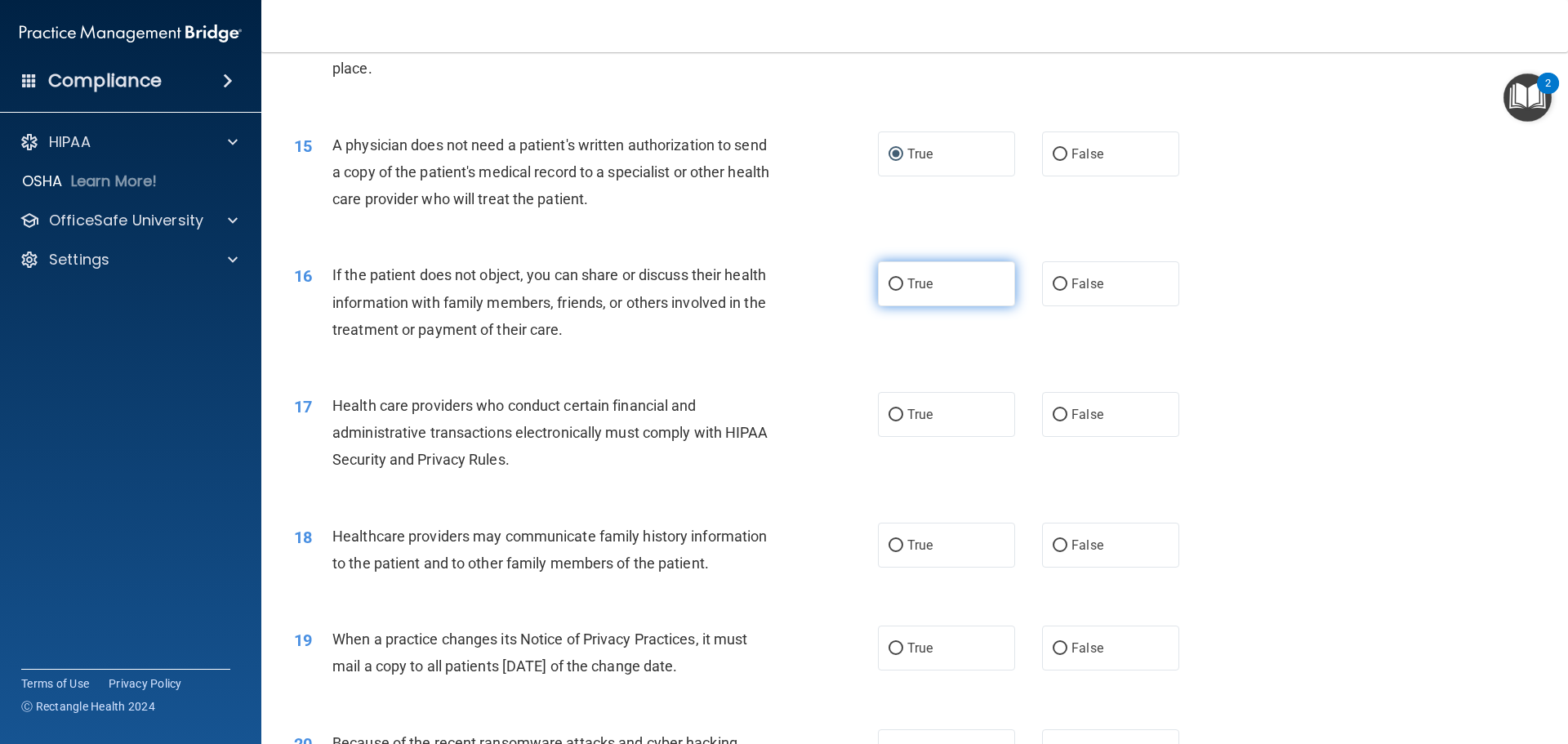
click at [892, 279] on input "True" at bounding box center [896, 285] width 14 height 13
radio input "true"
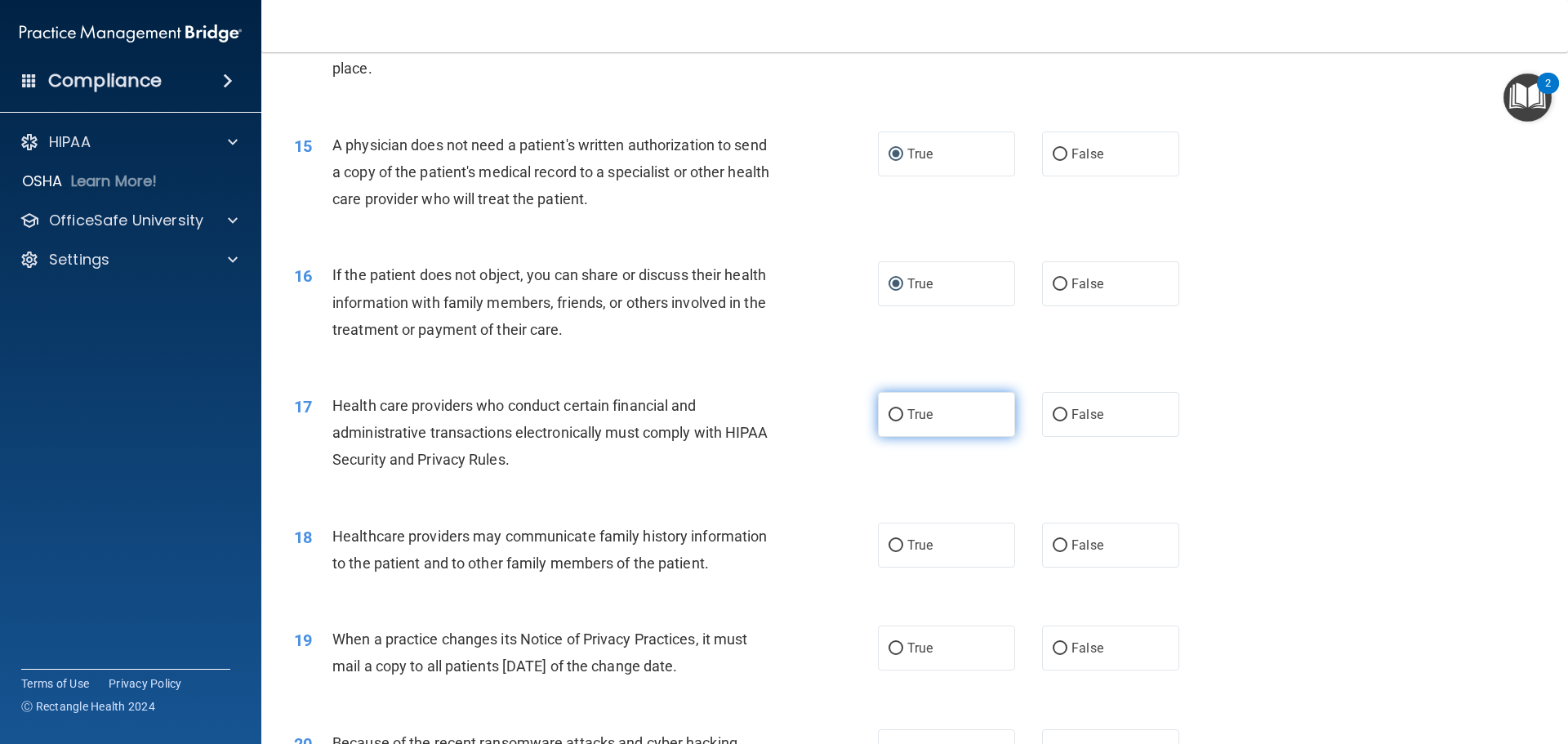
click at [889, 413] on input "True" at bounding box center [896, 416] width 14 height 13
radio input "true"
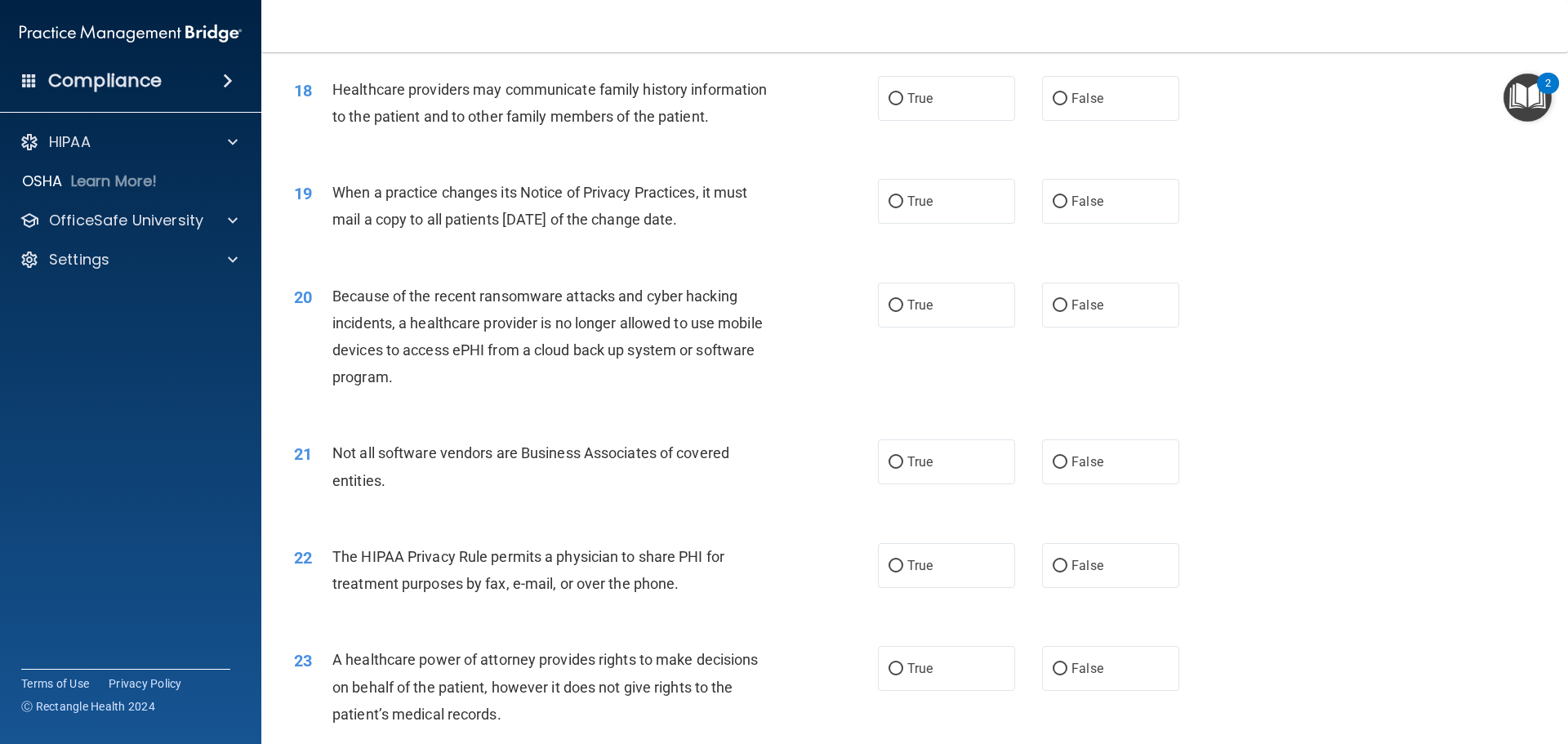
scroll to position [2123, 0]
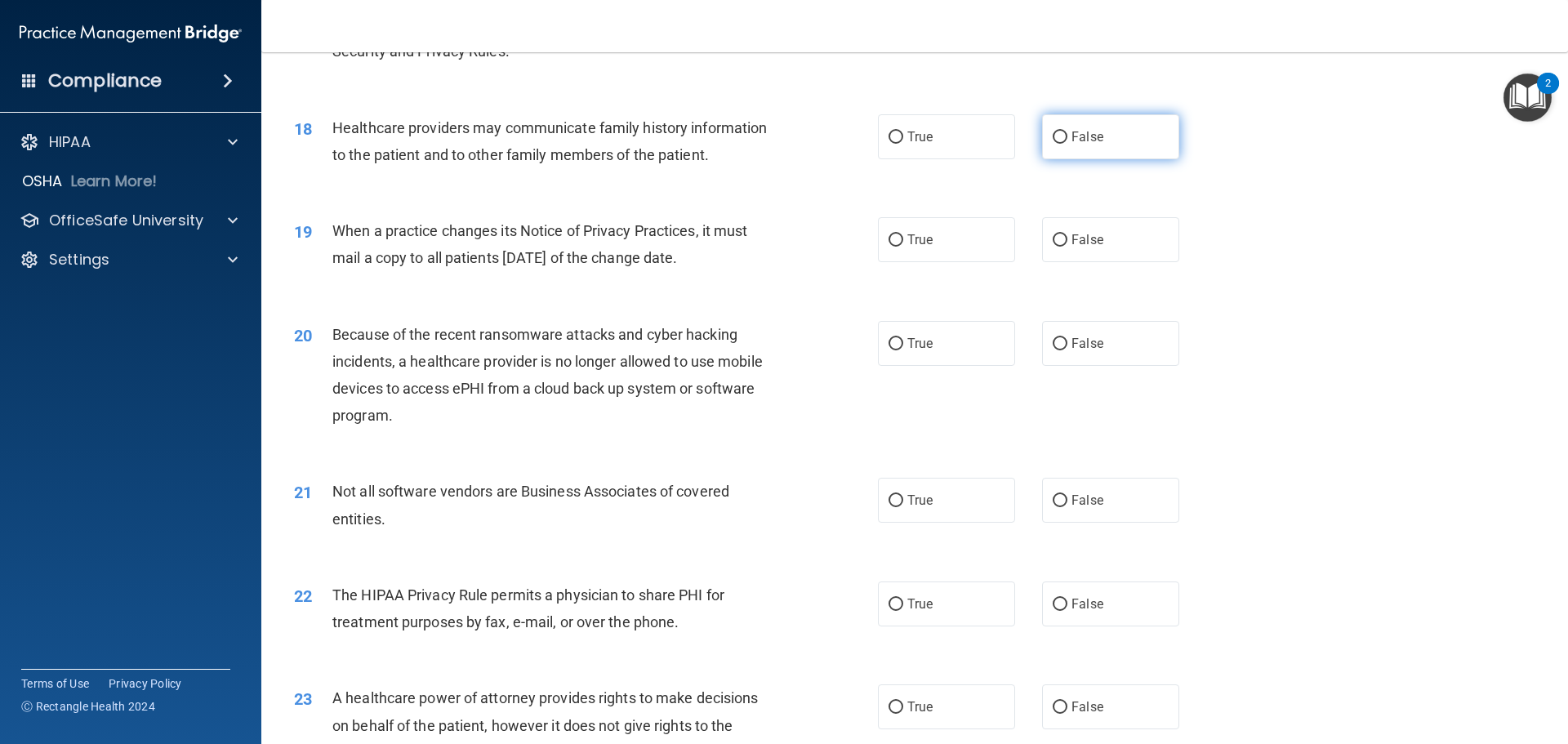
click at [1053, 134] on input "False" at bounding box center [1060, 138] width 14 height 13
radio input "true"
click at [1053, 235] on input "False" at bounding box center [1060, 241] width 14 height 13
radio input "true"
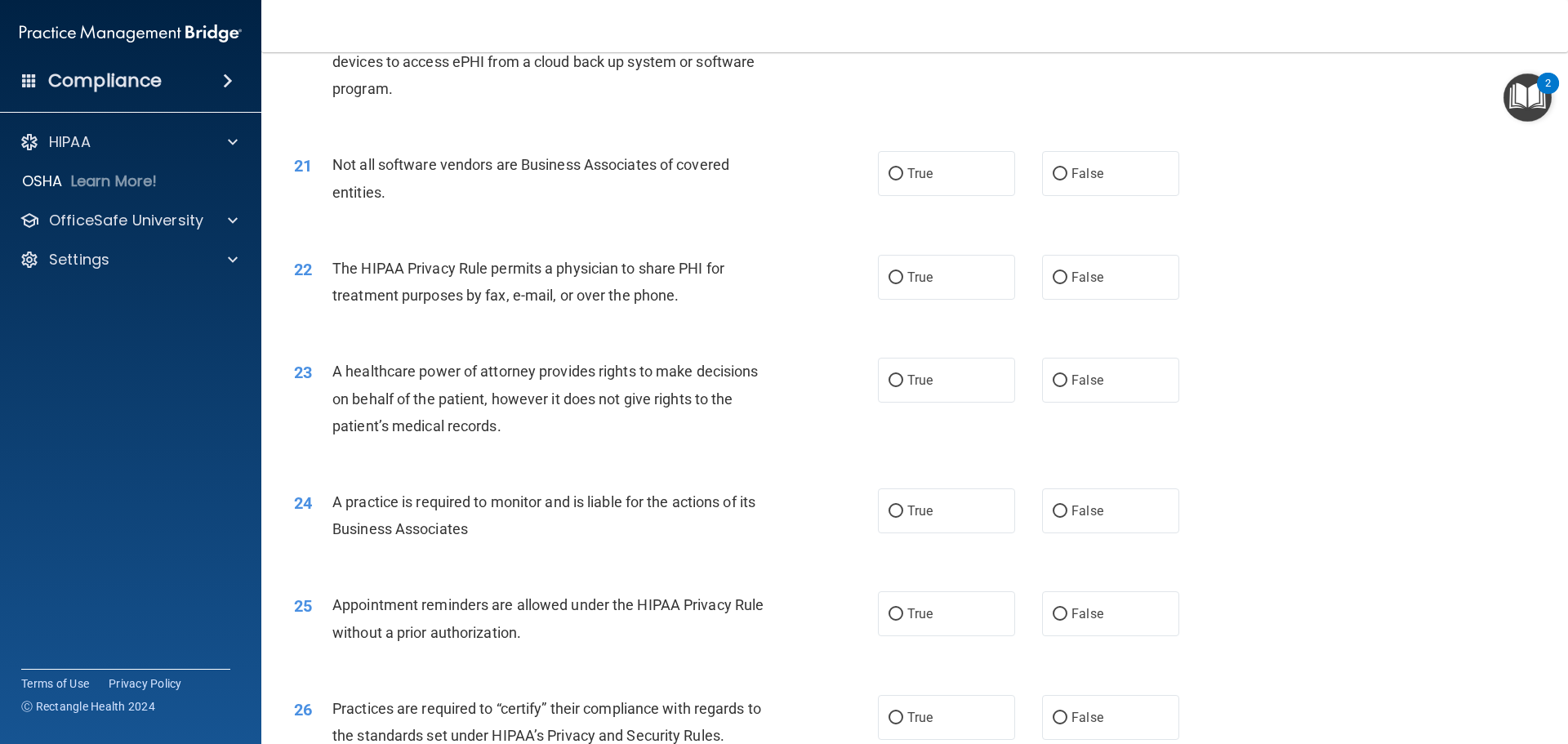
scroll to position [2369, 0]
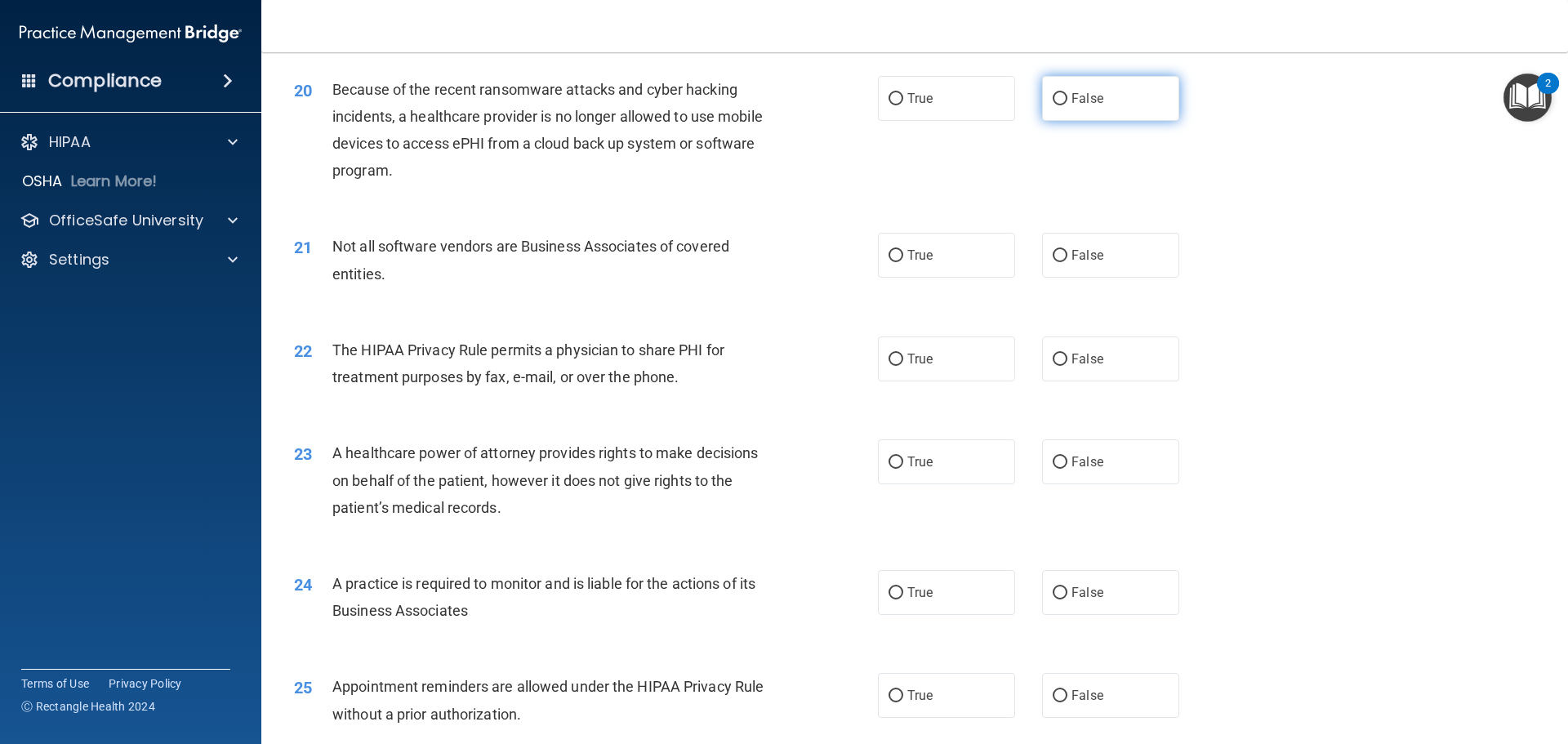
click at [1053, 98] on input "False" at bounding box center [1060, 99] width 14 height 13
radio input "true"
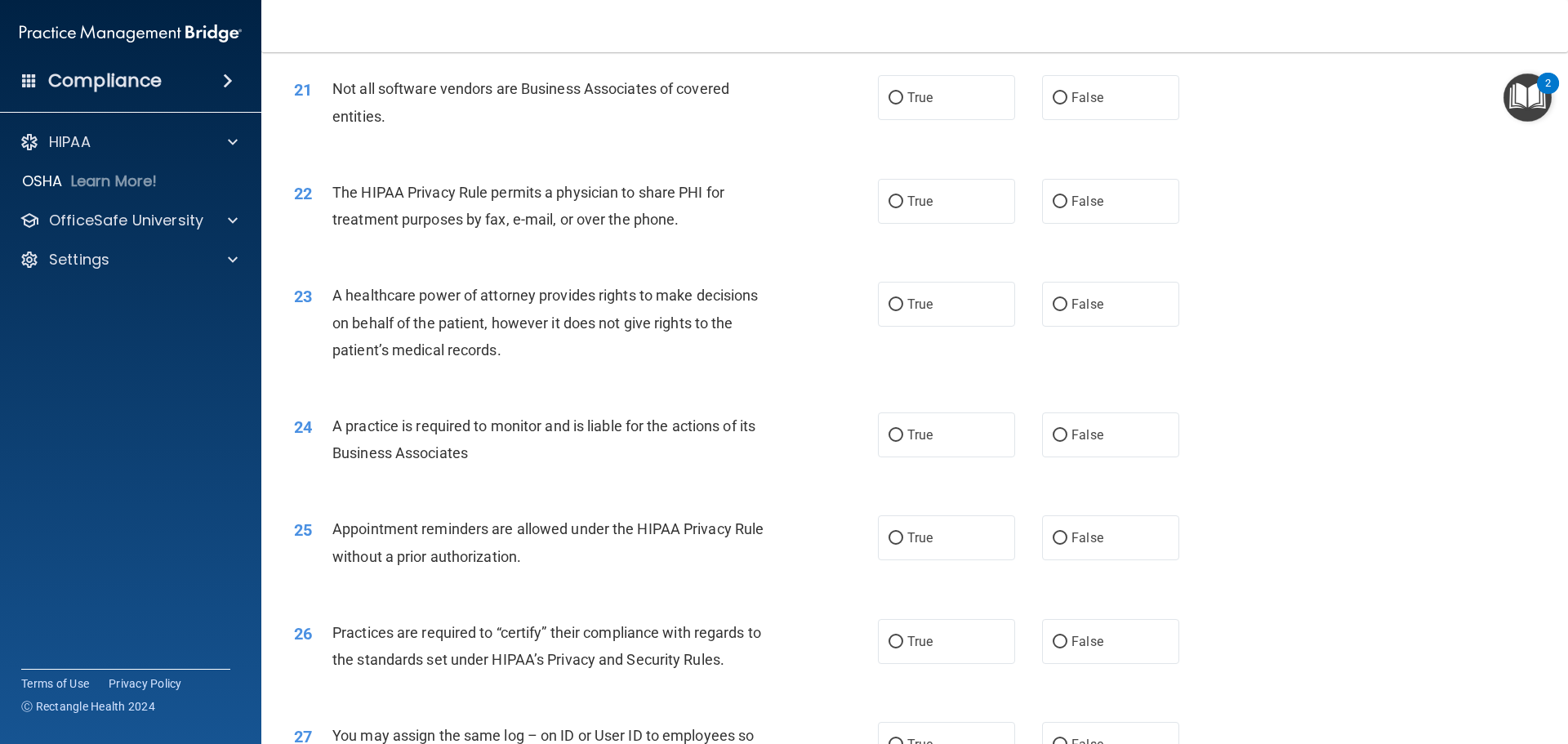
scroll to position [2532, 0]
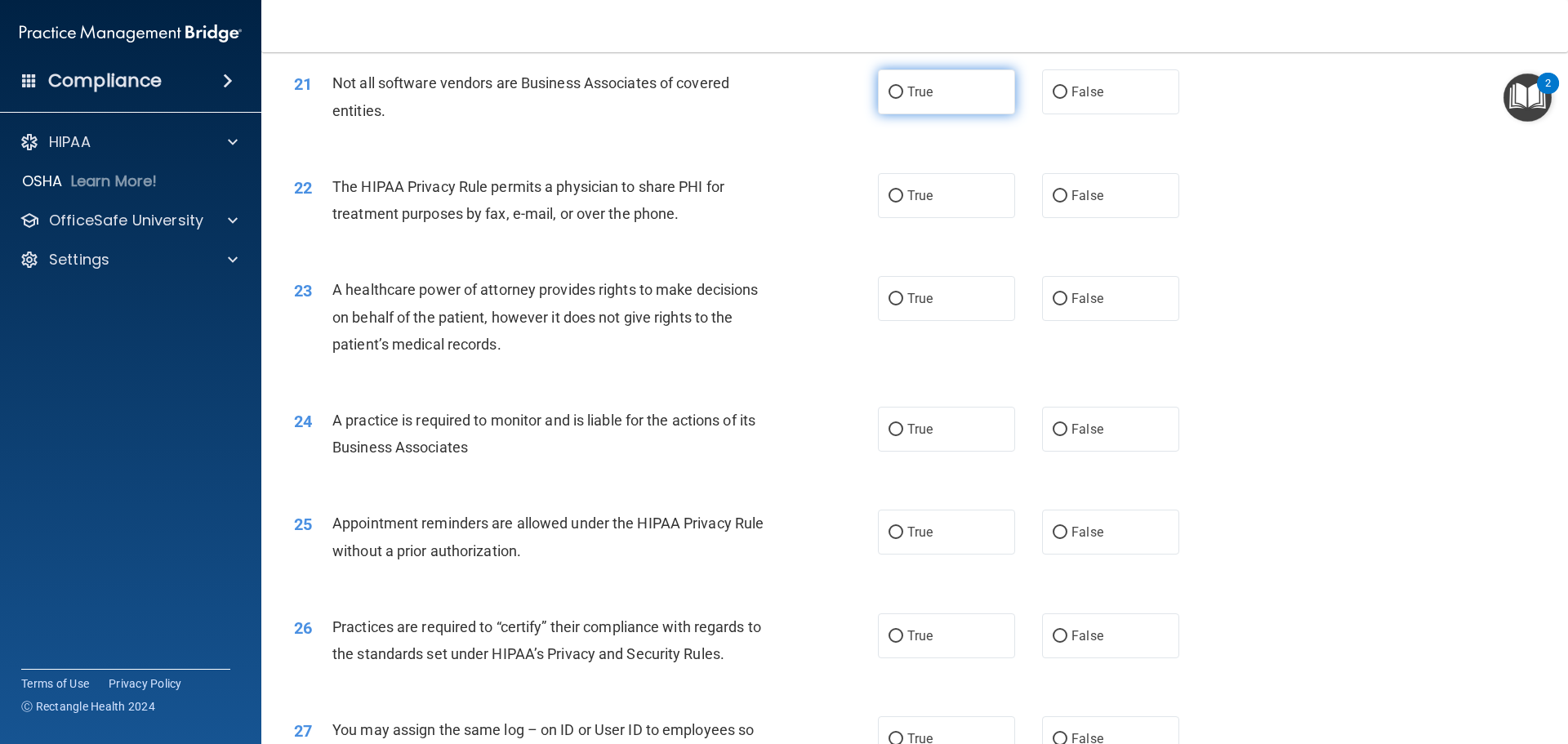
click at [892, 92] on input "True" at bounding box center [896, 93] width 14 height 13
radio input "true"
click at [890, 193] on input "True" at bounding box center [896, 197] width 14 height 13
radio input "true"
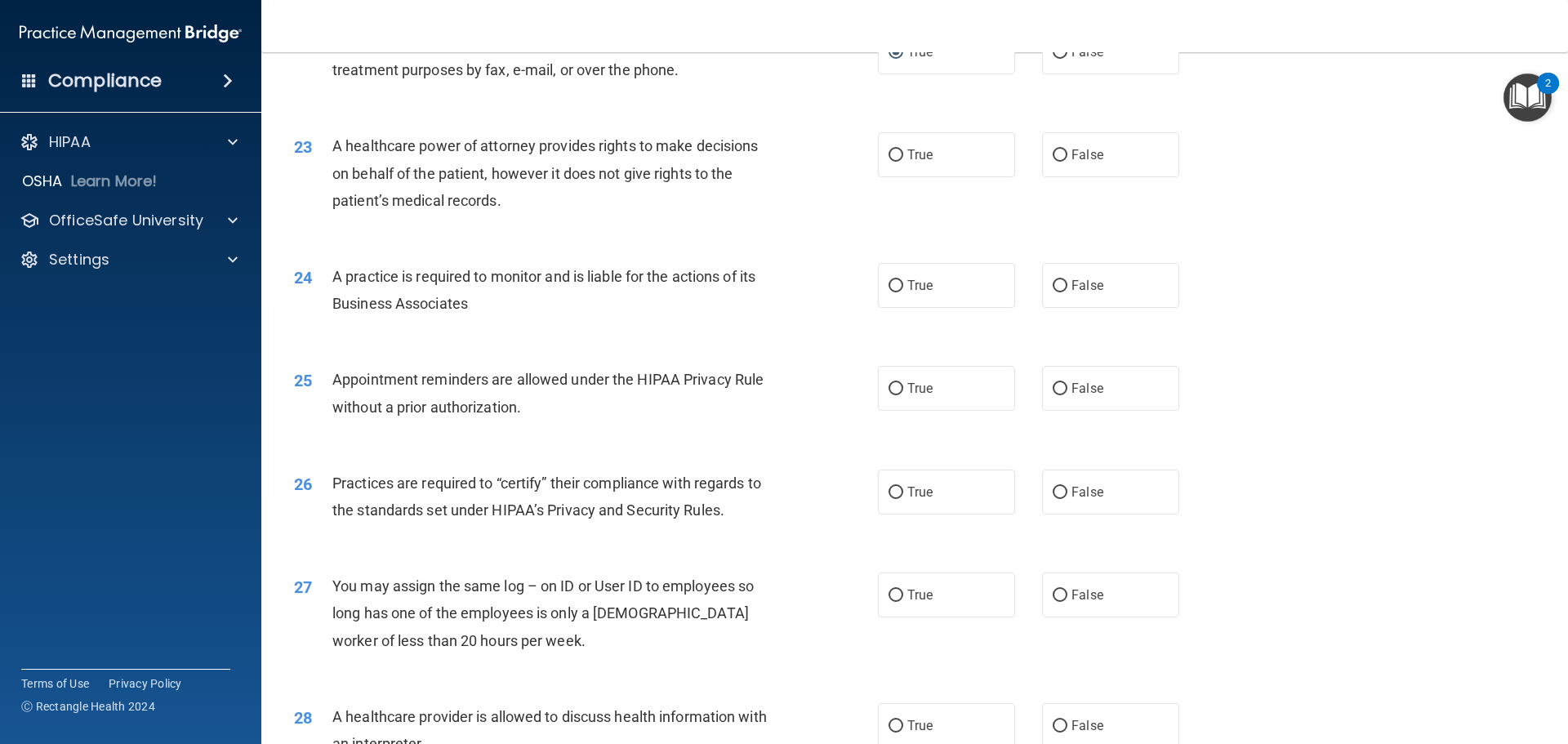
scroll to position [2695, 0]
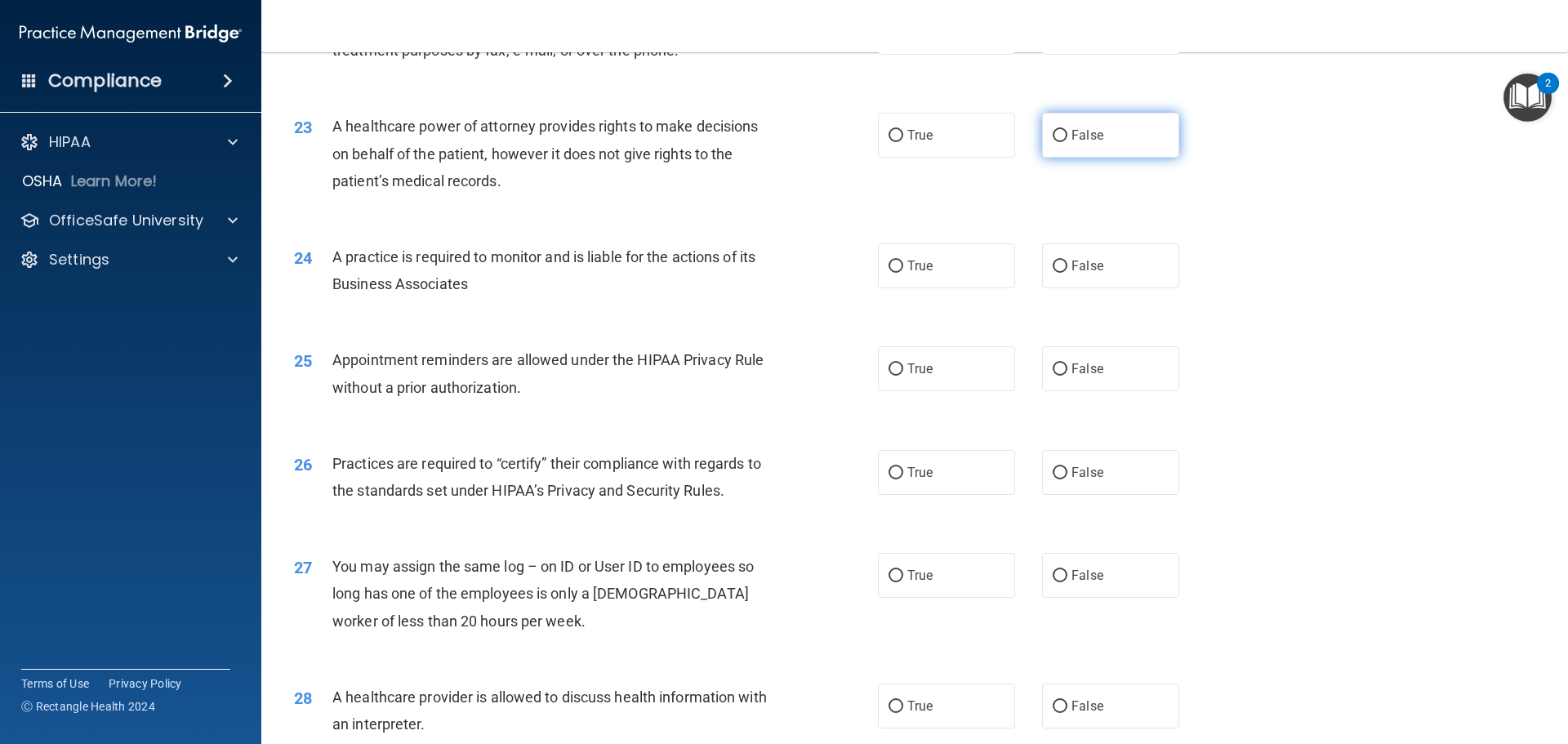
click at [1053, 137] on input "False" at bounding box center [1060, 136] width 14 height 13
radio input "true"
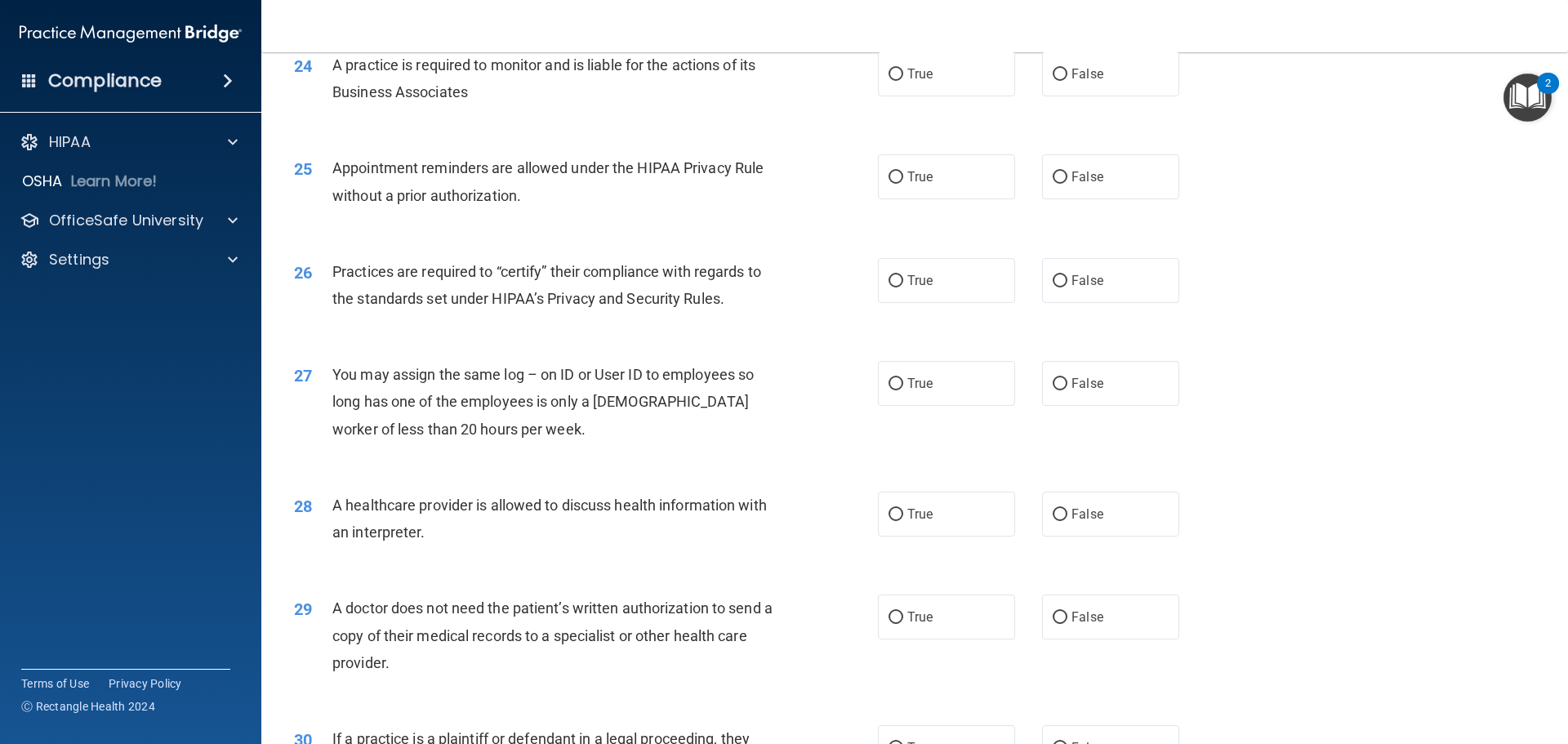
scroll to position [2859, 0]
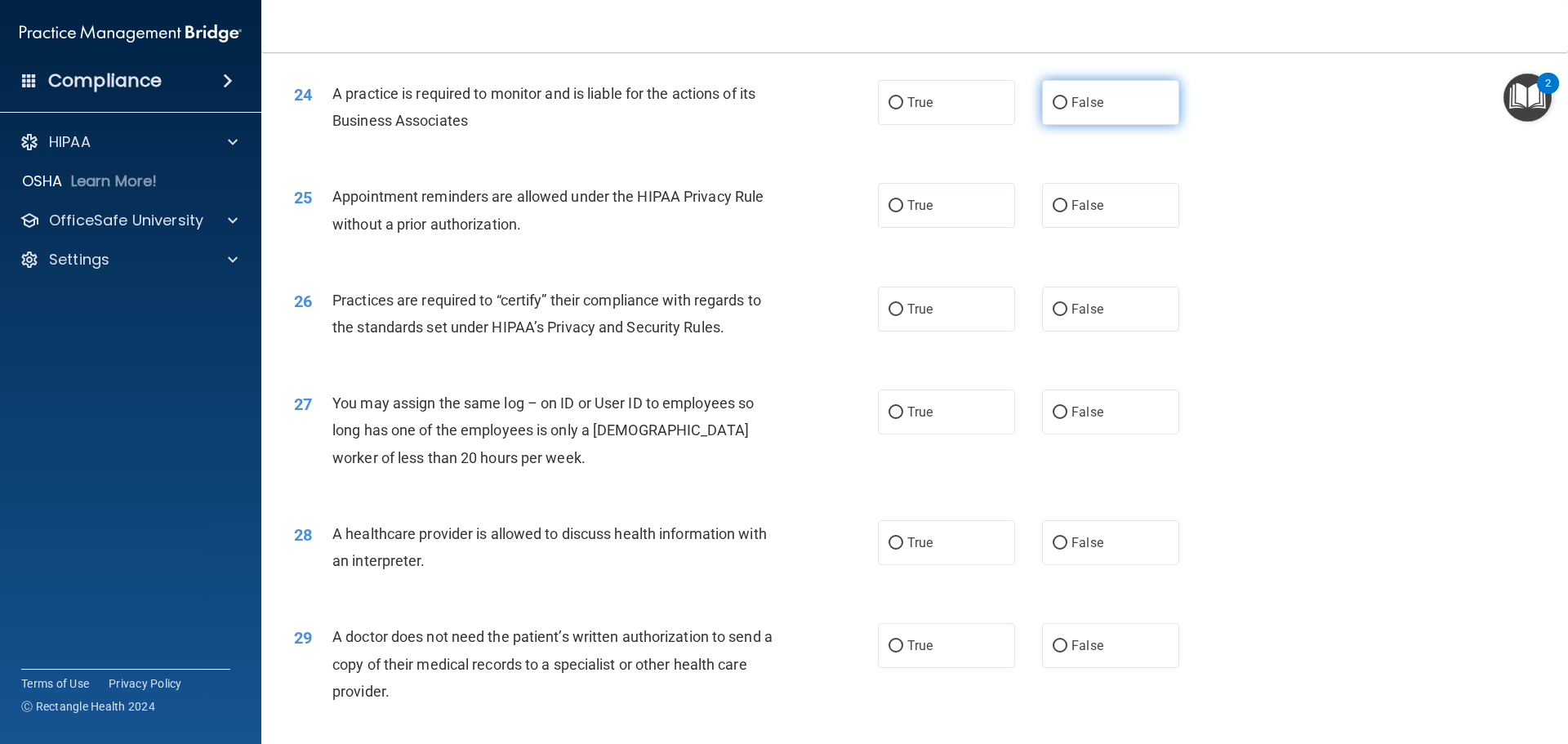
click at [1053, 101] on input "False" at bounding box center [1060, 103] width 14 height 13
radio input "true"
drag, startPoint x: 889, startPoint y: 203, endPoint x: 899, endPoint y: 212, distance: 13.5
click at [891, 203] on input "True" at bounding box center [896, 206] width 14 height 13
radio input "true"
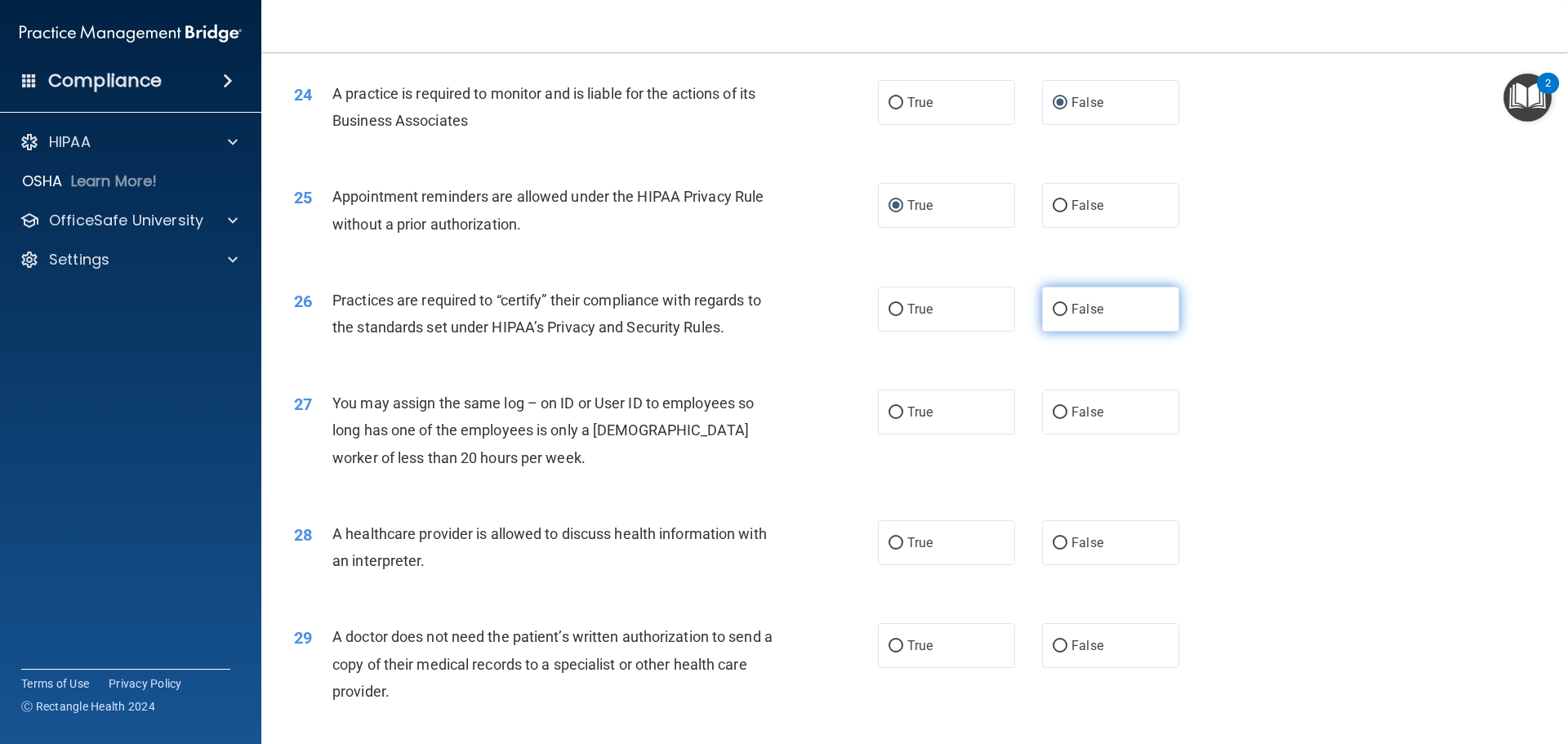
click at [1057, 306] on input "False" at bounding box center [1060, 310] width 14 height 13
radio input "true"
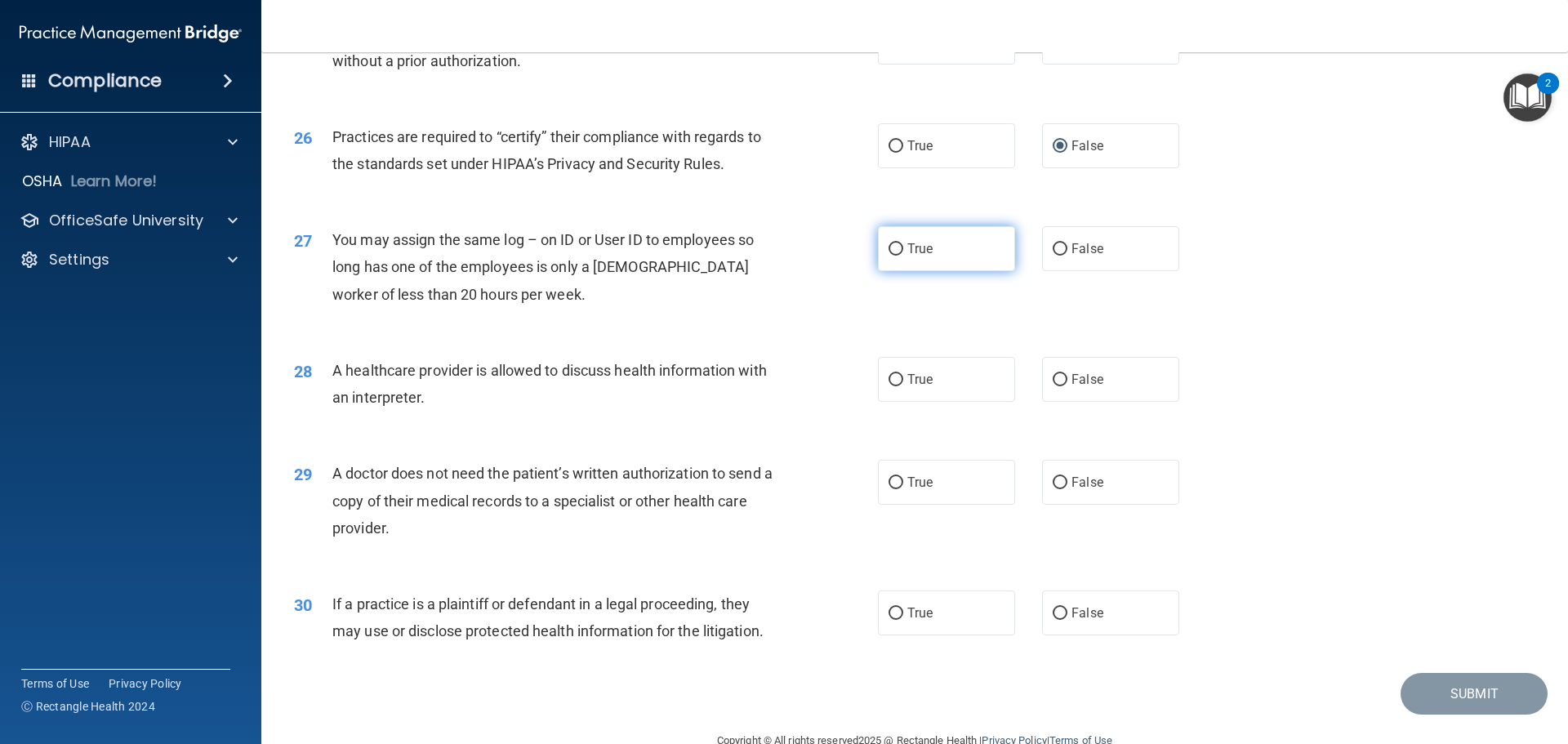
scroll to position [3058, 0]
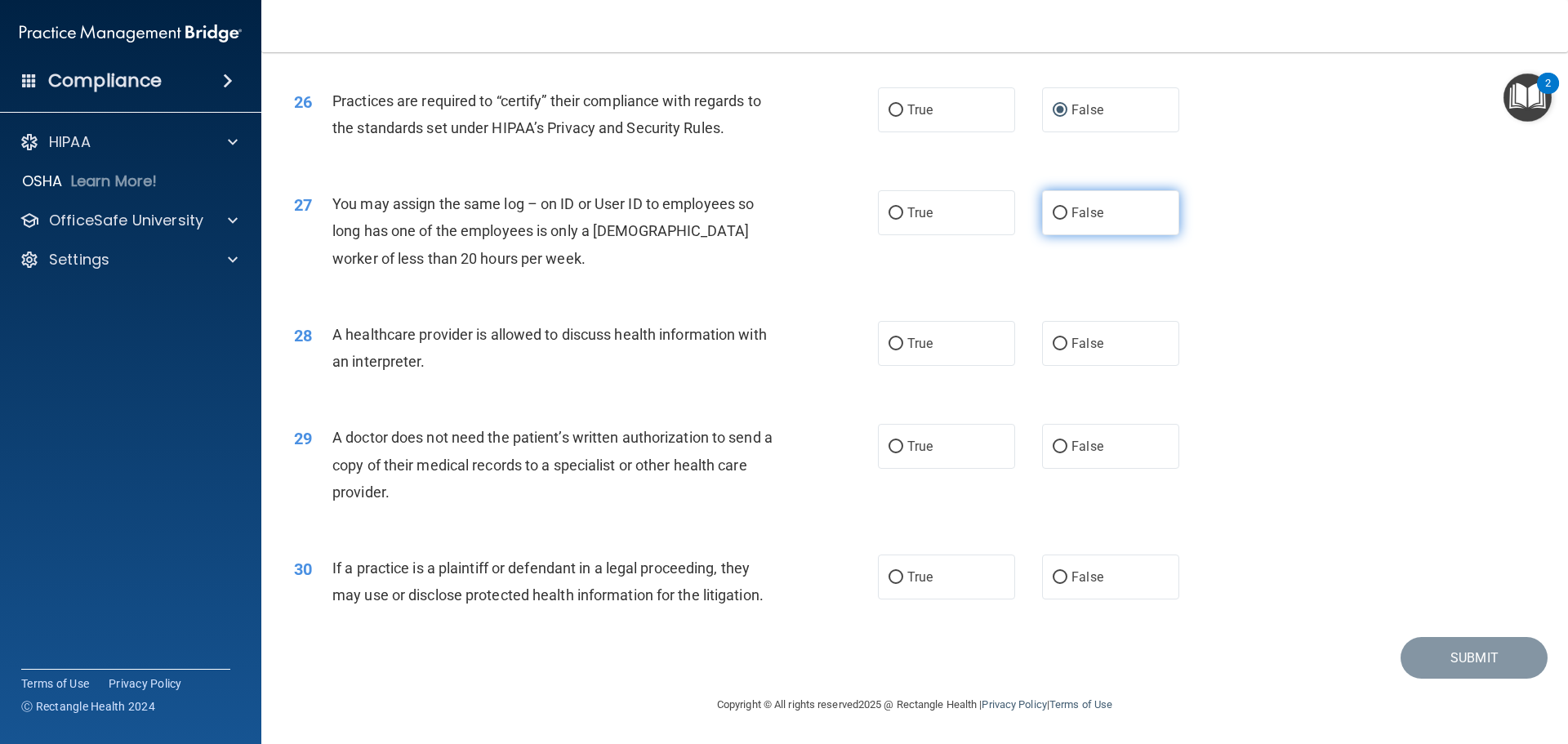
click at [1053, 208] on input "False" at bounding box center [1060, 214] width 14 height 13
radio input "true"
click at [892, 344] on input "True" at bounding box center [896, 345] width 14 height 13
radio input "true"
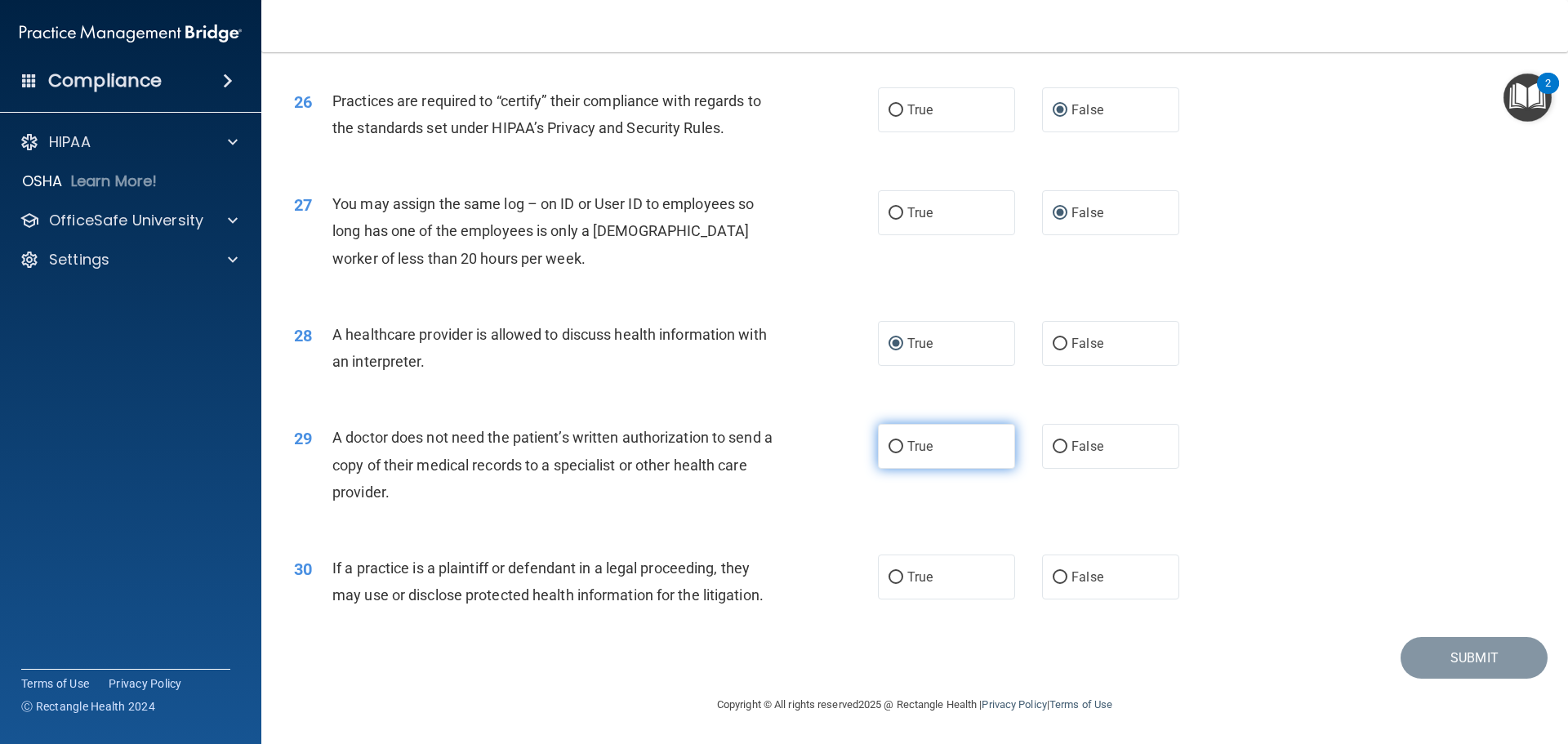
click at [889, 447] on input "True" at bounding box center [896, 447] width 14 height 13
radio input "true"
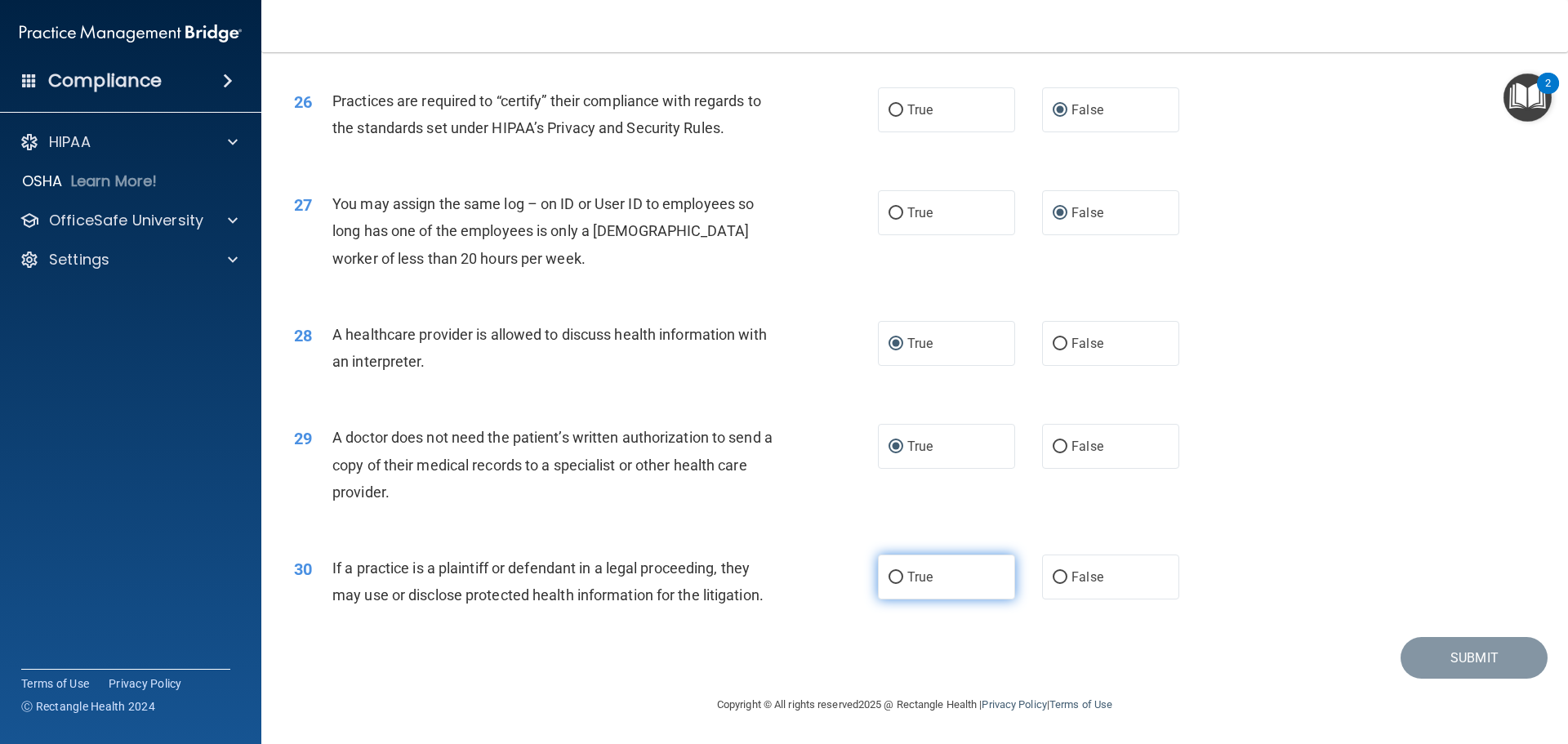
click at [891, 572] on input "True" at bounding box center [896, 578] width 14 height 13
radio input "true"
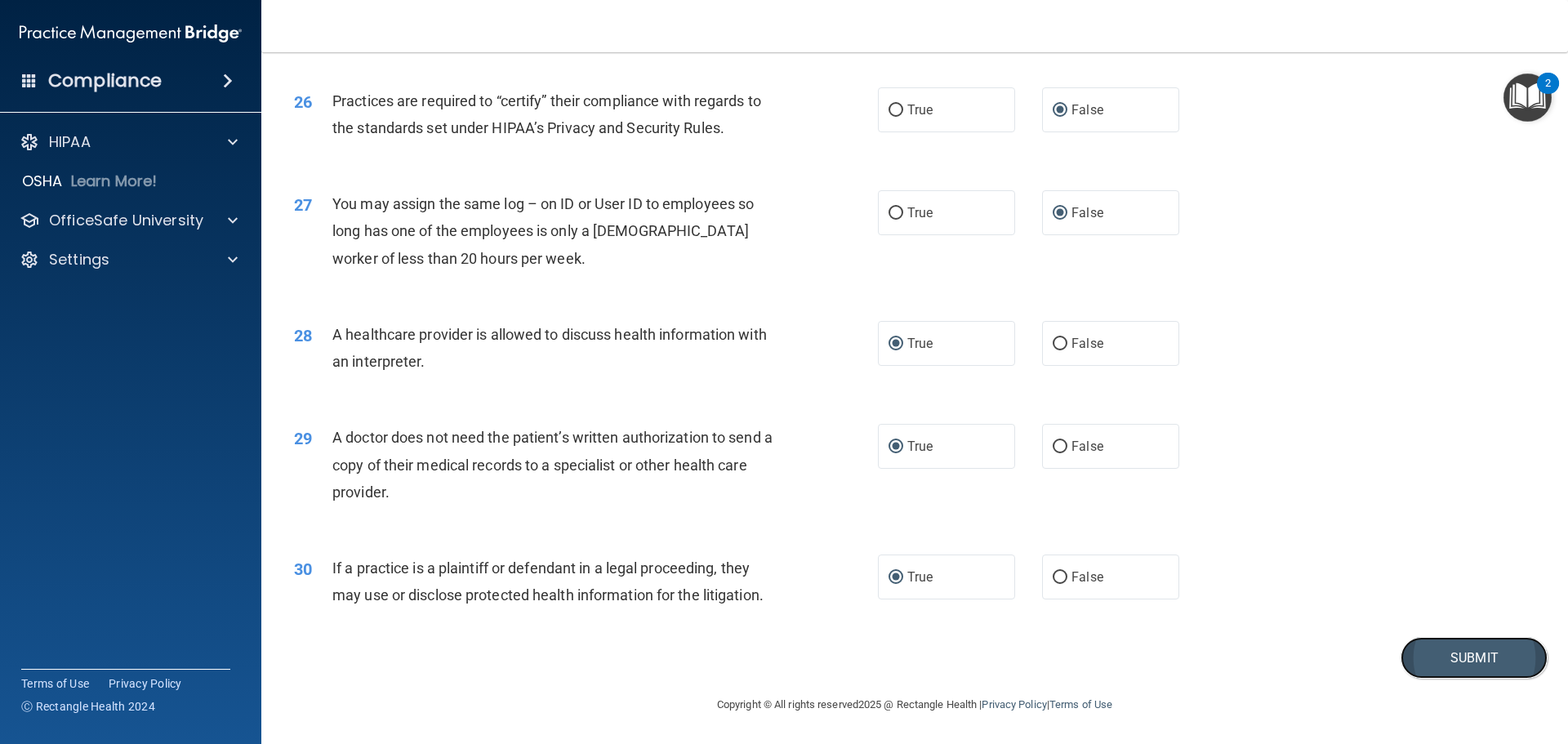
click at [1458, 661] on button "Submit" at bounding box center [1474, 658] width 147 height 41
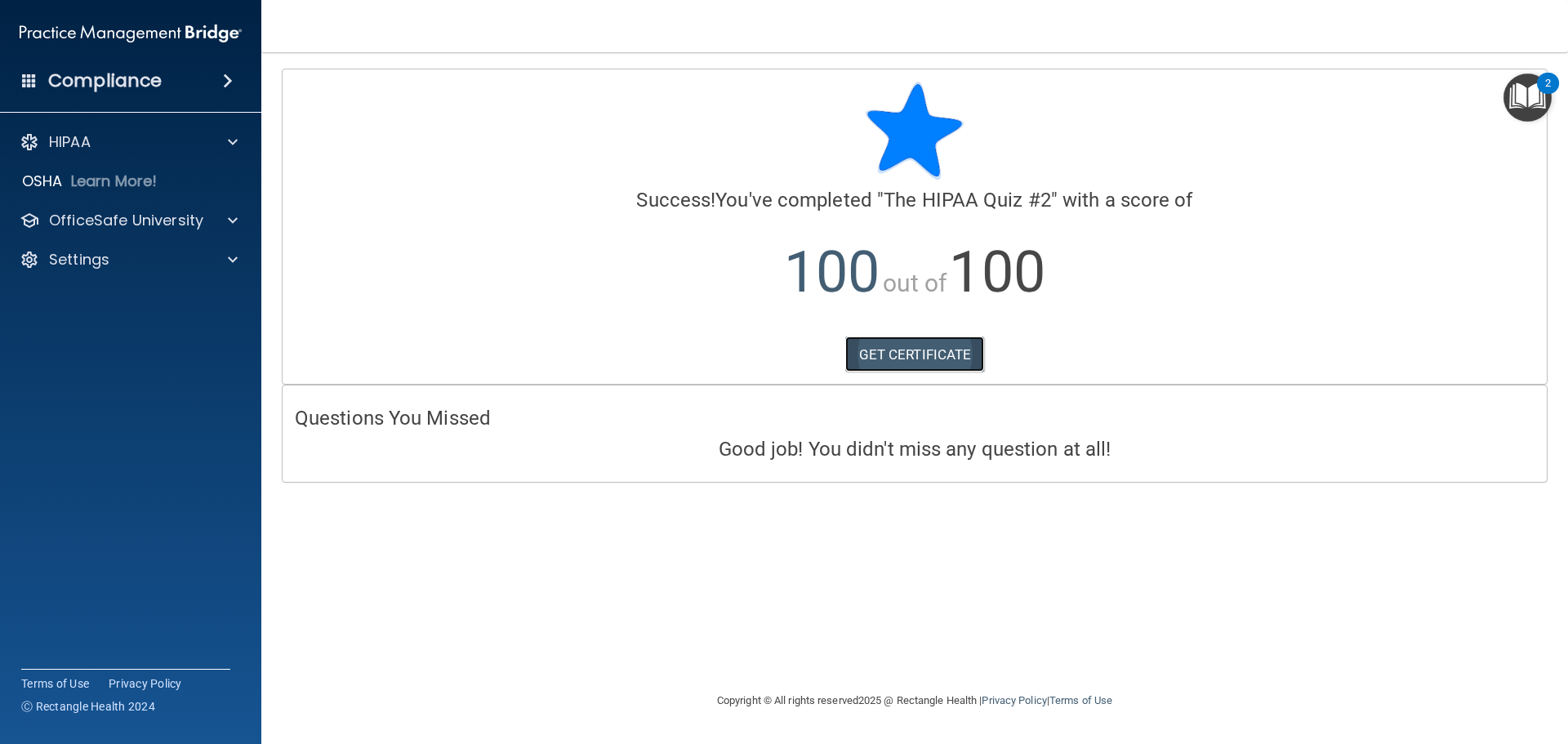
click at [890, 356] on link "GET CERTIFICATE" at bounding box center [915, 354] width 139 height 36
click at [107, 220] on p "OfficeSafe University" at bounding box center [126, 220] width 155 height 20
click at [96, 271] on link "HIPAA Training" at bounding box center [112, 260] width 257 height 32
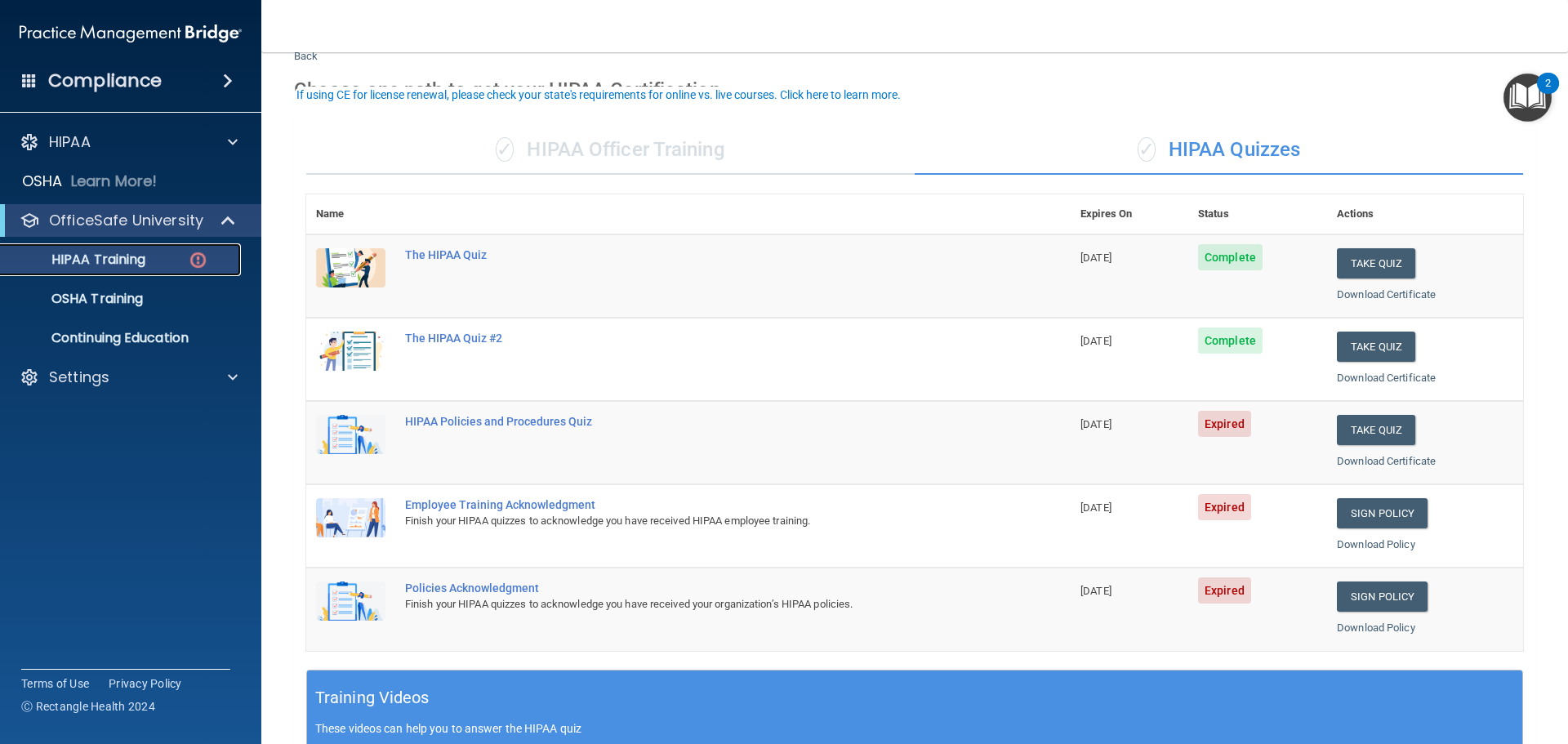
scroll to position [82, 0]
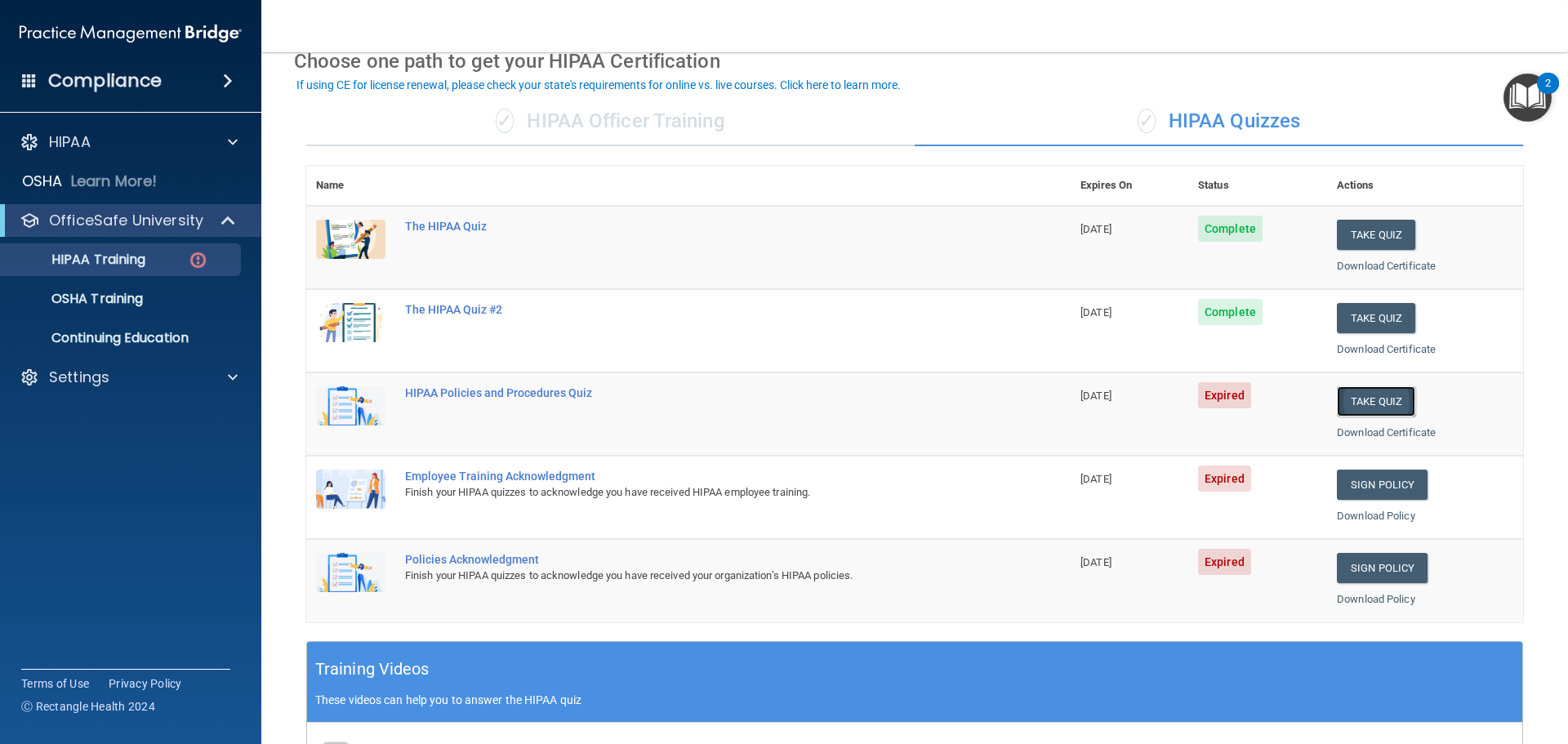
click at [1368, 398] on button "Take Quiz" at bounding box center [1375, 401] width 78 height 31
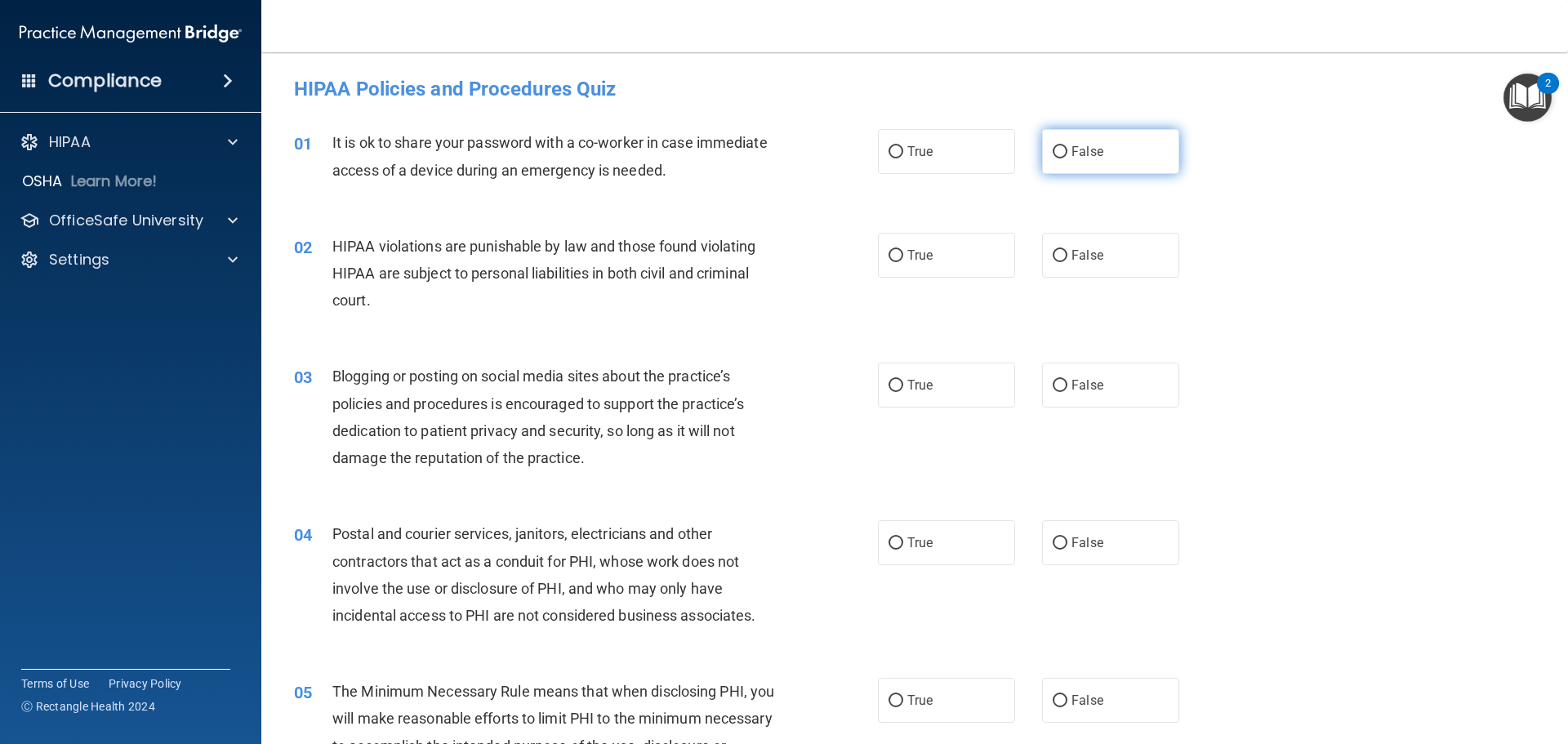
click at [1055, 152] on input "False" at bounding box center [1060, 153] width 14 height 13
radio input "true"
click at [889, 256] on input "True" at bounding box center [896, 256] width 14 height 13
radio input "true"
click at [1053, 385] on input "False" at bounding box center [1060, 386] width 14 height 13
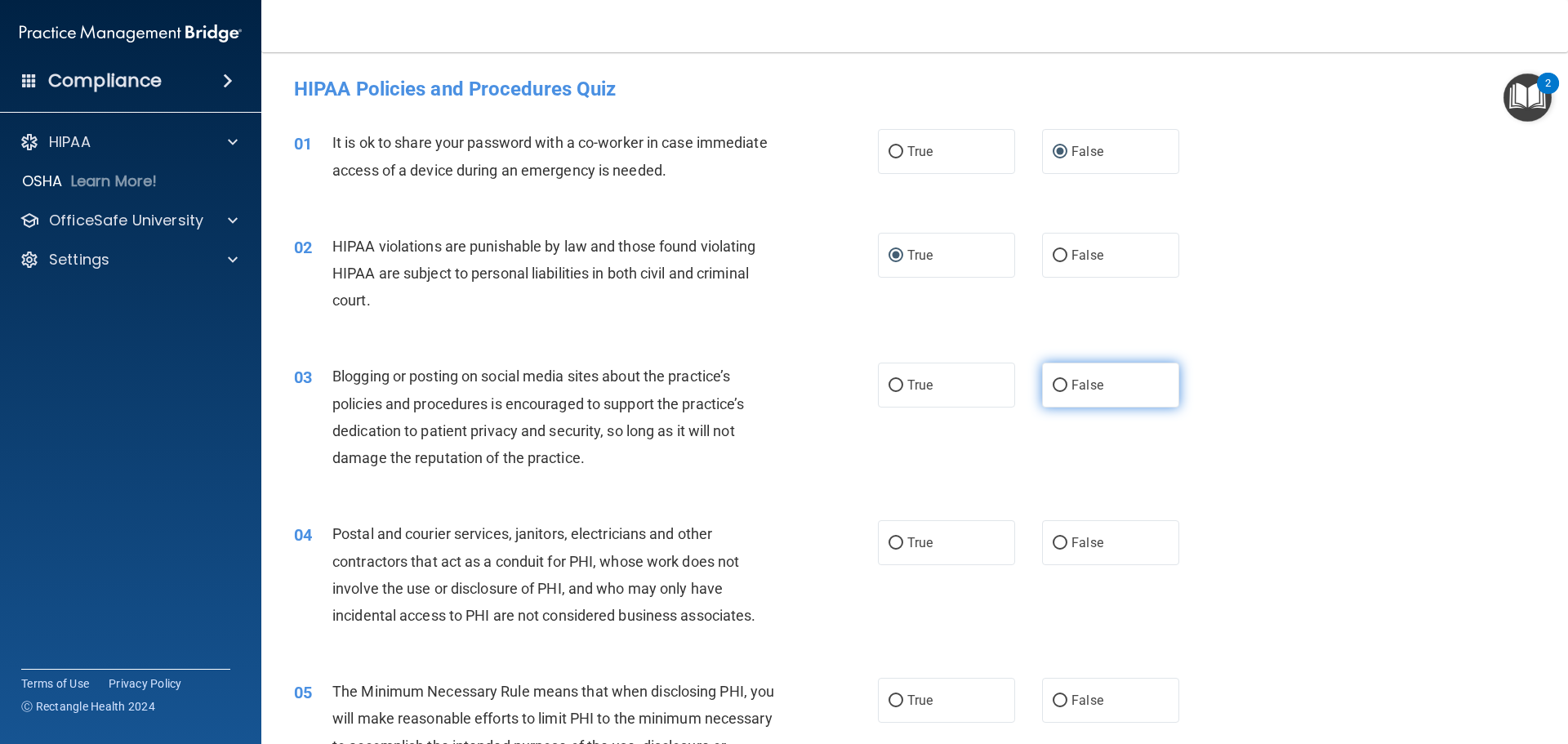
radio input "true"
click at [892, 539] on input "True" at bounding box center [896, 543] width 14 height 13
radio input "true"
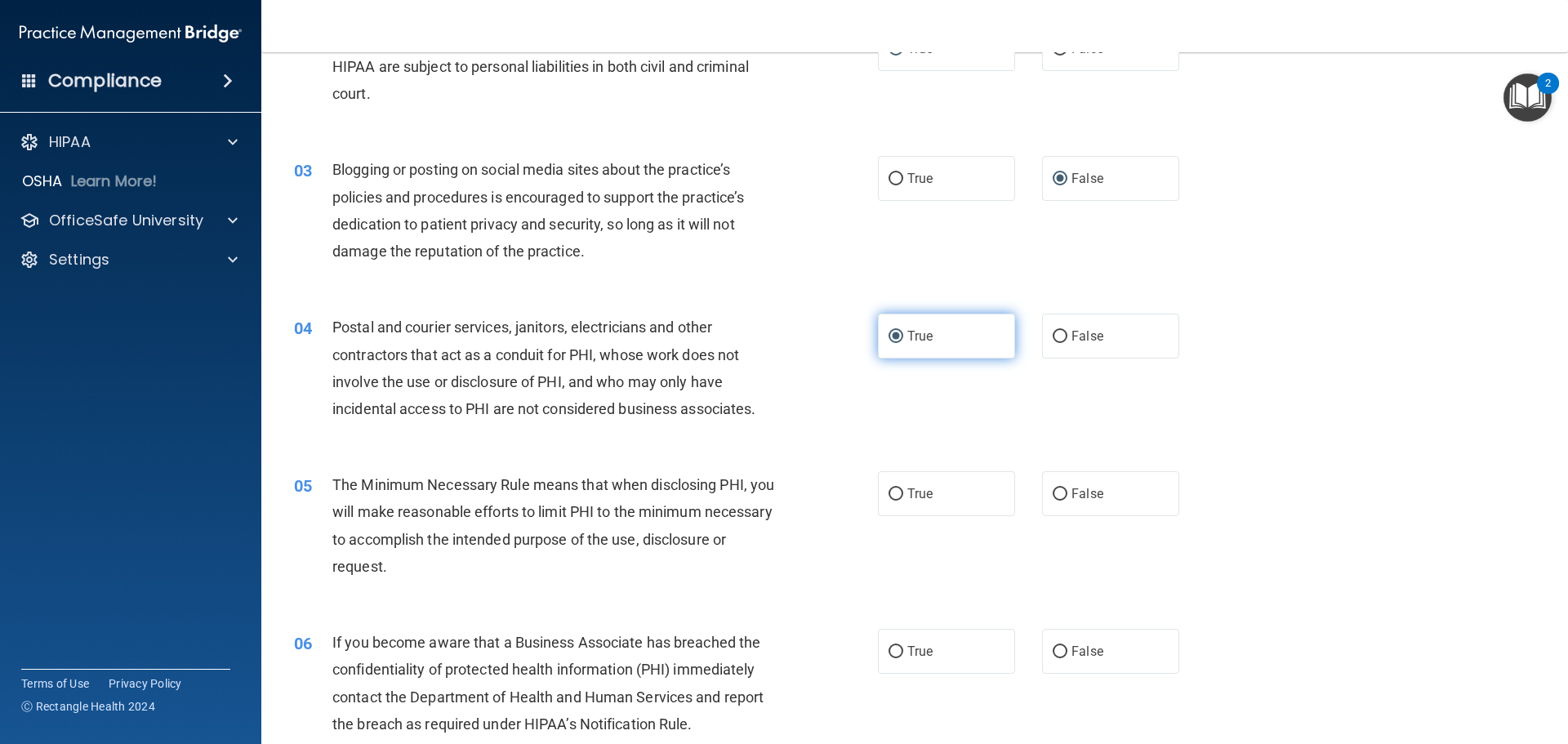
scroll to position [245, 0]
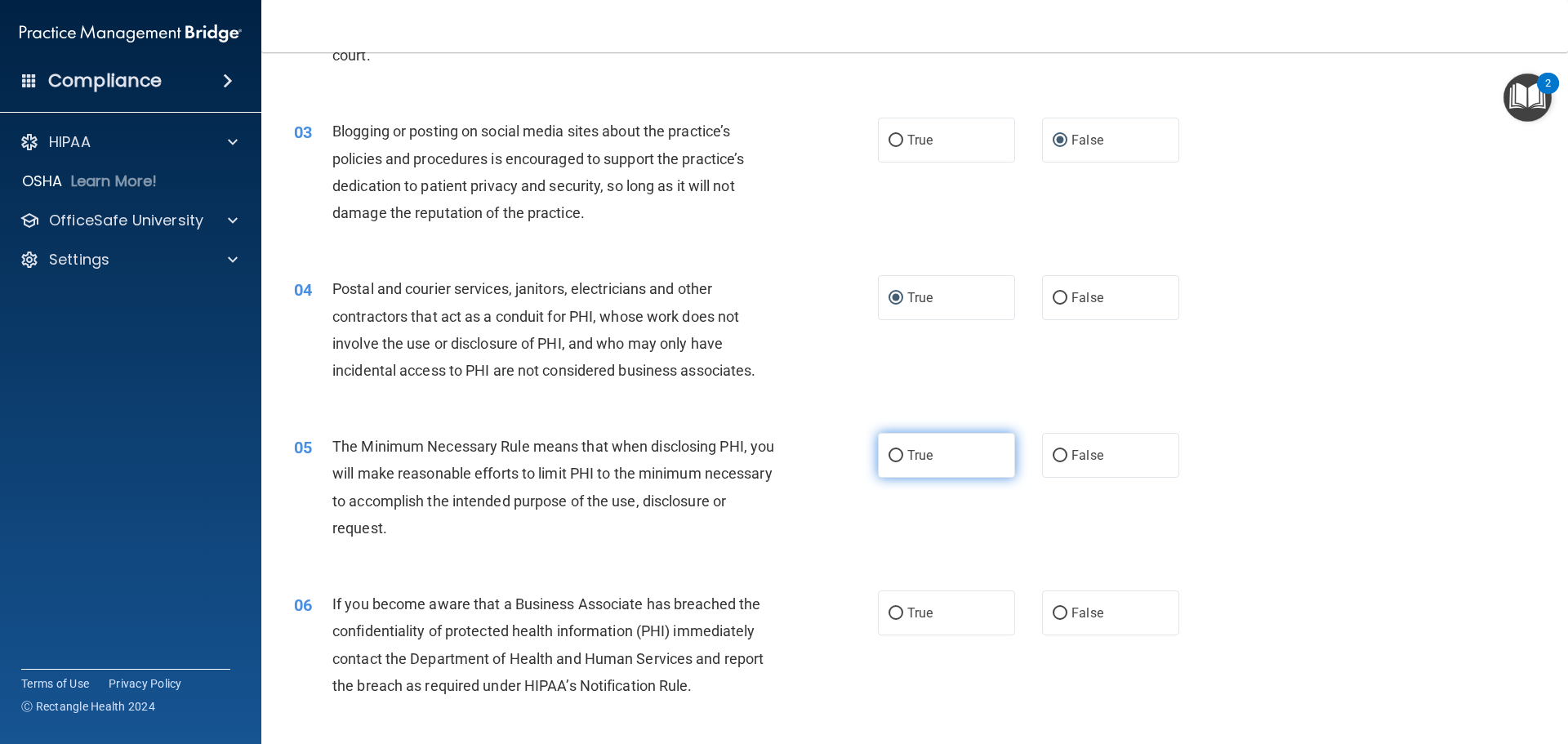
click at [889, 458] on input "True" at bounding box center [896, 456] width 14 height 13
radio input "true"
click at [1053, 612] on input "False" at bounding box center [1060, 614] width 14 height 13
radio input "true"
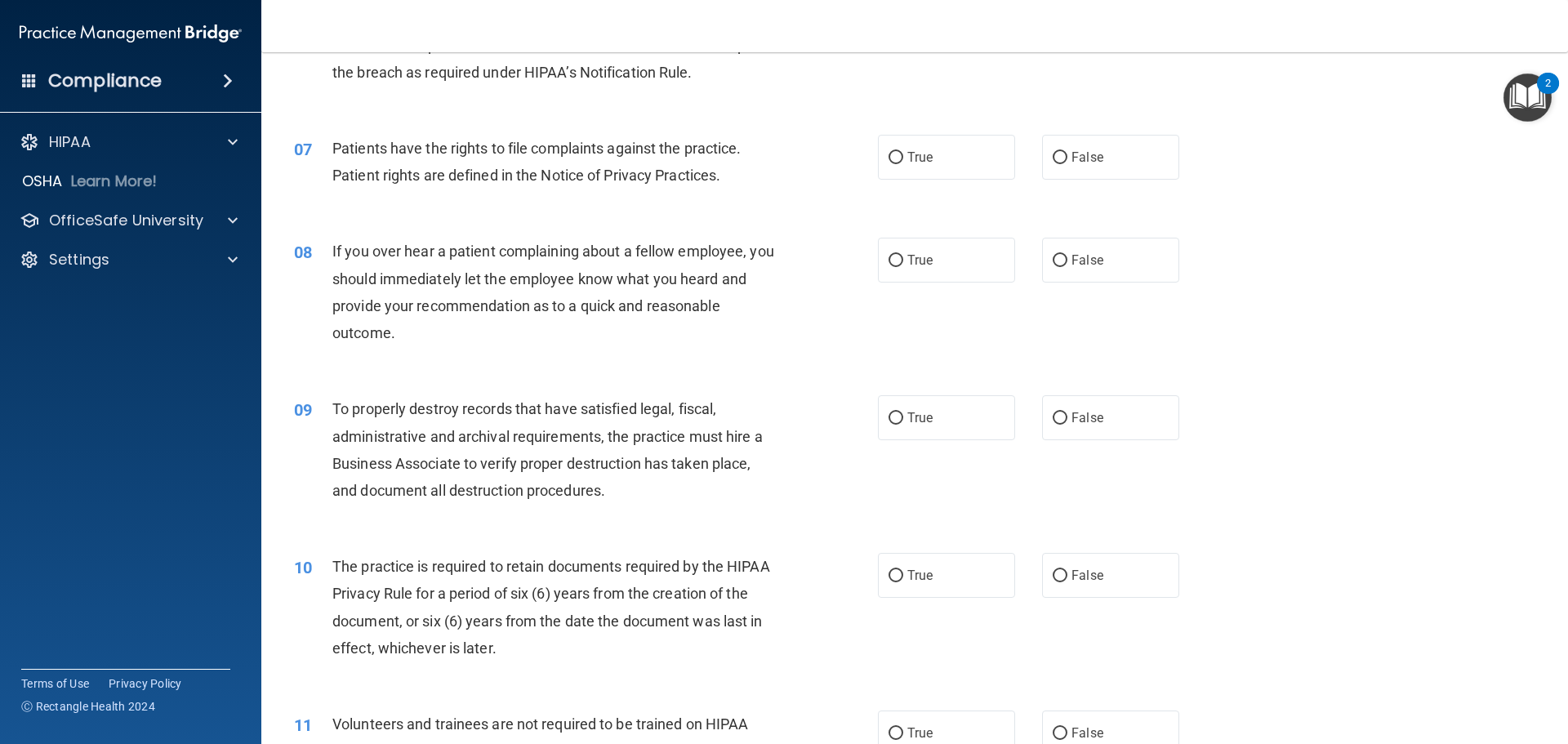
scroll to position [899, 0]
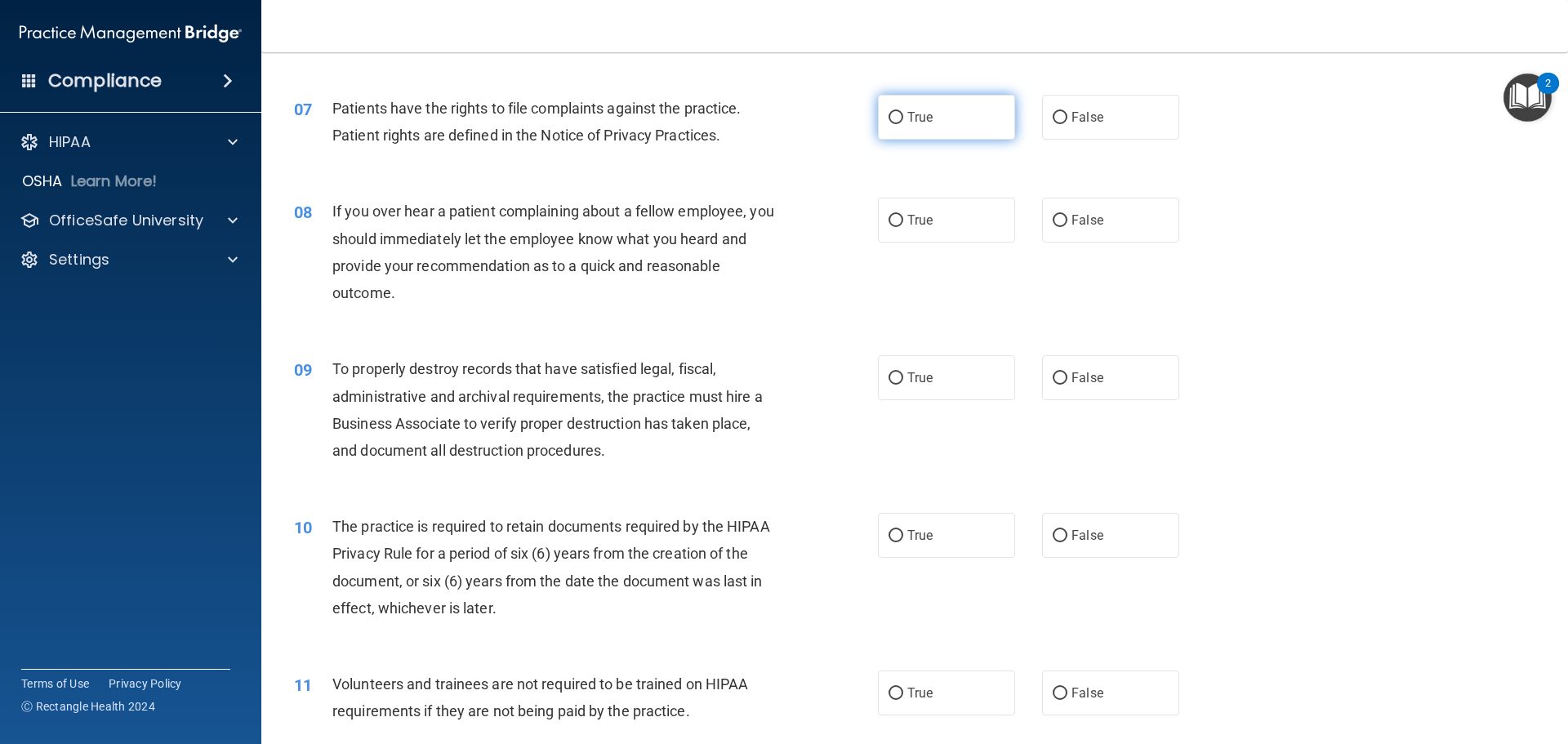
click at [891, 116] on input "True" at bounding box center [896, 118] width 14 height 13
radio input "true"
drag, startPoint x: 1052, startPoint y: 216, endPoint x: 1043, endPoint y: 246, distance: 31.3
click at [1053, 217] on input "False" at bounding box center [1060, 221] width 14 height 13
radio input "true"
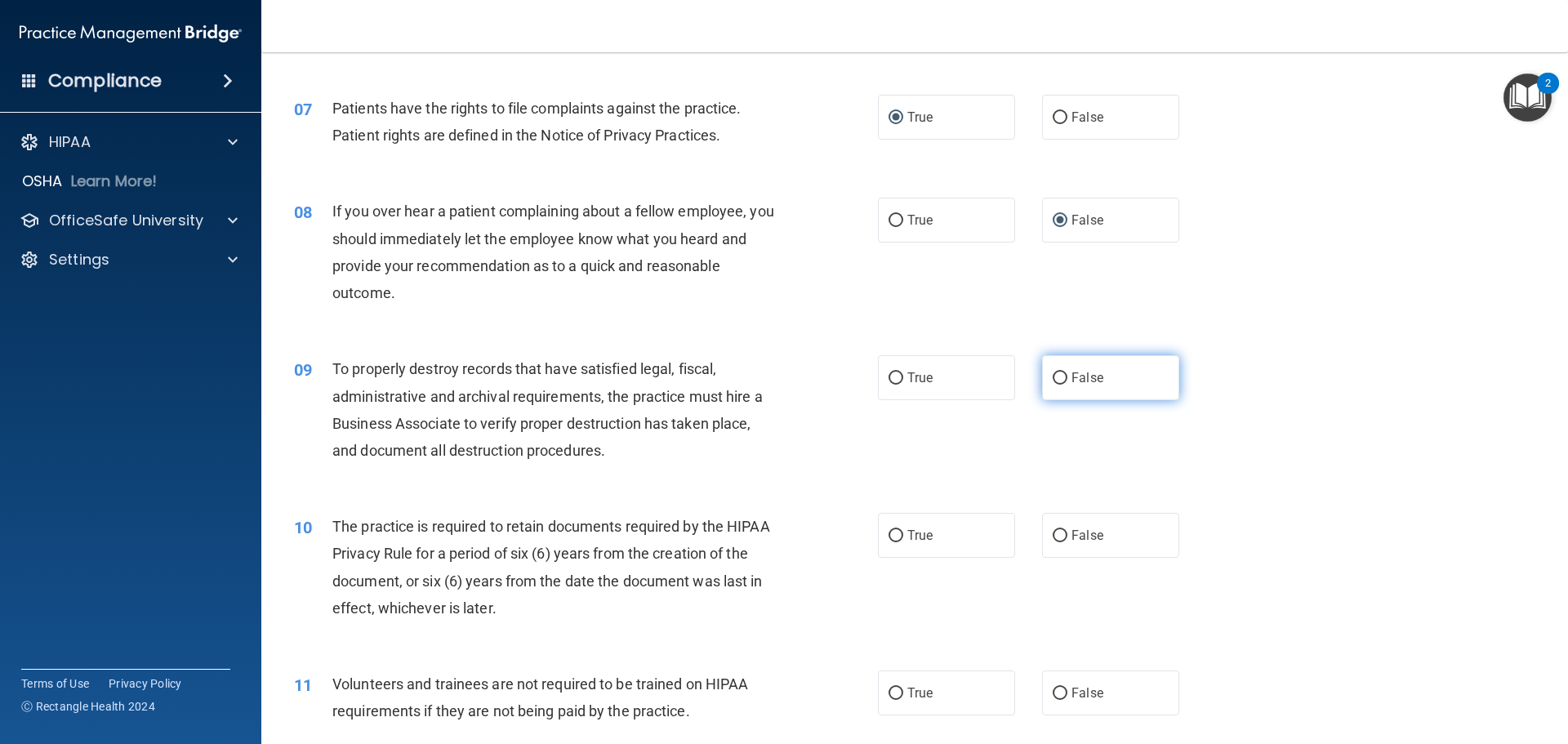
click at [1056, 377] on input "False" at bounding box center [1060, 379] width 14 height 13
radio input "true"
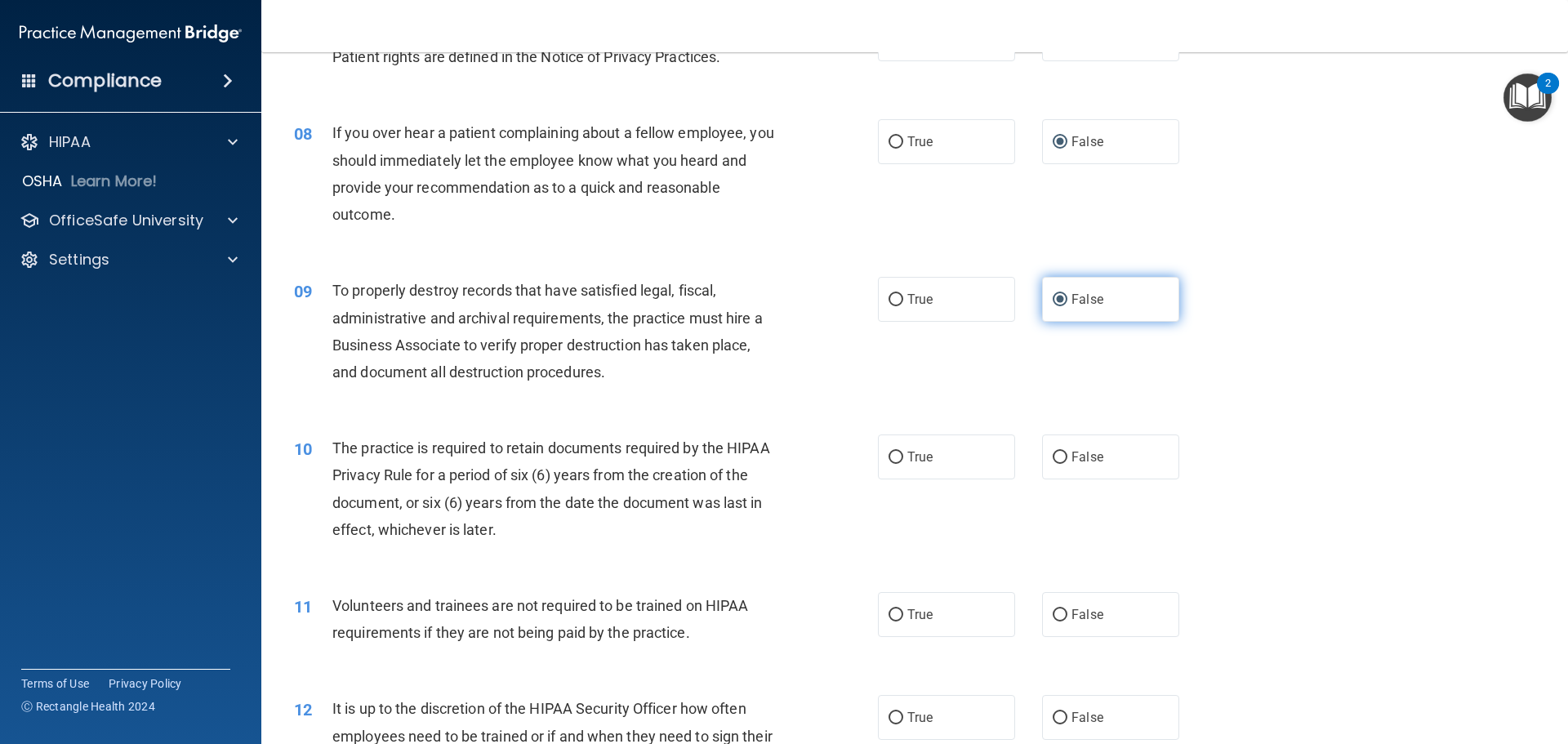
scroll to position [1307, 0]
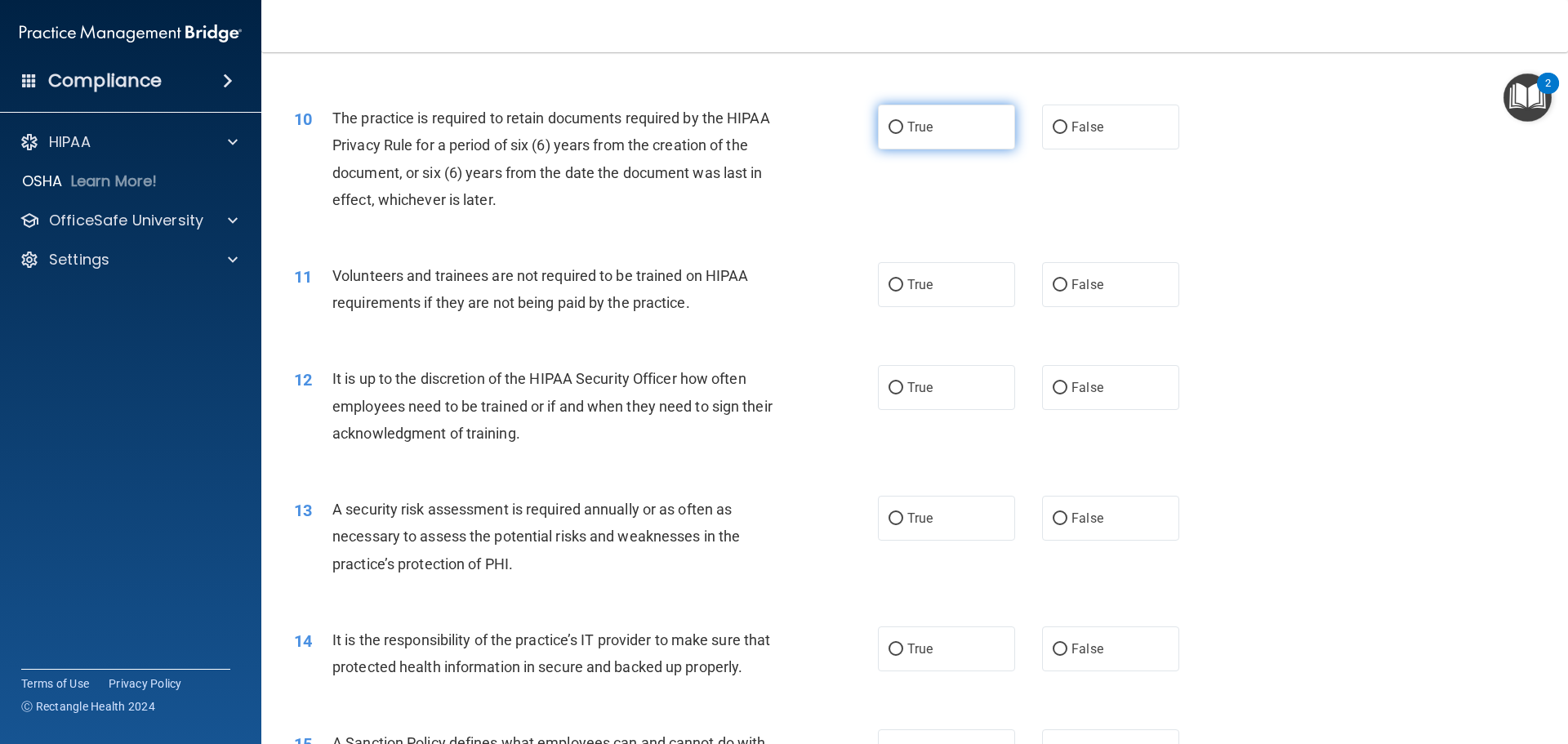
click at [889, 127] on input "True" at bounding box center [896, 128] width 14 height 13
radio input "true"
click at [1053, 282] on input "False" at bounding box center [1060, 285] width 14 height 13
radio input "true"
click at [1053, 387] on input "False" at bounding box center [1060, 389] width 14 height 13
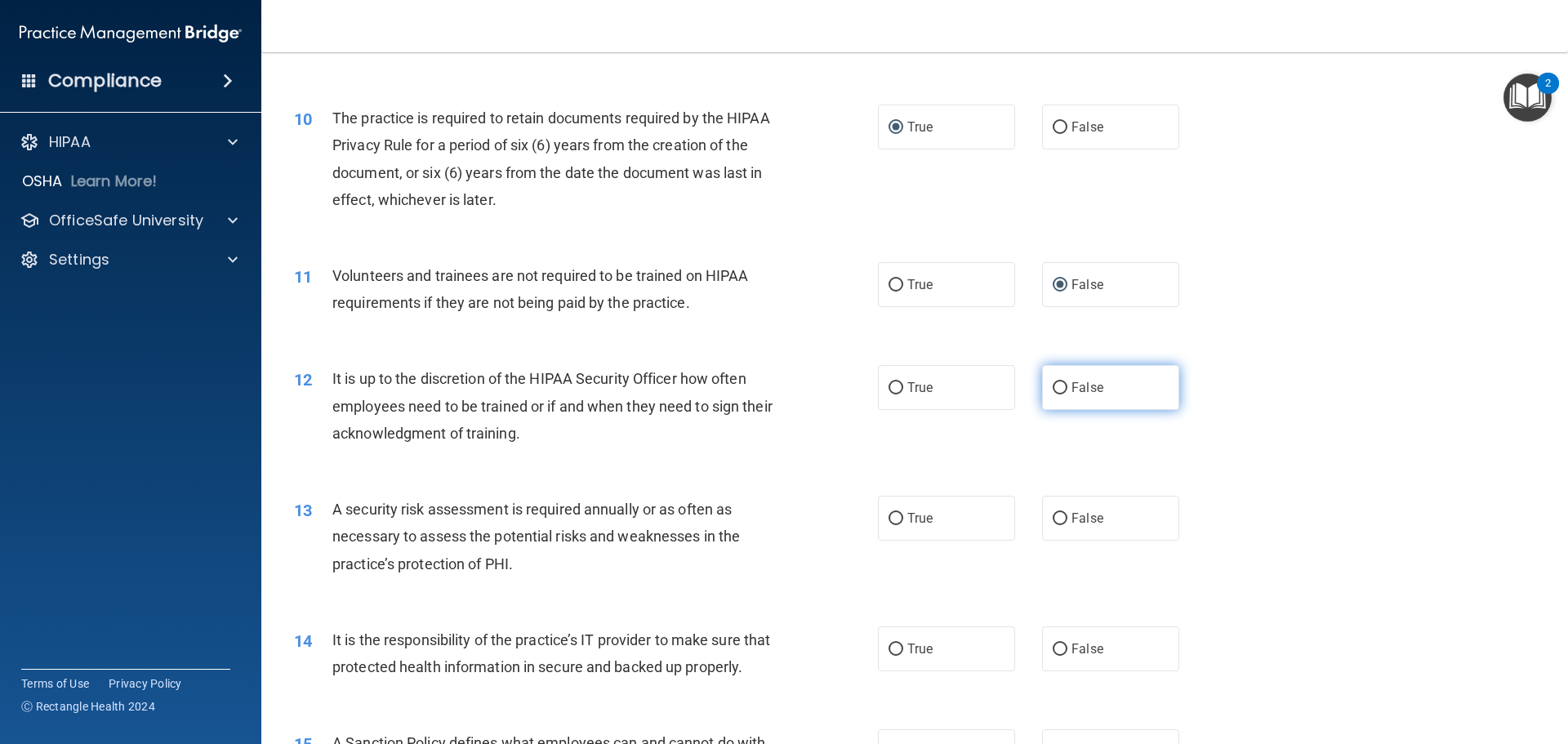
radio input "true"
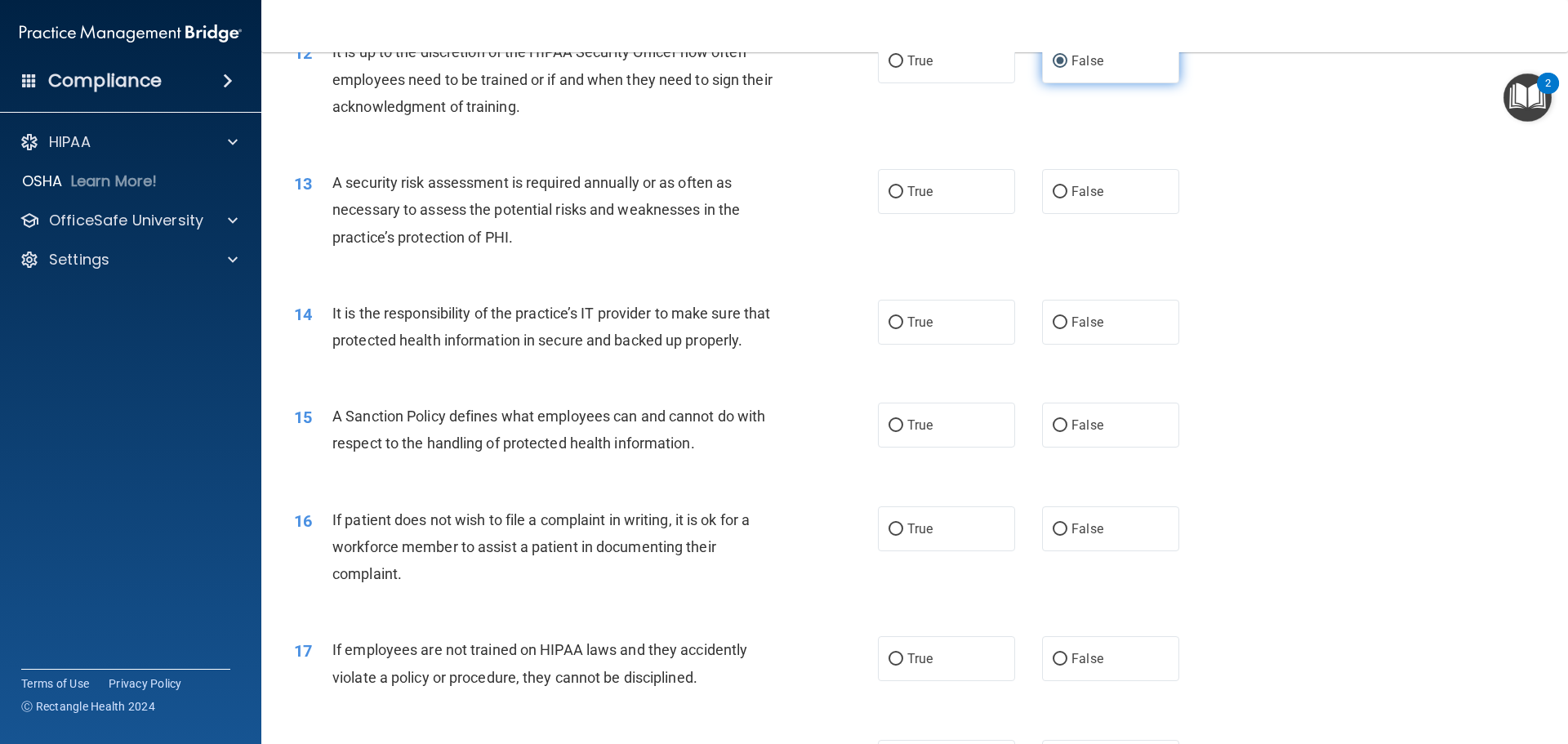
scroll to position [1716, 0]
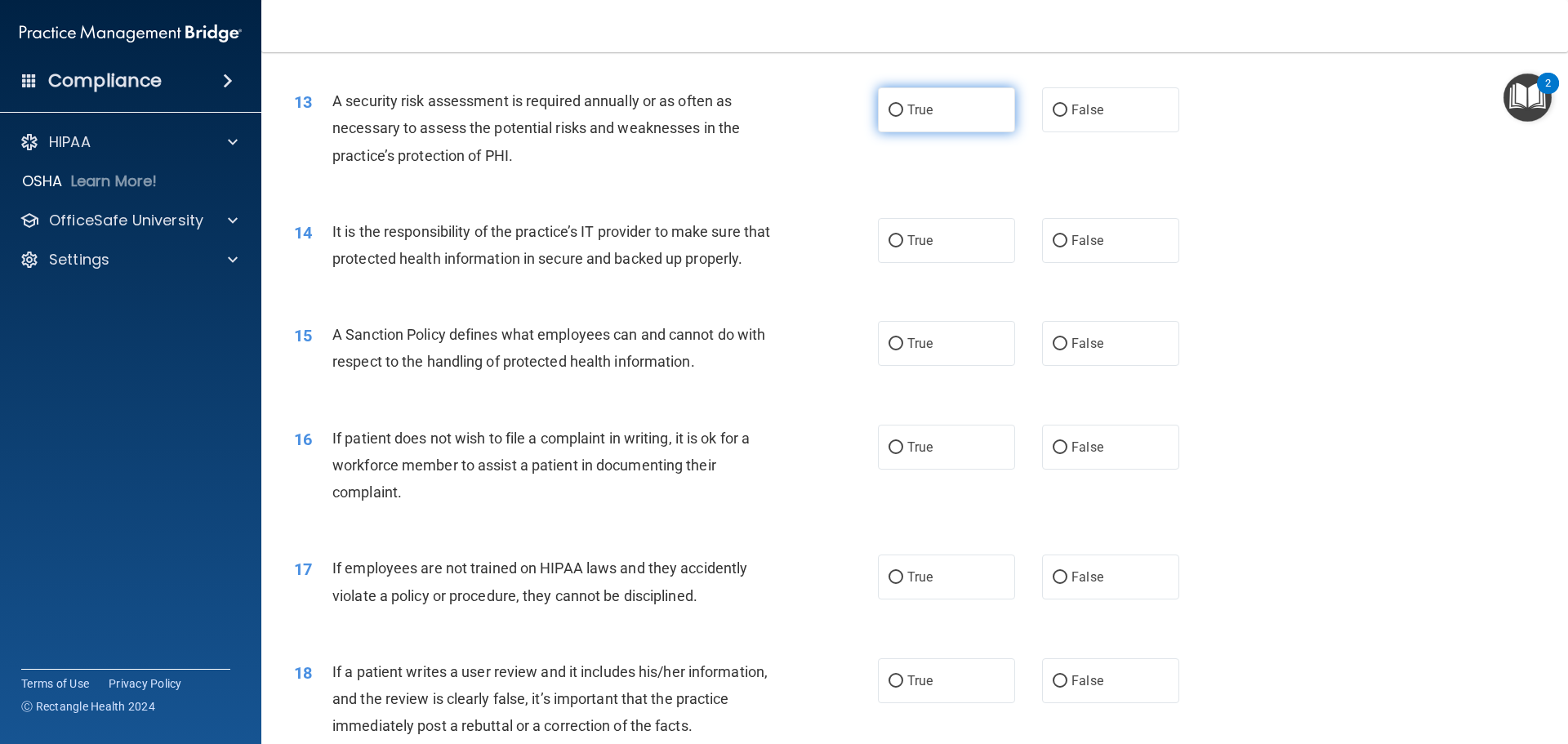
click at [889, 110] on input "True" at bounding box center [896, 111] width 14 height 13
radio input "true"
click at [1053, 241] on input "False" at bounding box center [1060, 241] width 14 height 13
radio input "true"
click at [1053, 350] on input "False" at bounding box center [1060, 345] width 14 height 13
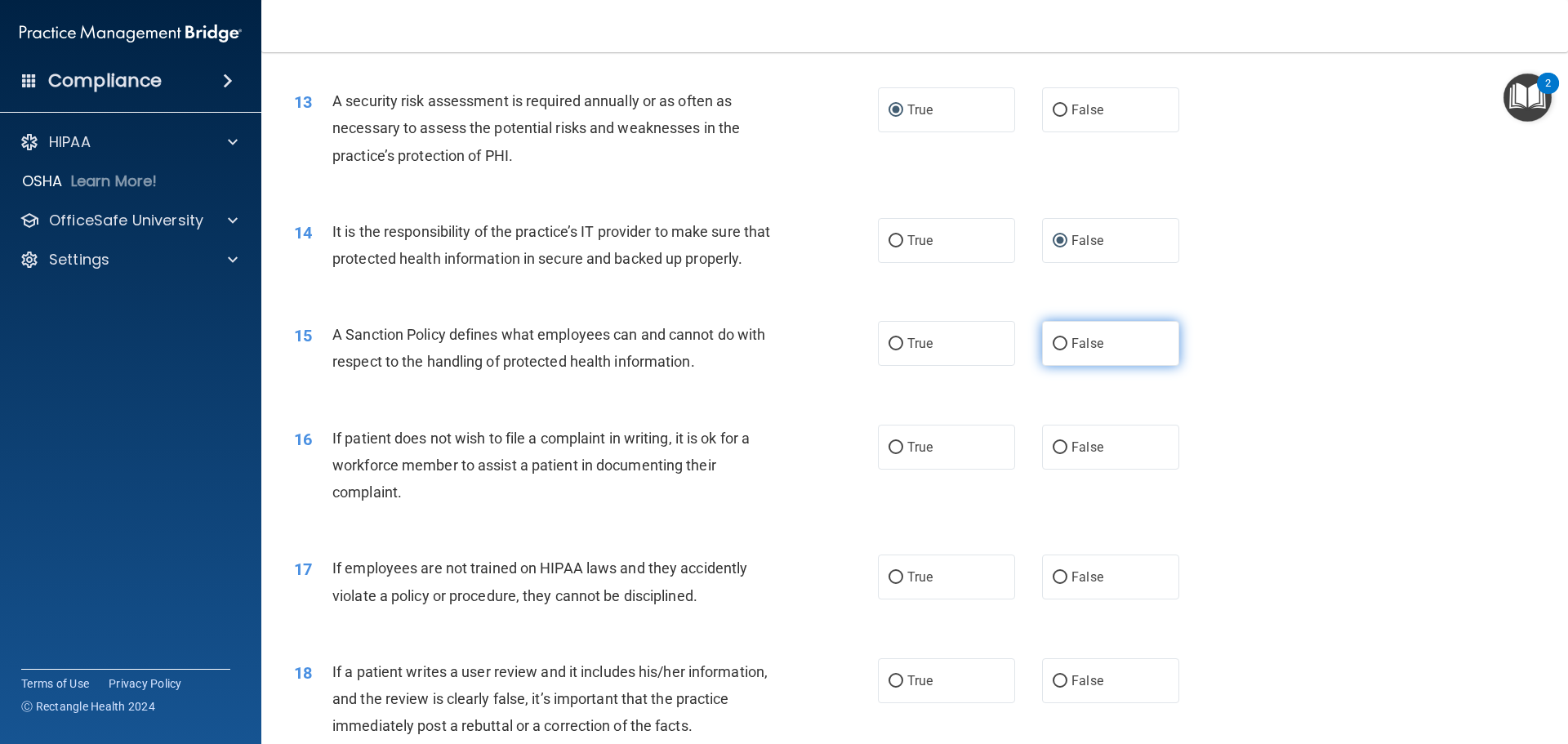
radio input "true"
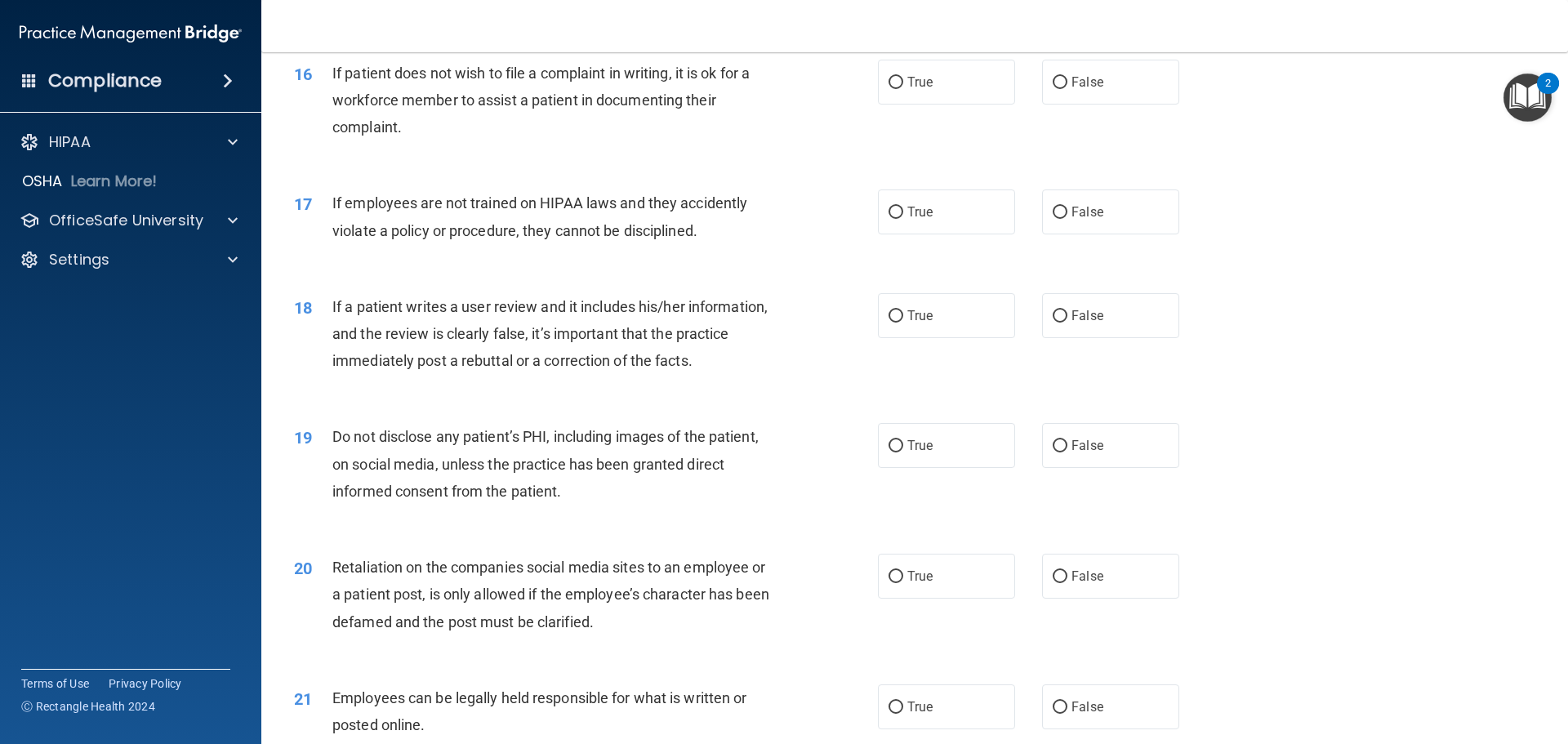
scroll to position [2042, 0]
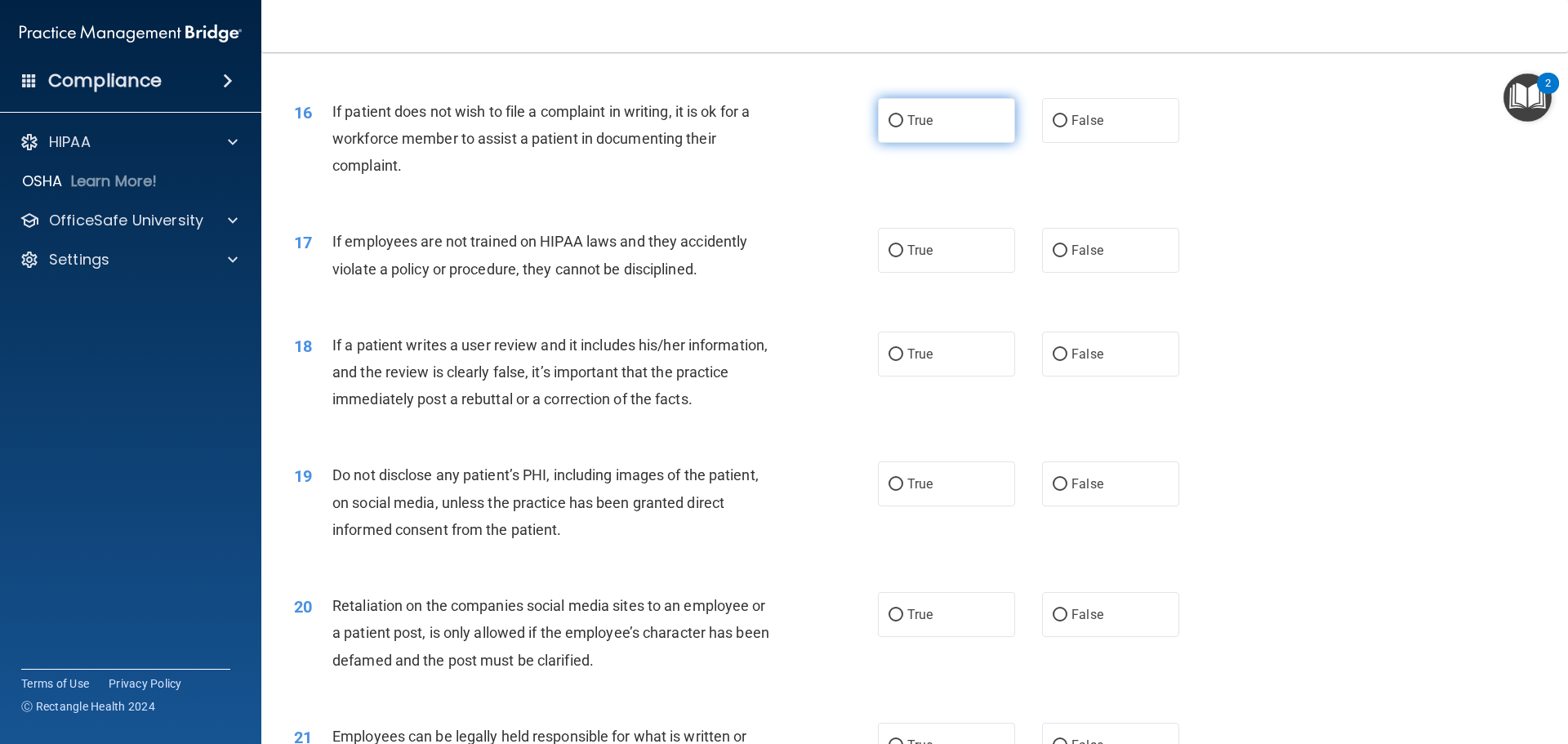
click at [892, 128] on input "True" at bounding box center [896, 121] width 14 height 13
radio input "true"
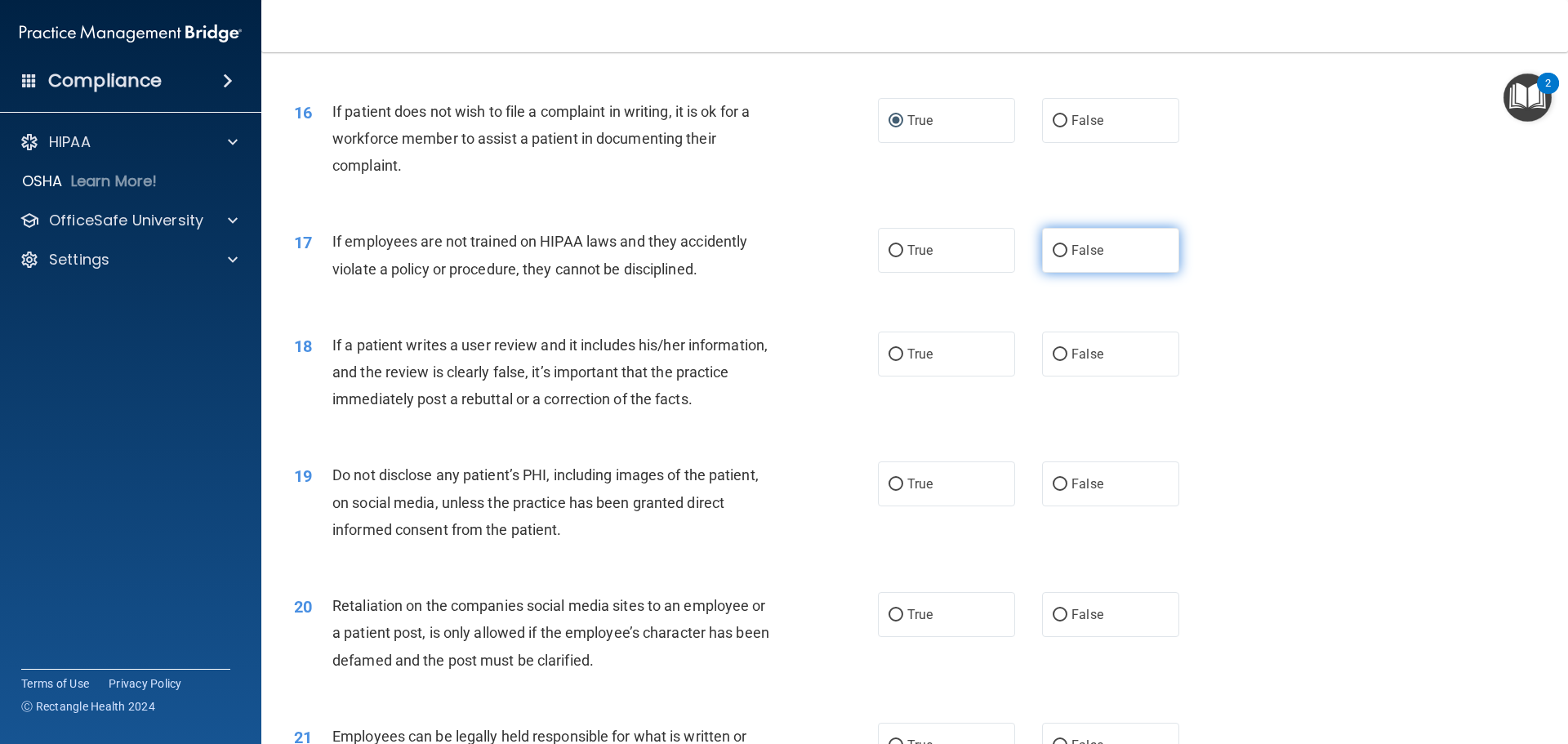
click at [1053, 257] on input "False" at bounding box center [1060, 251] width 14 height 13
radio input "true"
click at [1056, 361] on input "False" at bounding box center [1060, 355] width 14 height 13
radio input "true"
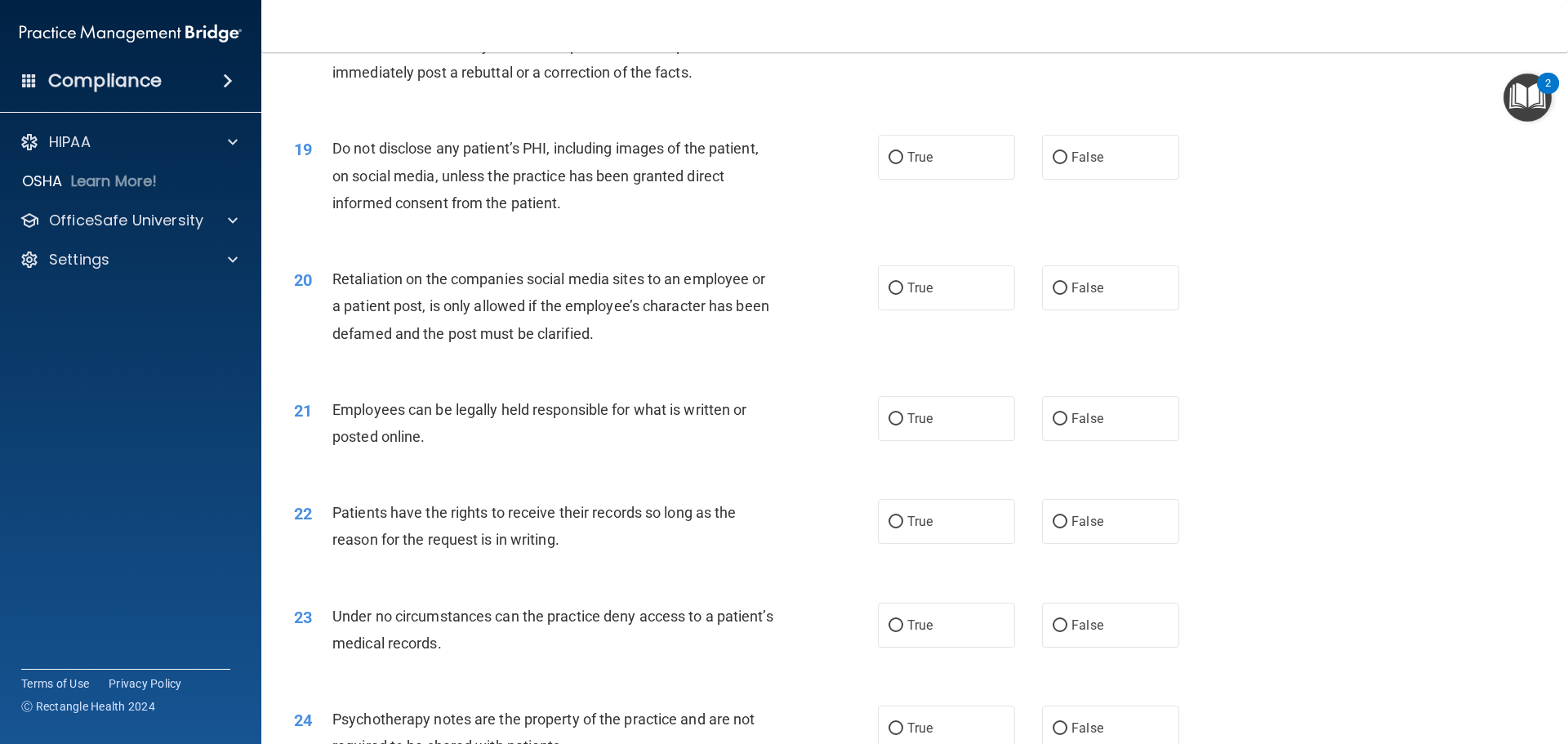
scroll to position [2451, 0]
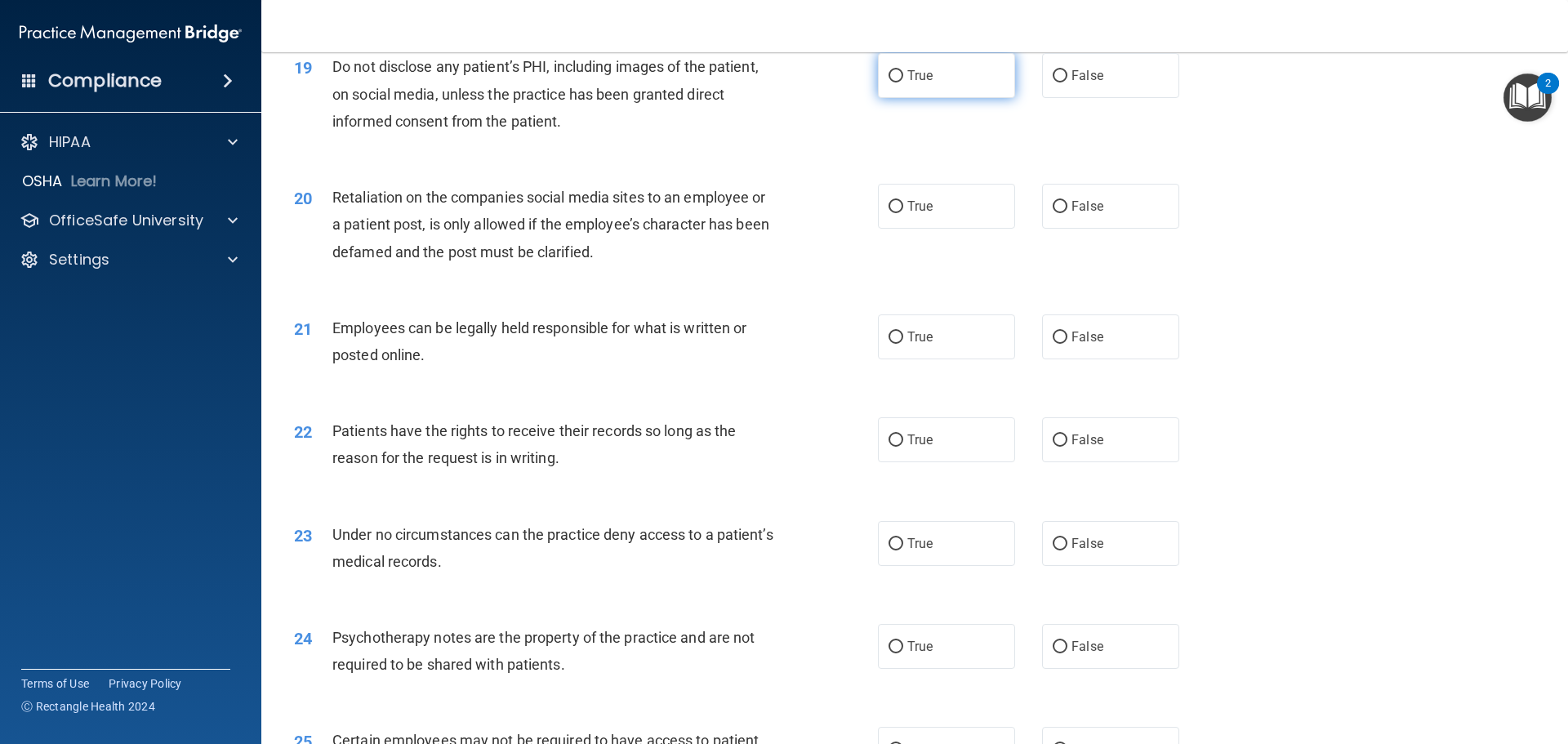
click at [894, 83] on input "True" at bounding box center [896, 76] width 14 height 13
radio input "true"
click at [1058, 213] on input "False" at bounding box center [1060, 207] width 14 height 13
radio input "true"
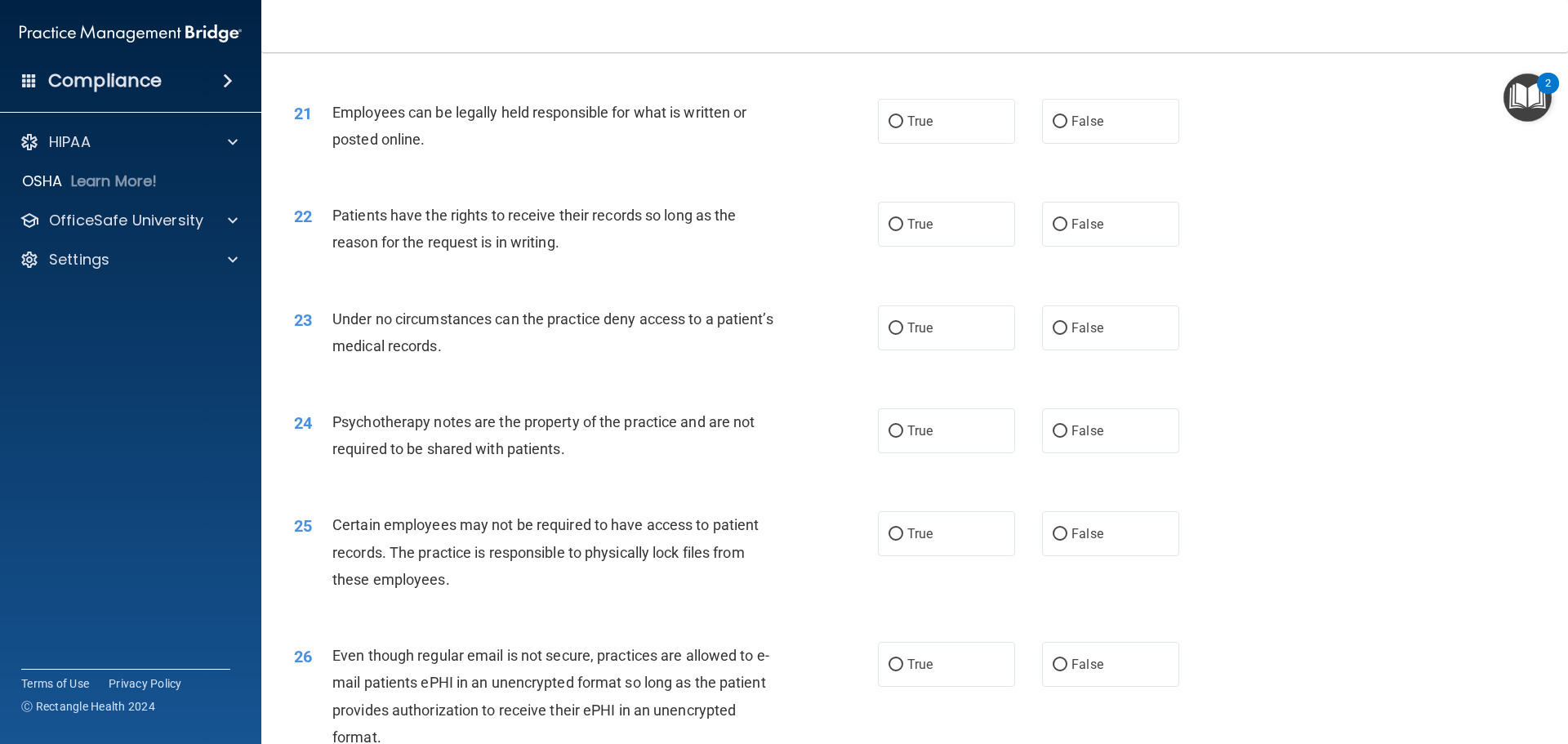
scroll to position [2695, 0]
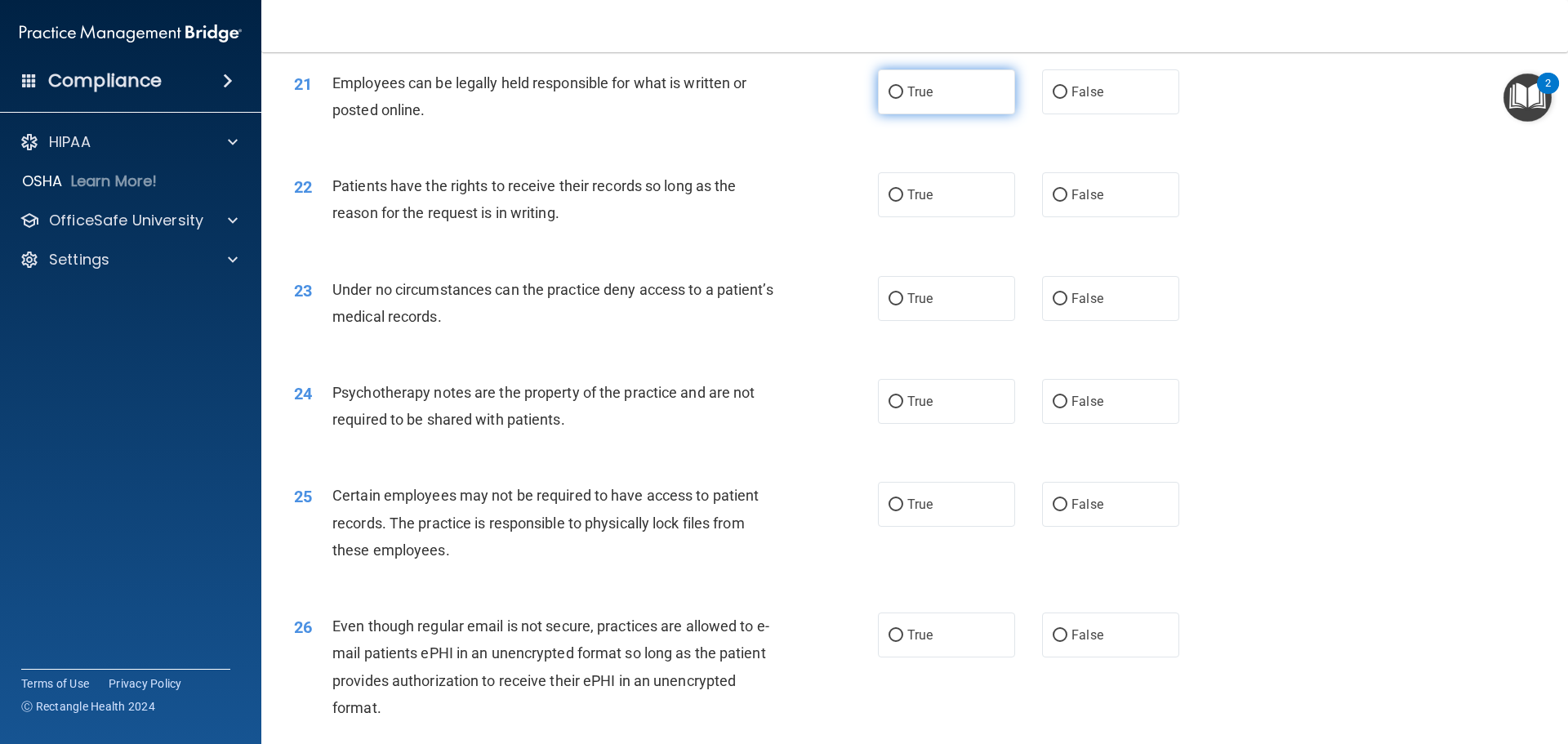
click at [892, 99] on input "True" at bounding box center [896, 93] width 14 height 13
radio input "true"
click at [1056, 202] on input "False" at bounding box center [1060, 196] width 14 height 13
radio input "true"
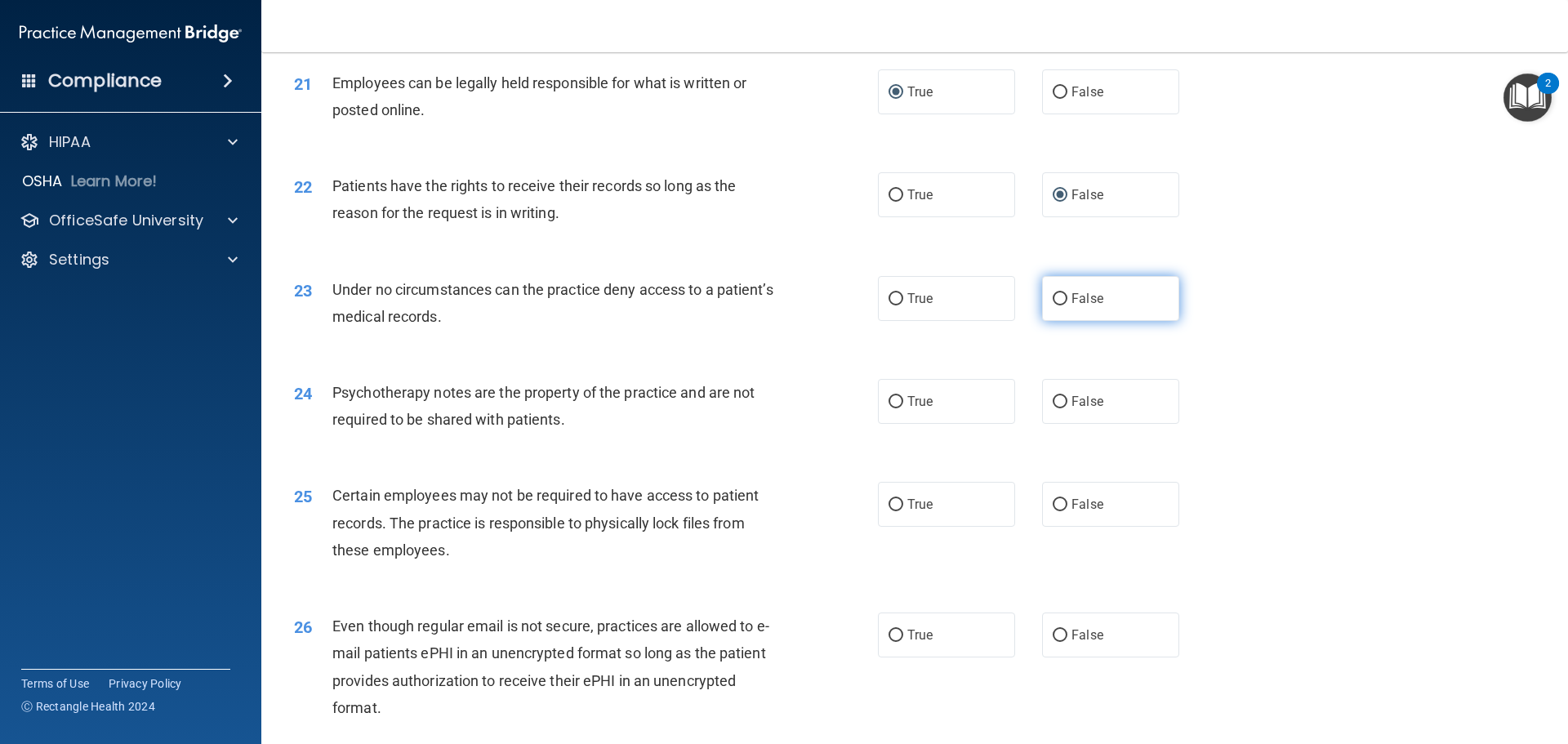
click at [1055, 306] on input "False" at bounding box center [1060, 300] width 14 height 13
radio input "true"
click at [891, 408] on input "True" at bounding box center [896, 402] width 14 height 13
radio input "true"
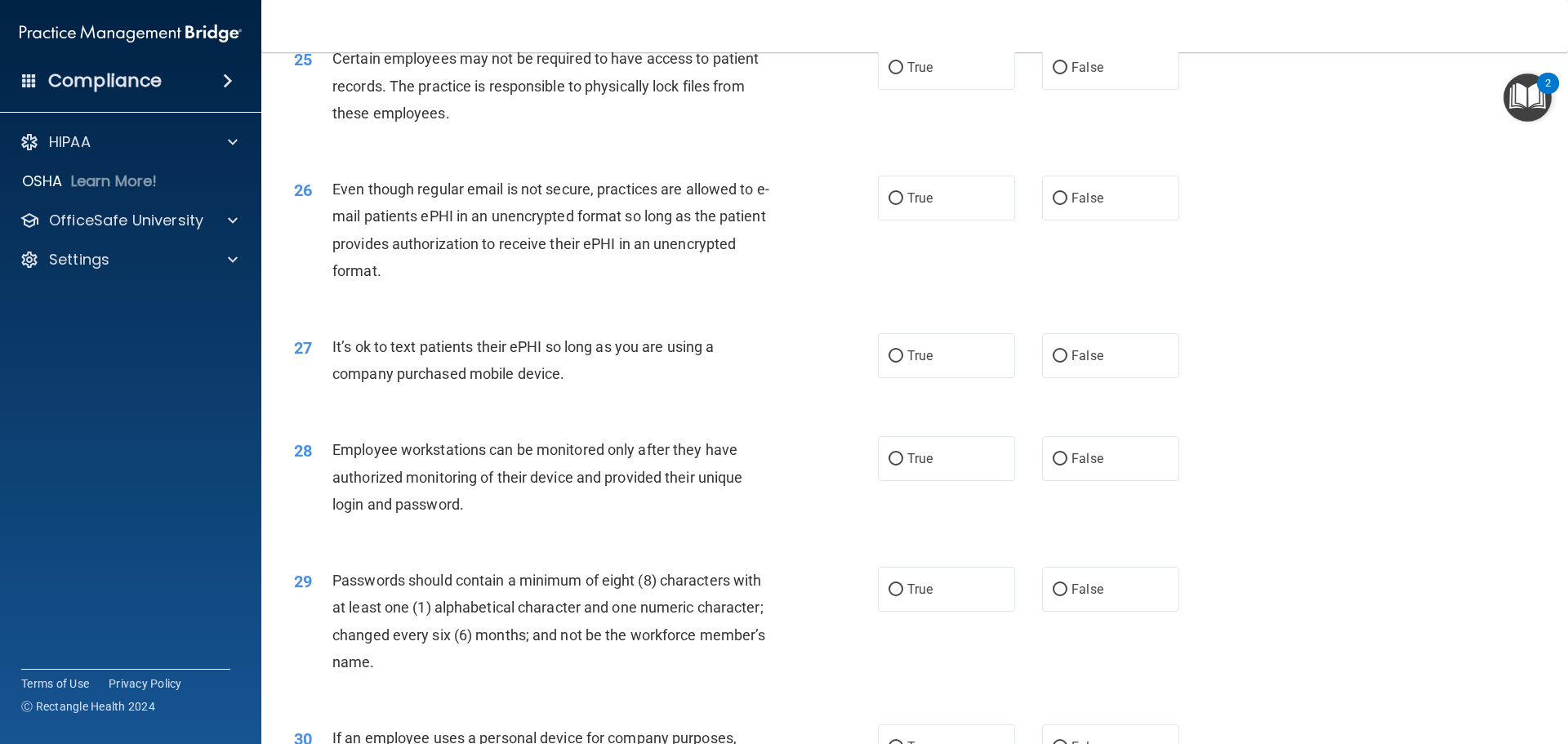
scroll to position [3104, 0]
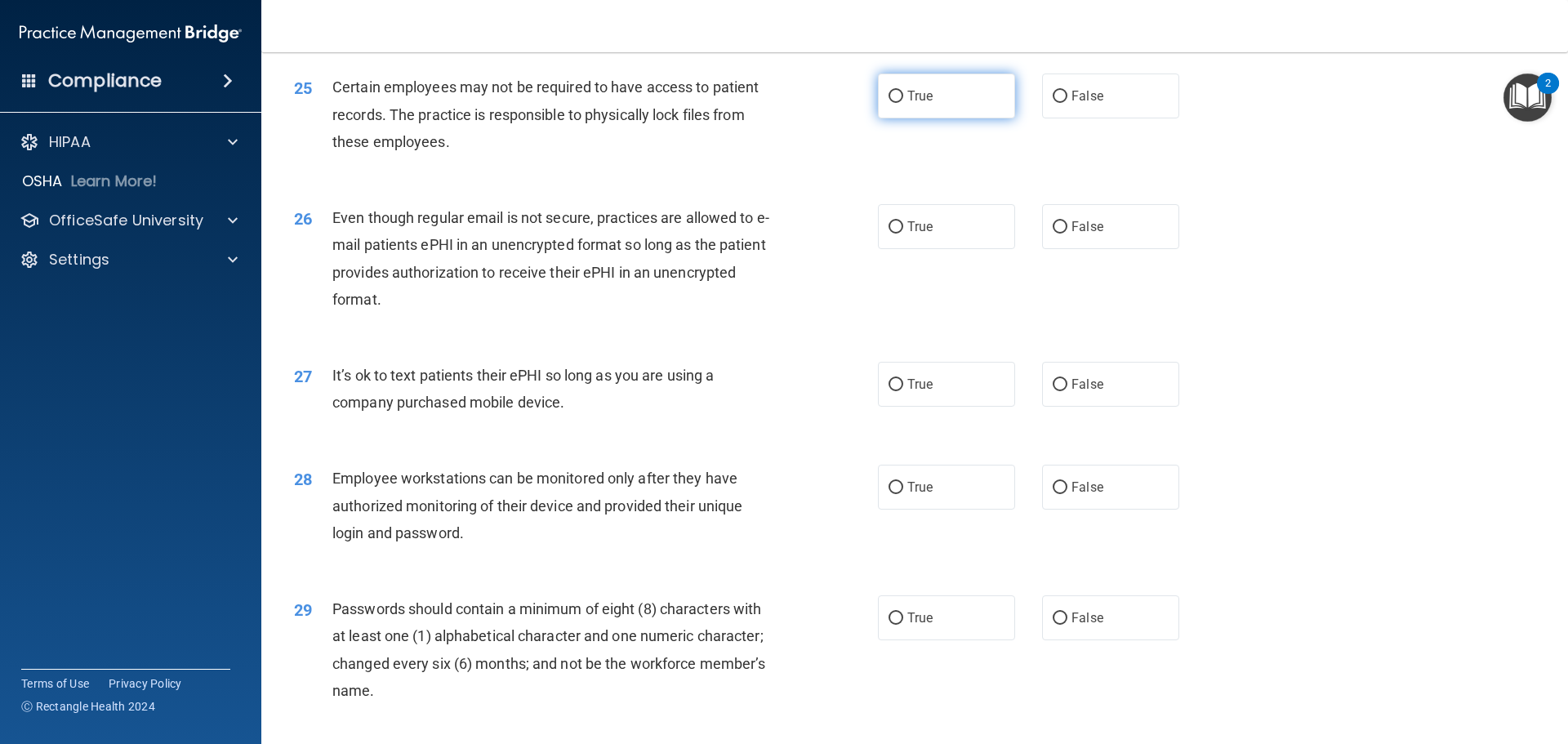
click at [891, 103] on input "True" at bounding box center [896, 97] width 14 height 13
radio input "true"
click at [889, 234] on input "True" at bounding box center [896, 228] width 14 height 13
radio input "true"
click at [1046, 405] on label "False" at bounding box center [1110, 384] width 138 height 45
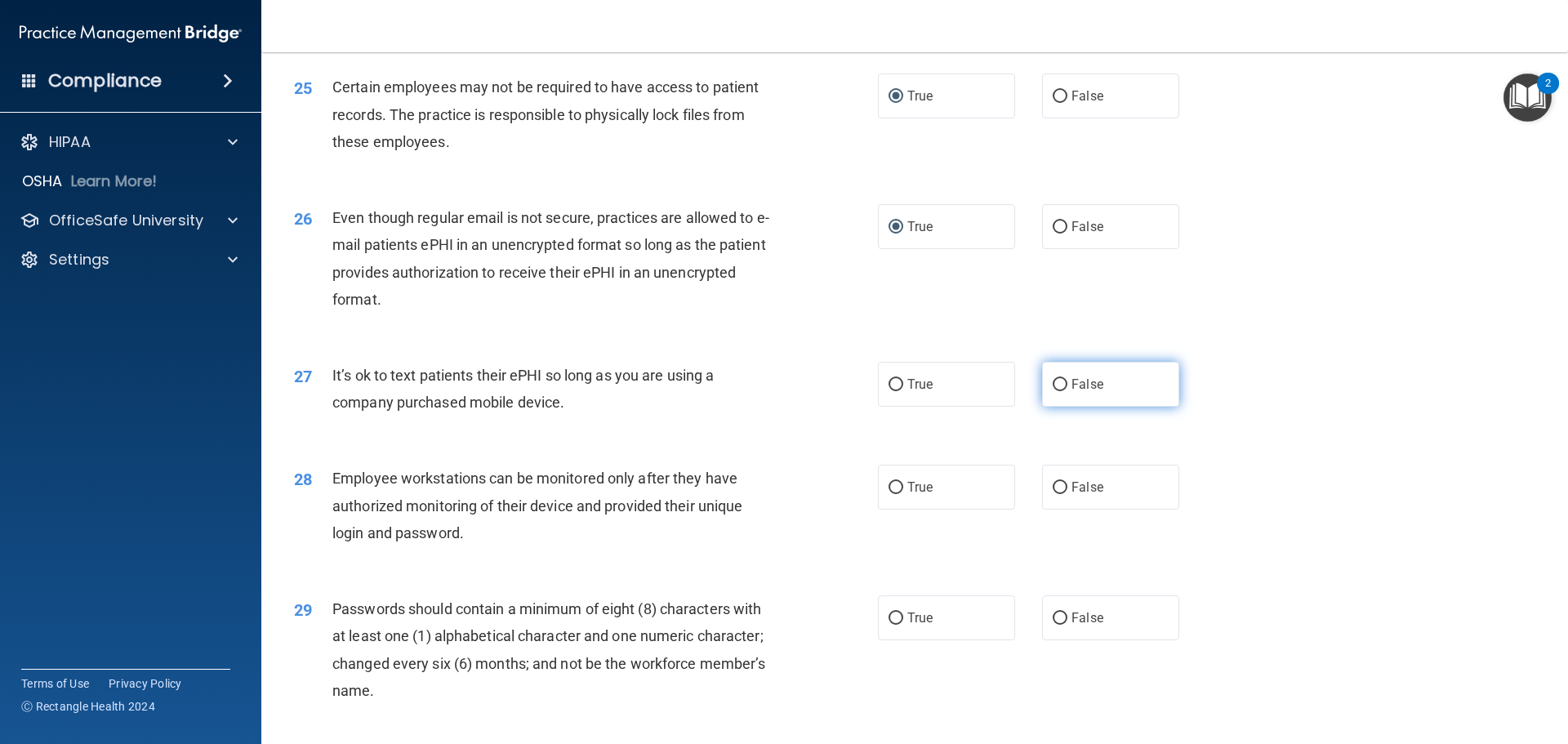
click at [1053, 391] on input "False" at bounding box center [1060, 385] width 14 height 13
radio input "true"
click at [1053, 494] on input "False" at bounding box center [1060, 489] width 14 height 13
radio input "true"
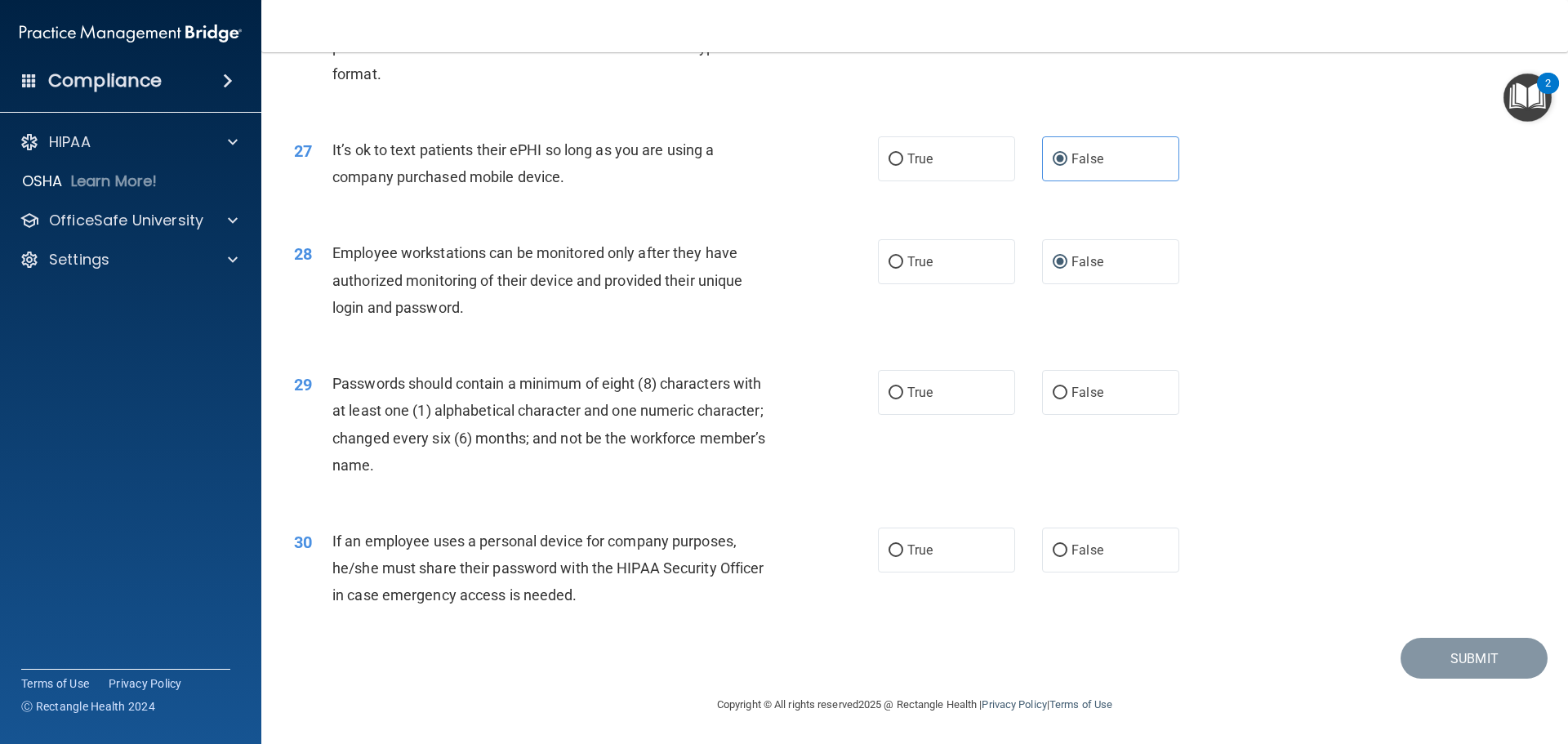
scroll to position [3356, 0]
drag, startPoint x: 884, startPoint y: 394, endPoint x: 926, endPoint y: 430, distance: 55.3
click at [890, 395] on input "True" at bounding box center [896, 393] width 14 height 13
radio input "true"
drag, startPoint x: 1053, startPoint y: 550, endPoint x: 1317, endPoint y: 622, distance: 273.6
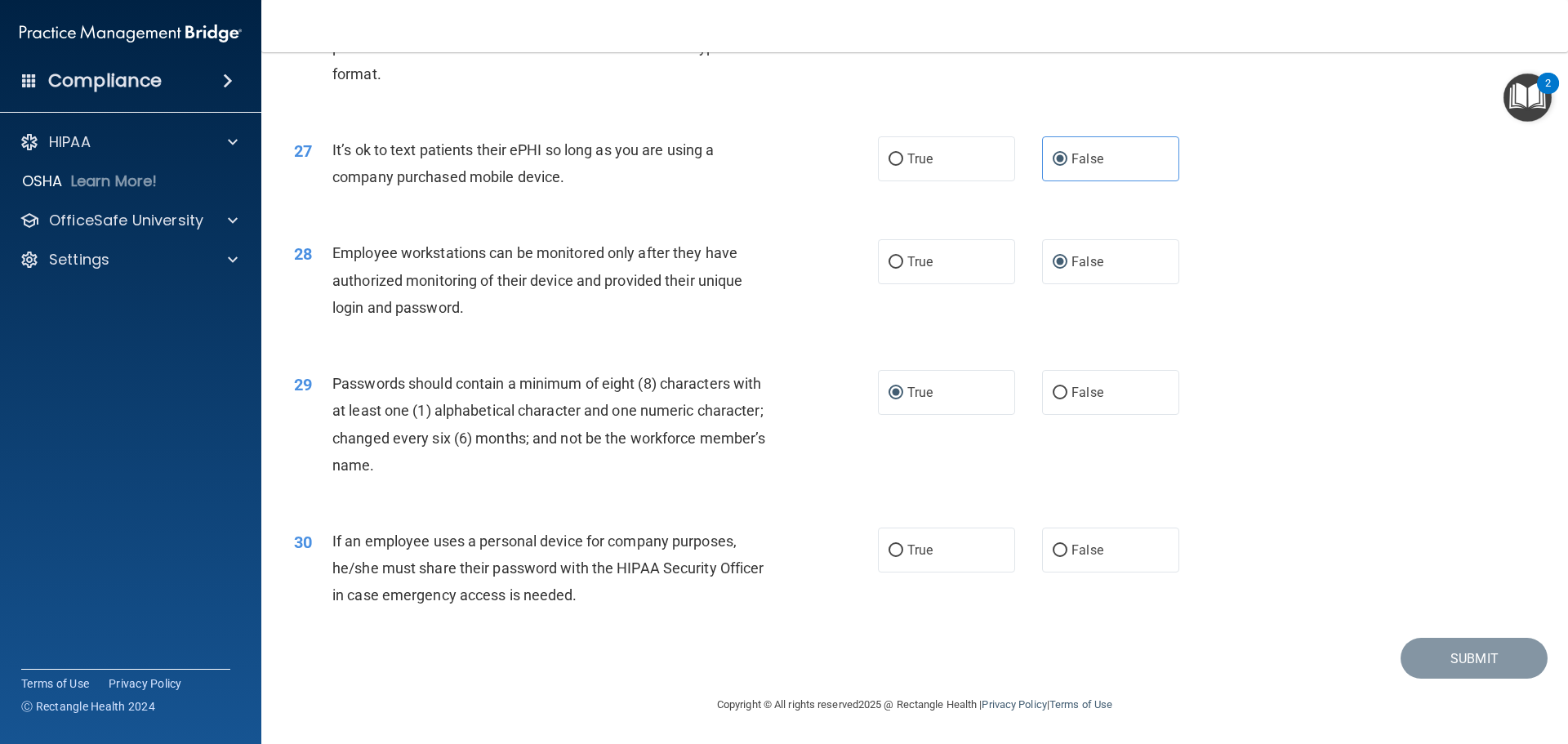
click at [1053, 550] on input "False" at bounding box center [1060, 551] width 14 height 13
radio input "true"
click at [1440, 655] on button "Submit" at bounding box center [1474, 659] width 147 height 41
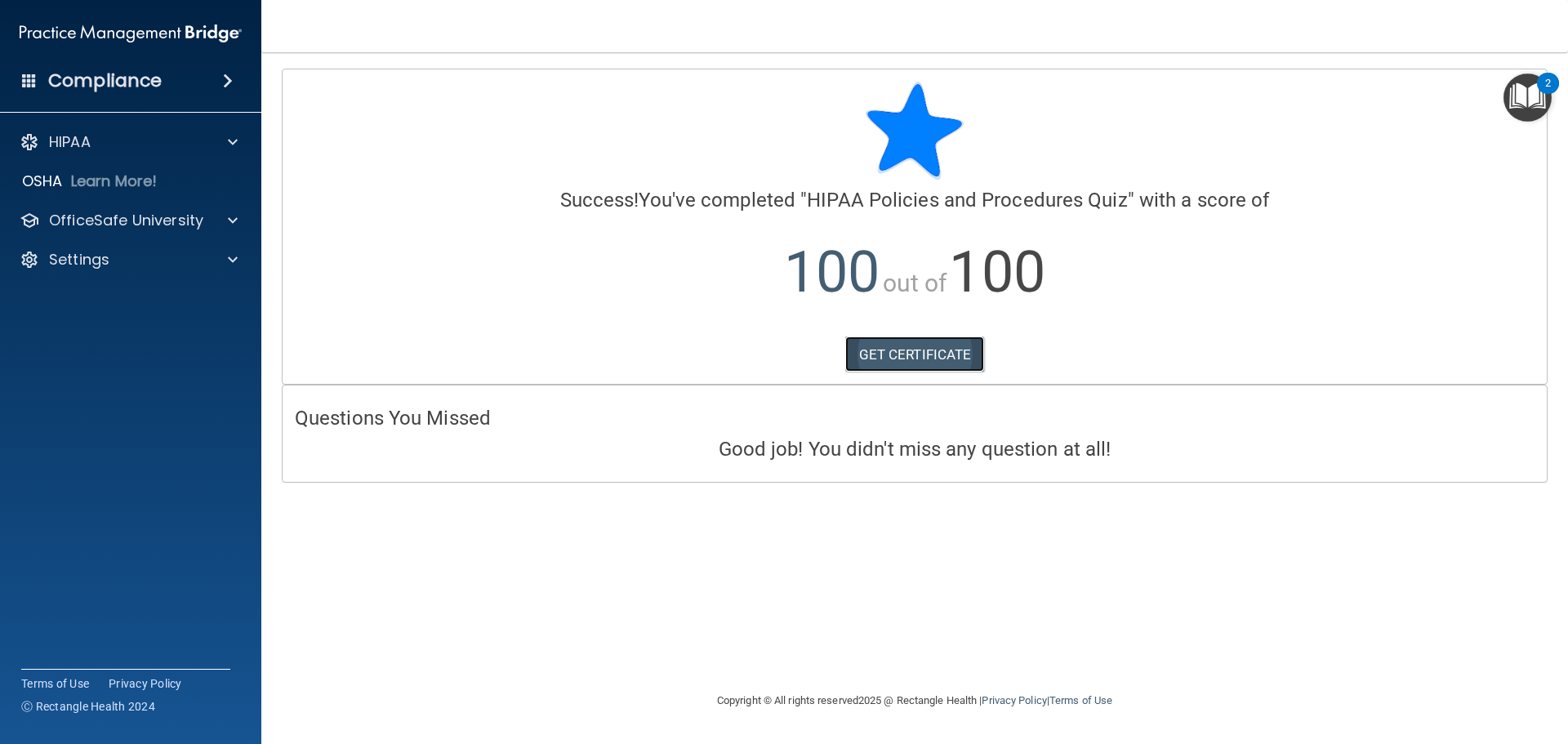
click at [927, 362] on link "GET CERTIFICATE" at bounding box center [915, 354] width 139 height 36
click at [69, 223] on p "OfficeSafe University" at bounding box center [126, 220] width 155 height 20
click at [111, 271] on link "HIPAA Training" at bounding box center [112, 260] width 257 height 32
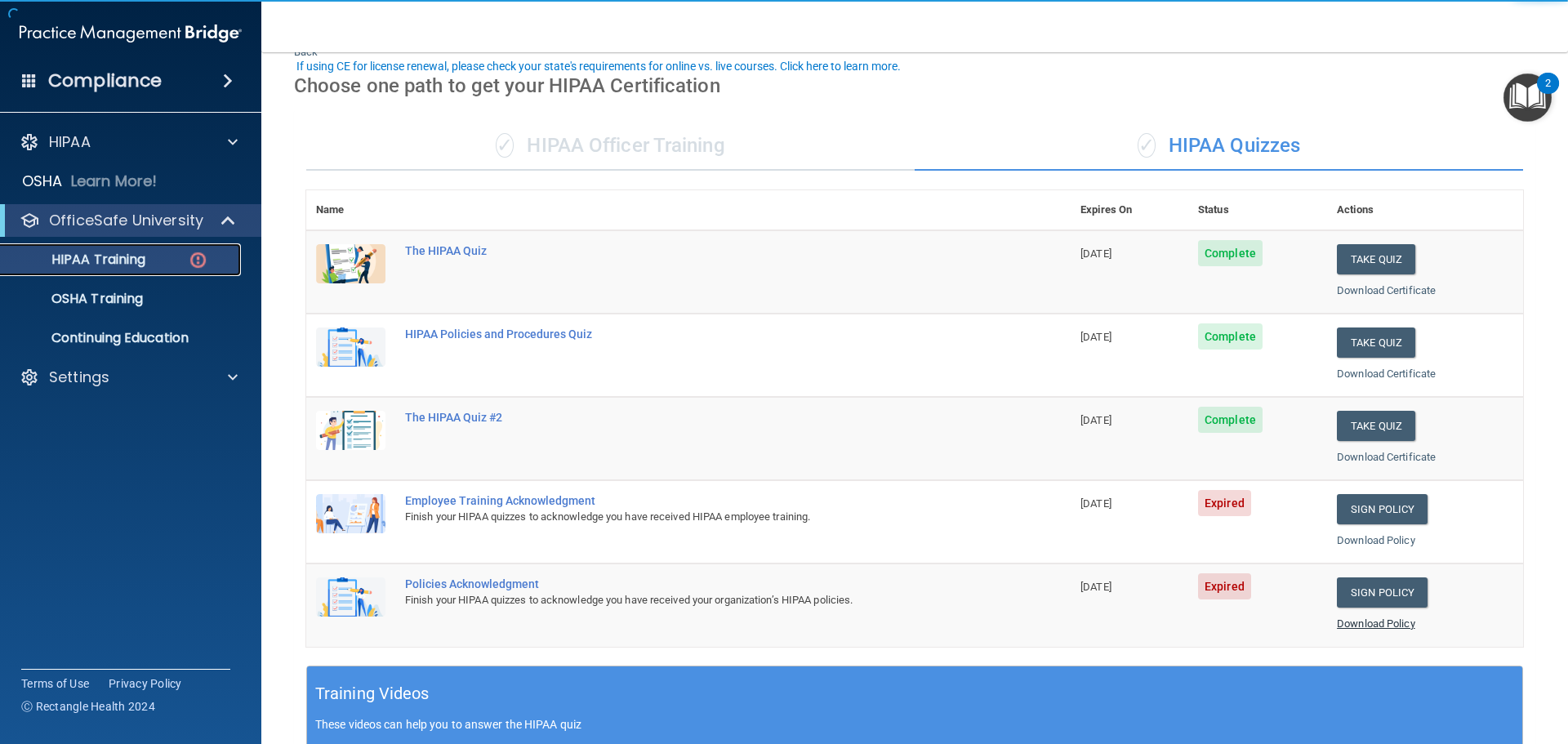
scroll to position [164, 0]
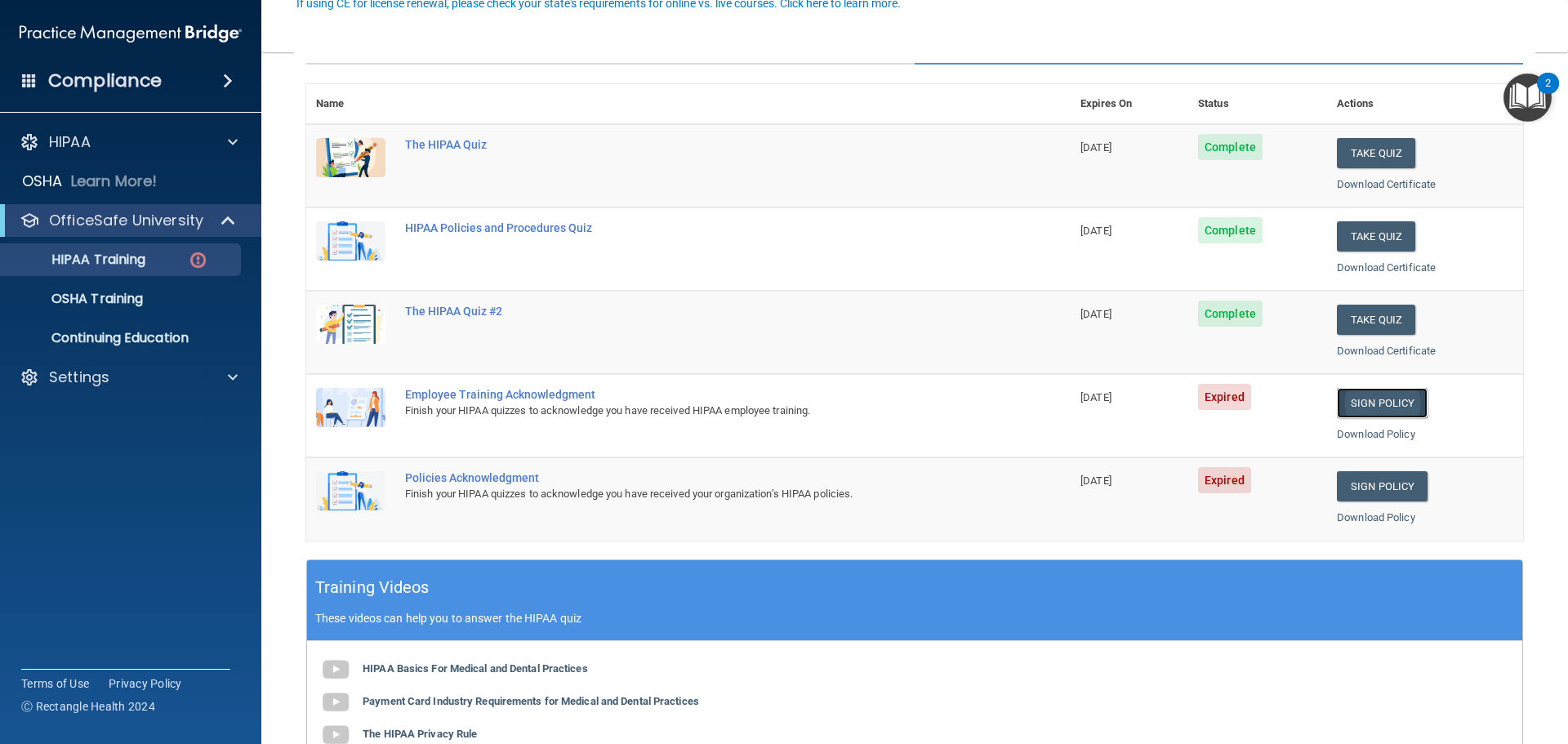
click at [1383, 394] on link "Sign Policy" at bounding box center [1382, 403] width 91 height 31
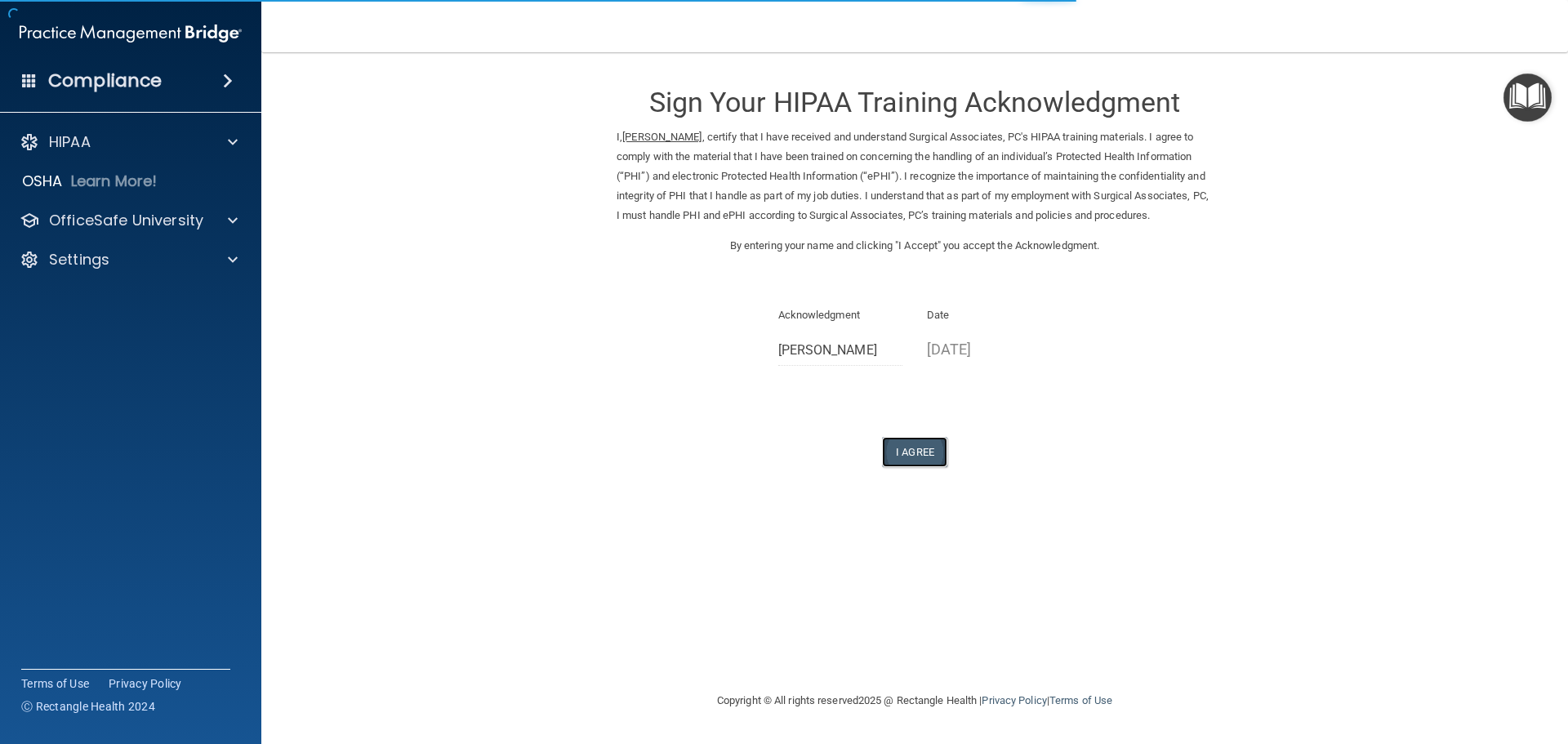
click at [911, 465] on button "I Agree" at bounding box center [914, 453] width 66 height 31
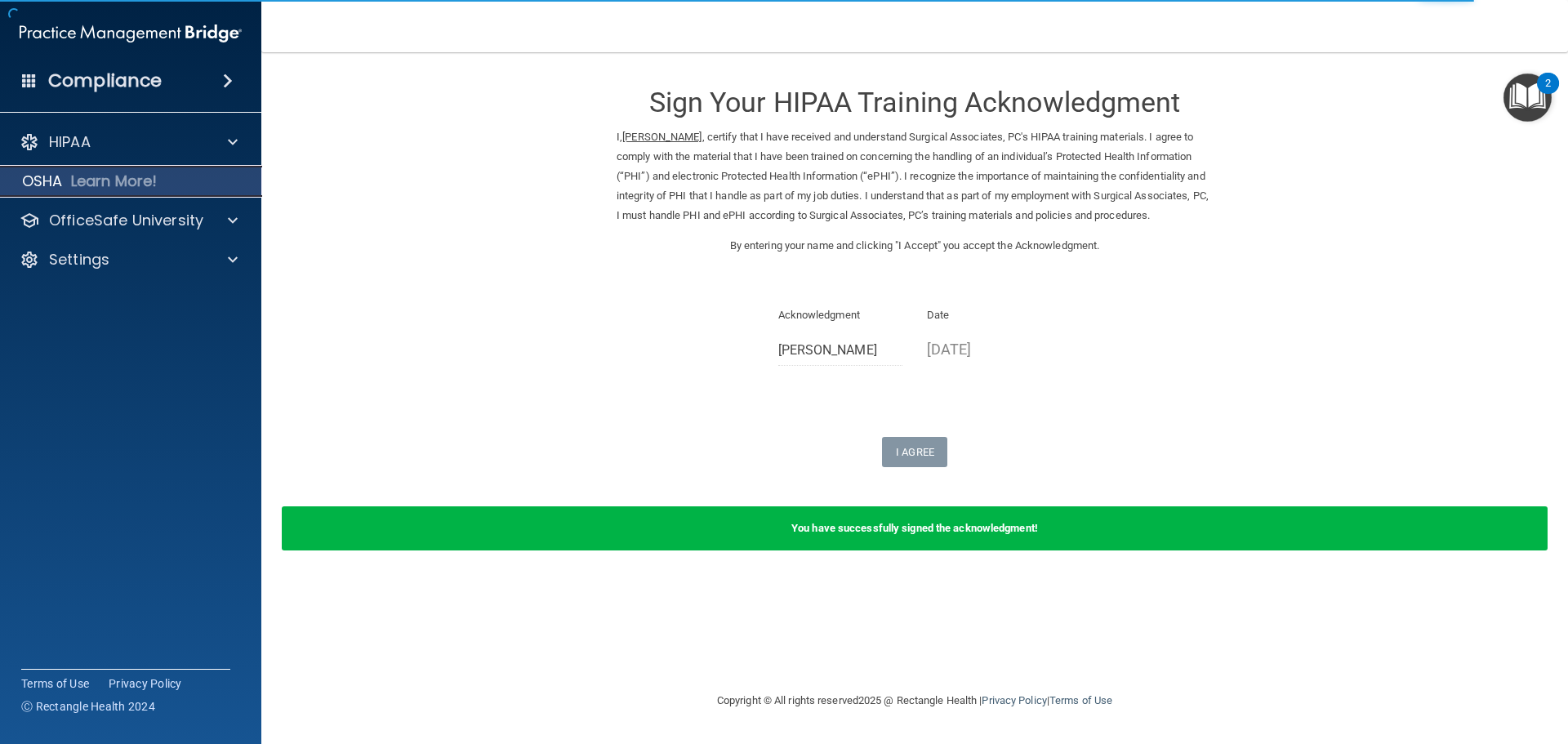
click at [66, 182] on div "OSHA Learn More!" at bounding box center [130, 181] width 287 height 32
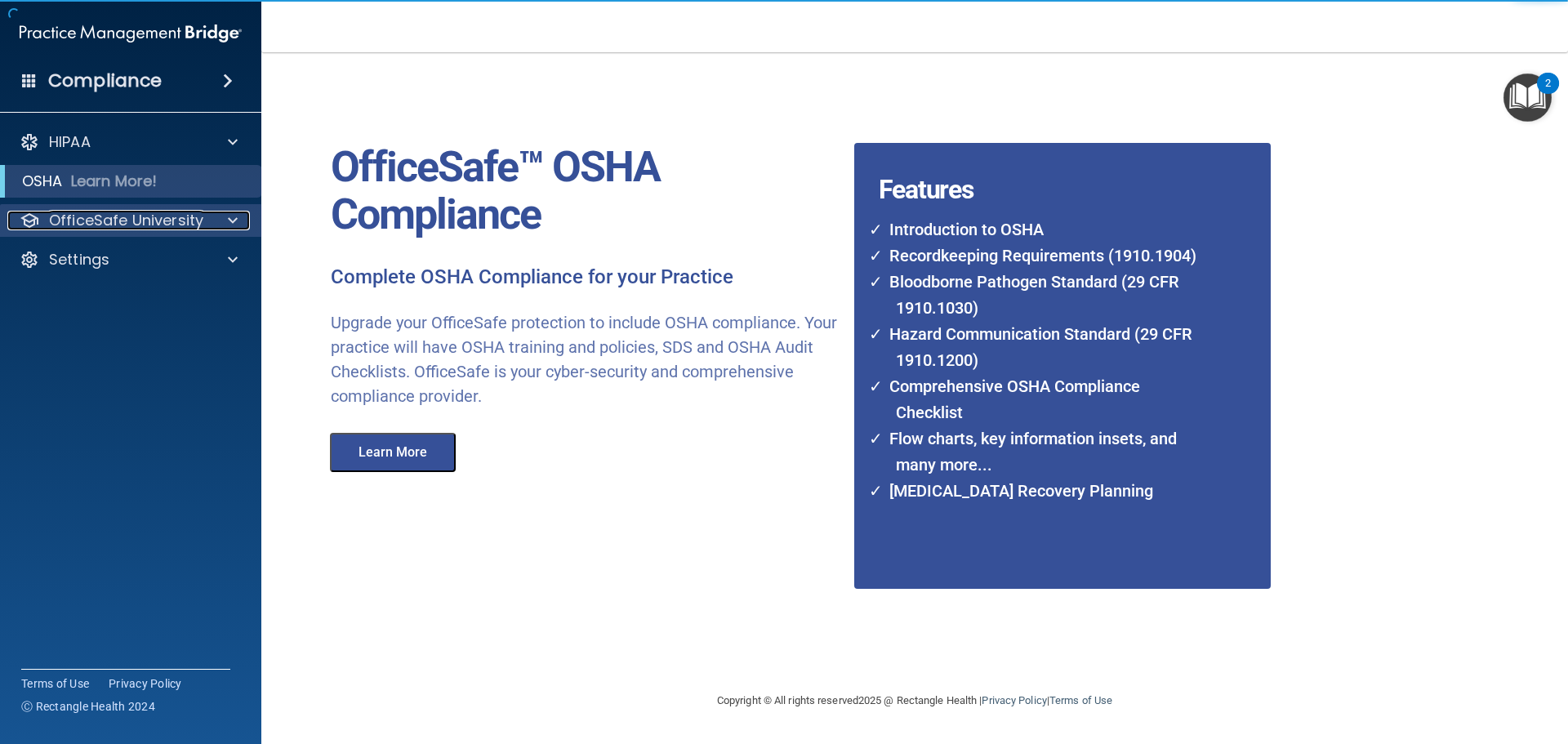
click at [173, 229] on p "OfficeSafe University" at bounding box center [126, 220] width 155 height 20
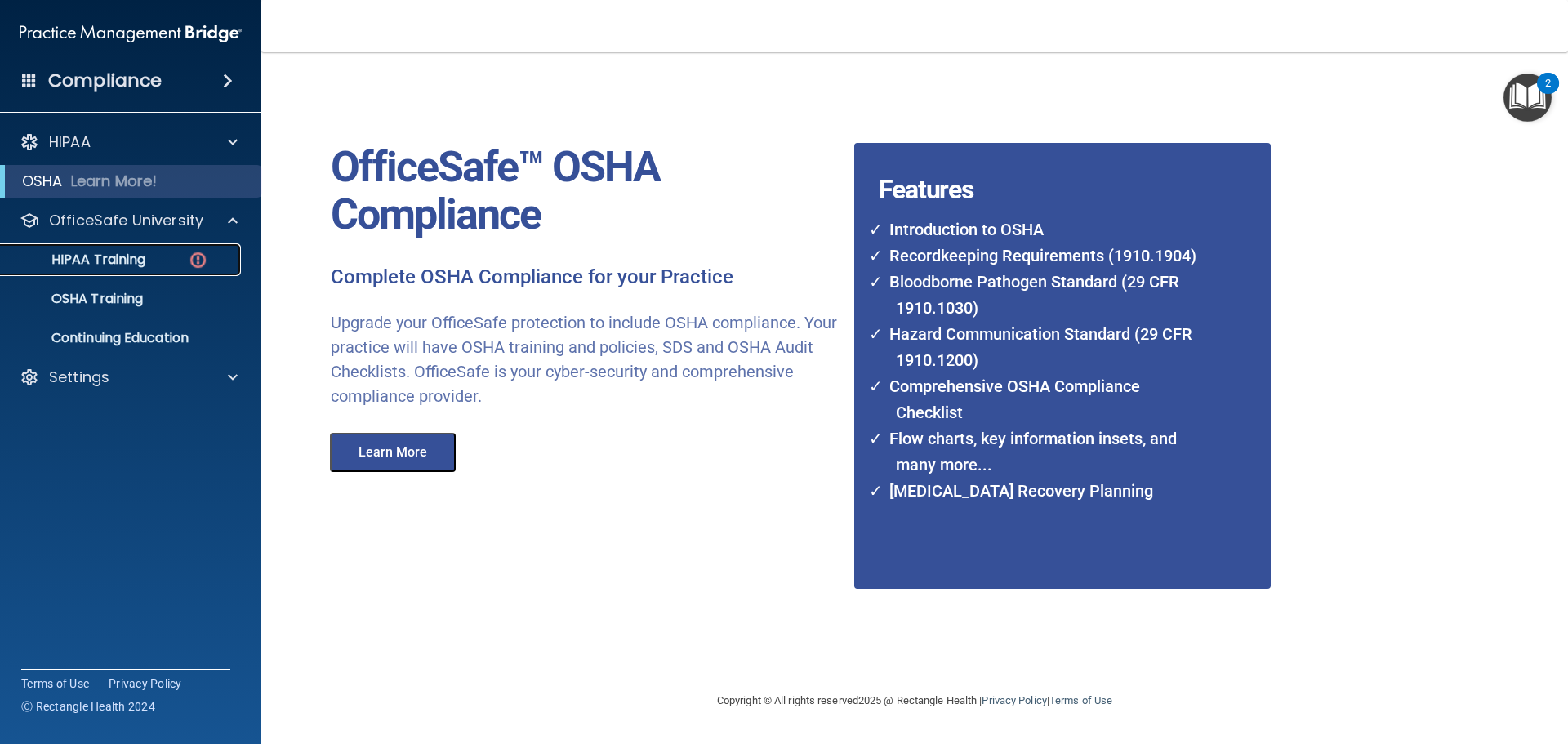
click at [121, 261] on p "HIPAA Training" at bounding box center [78, 260] width 135 height 16
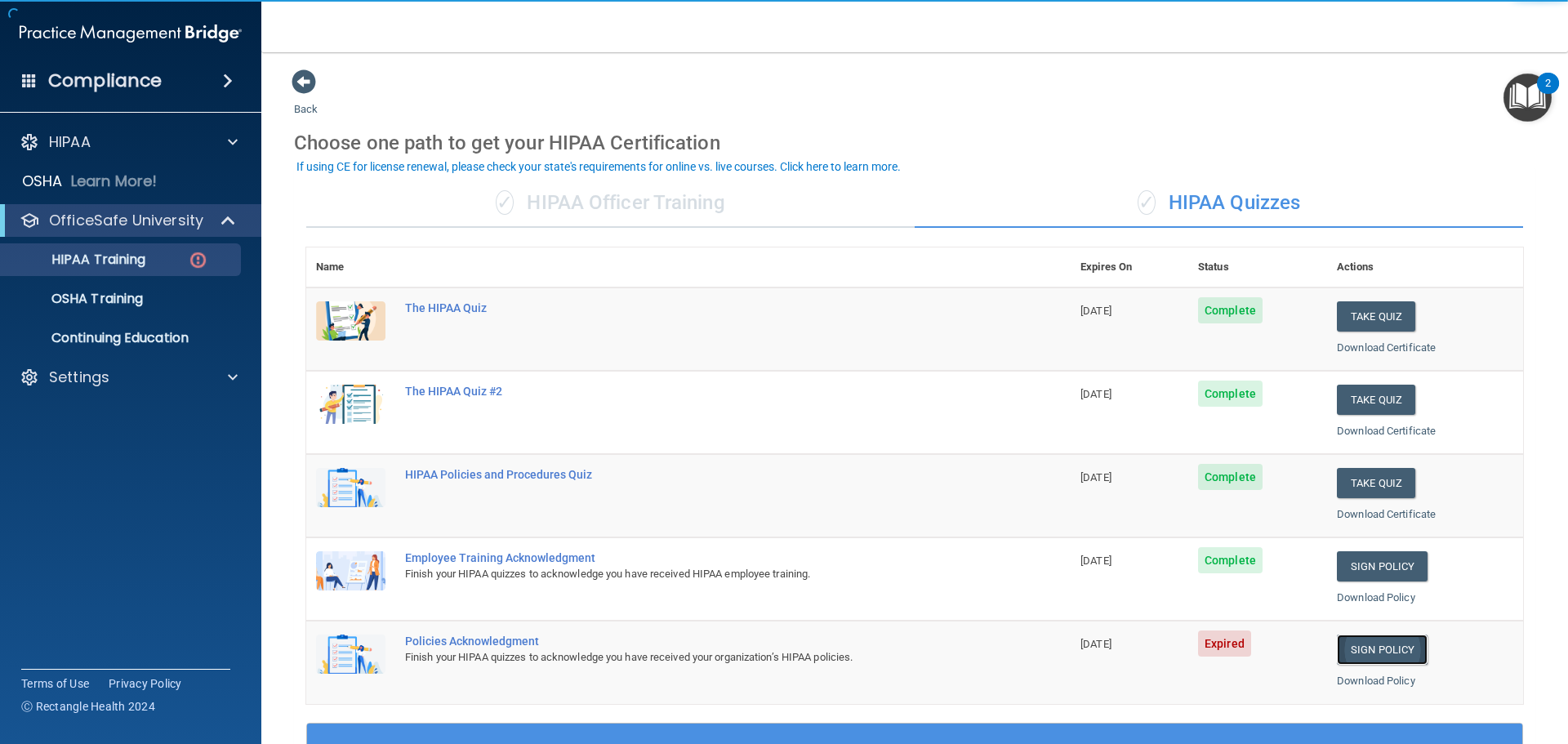
click at [1375, 660] on link "Sign Policy" at bounding box center [1382, 650] width 91 height 31
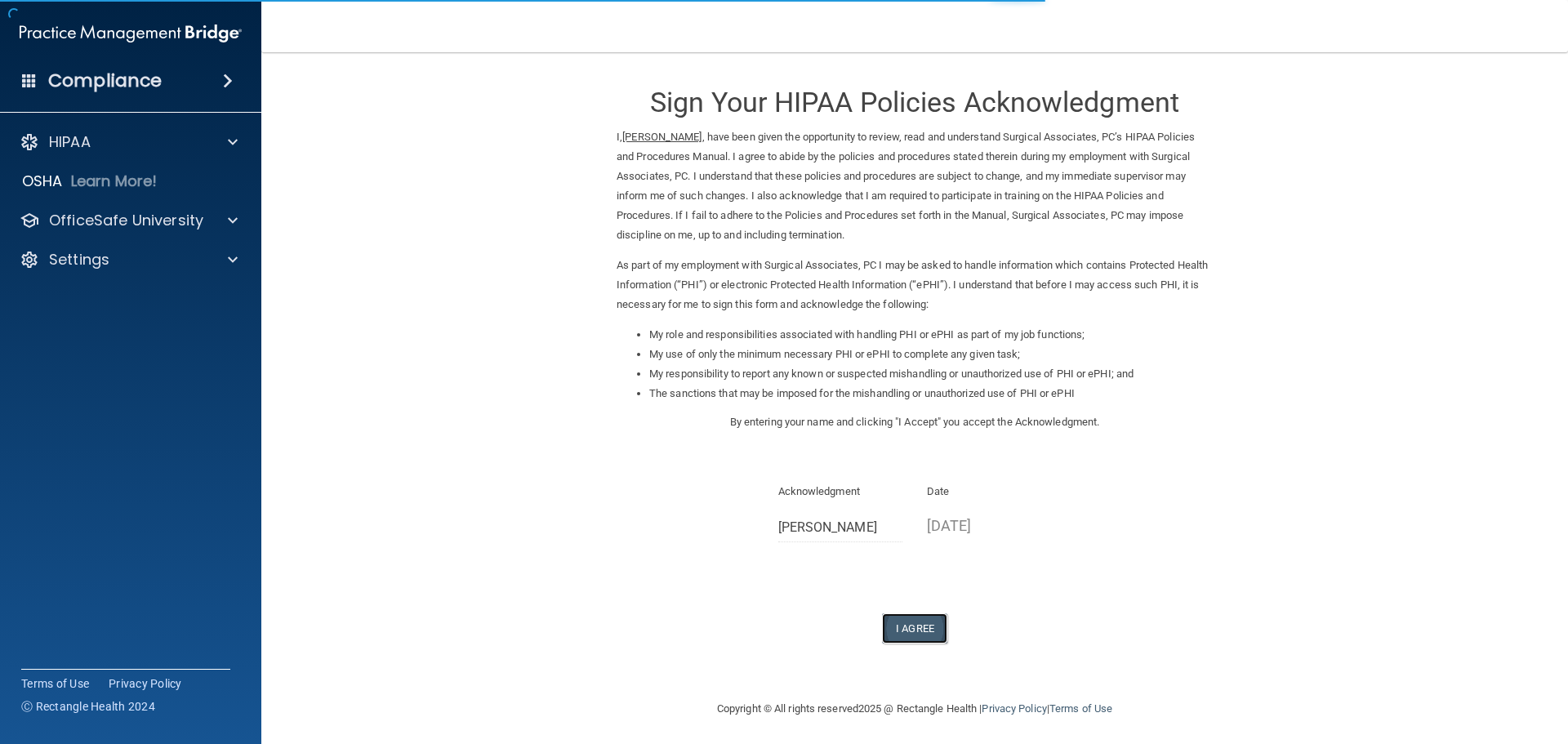
click at [917, 635] on button "I Agree" at bounding box center [914, 629] width 66 height 31
